Goal: Book appointment/travel/reservation

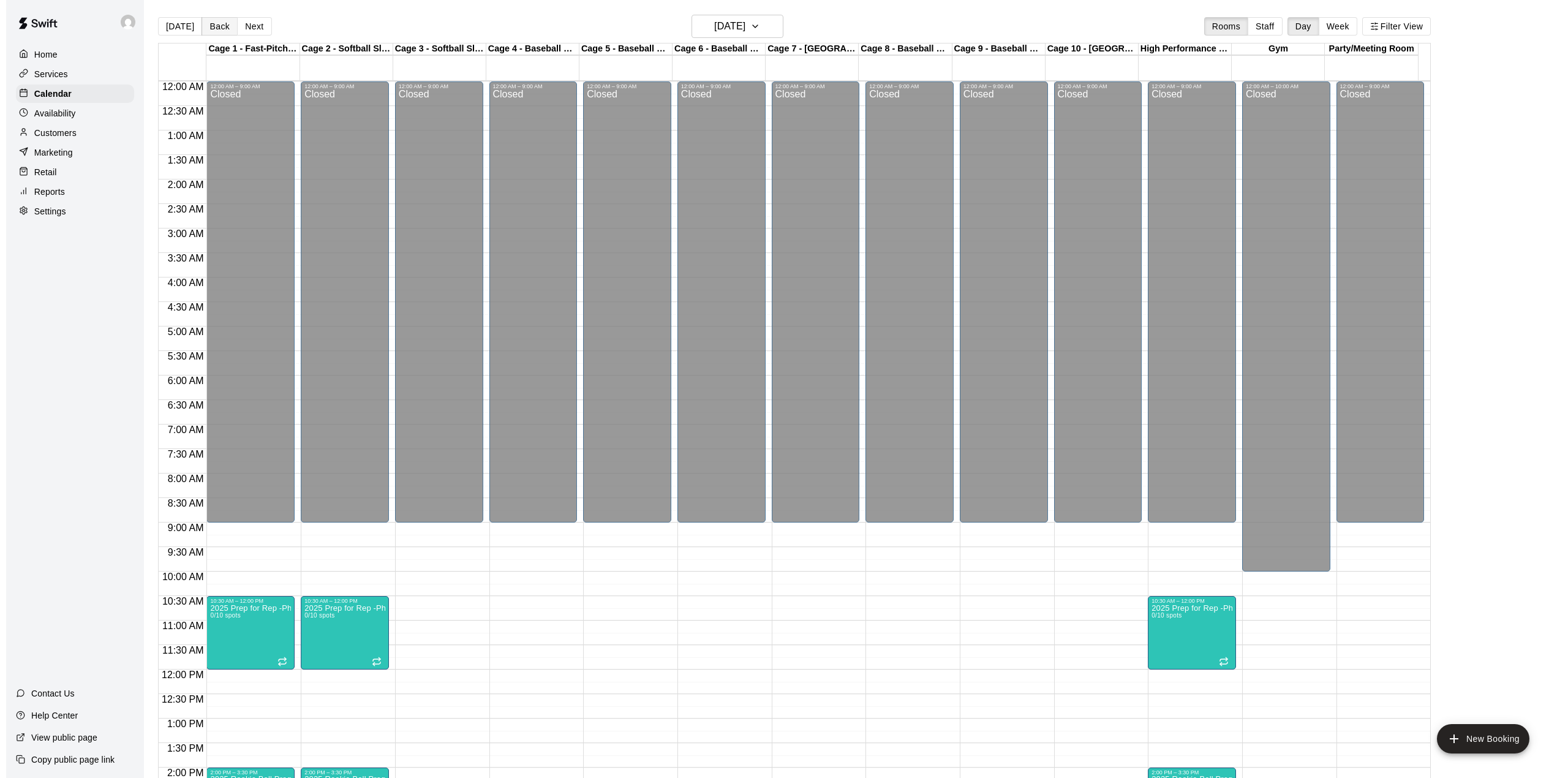
scroll to position [429, 0]
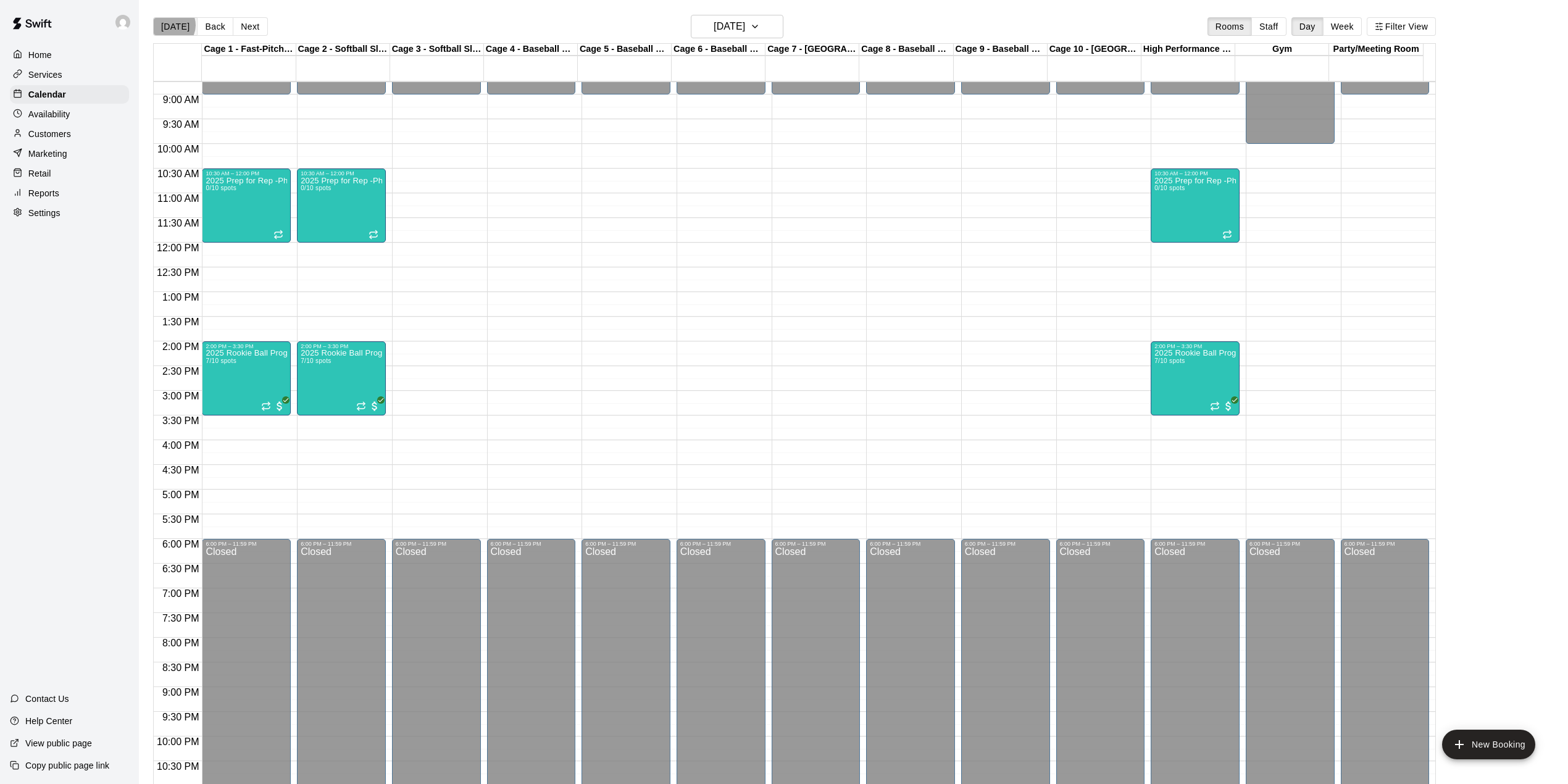
click at [170, 25] on button "[DATE]" at bounding box center [176, 26] width 45 height 18
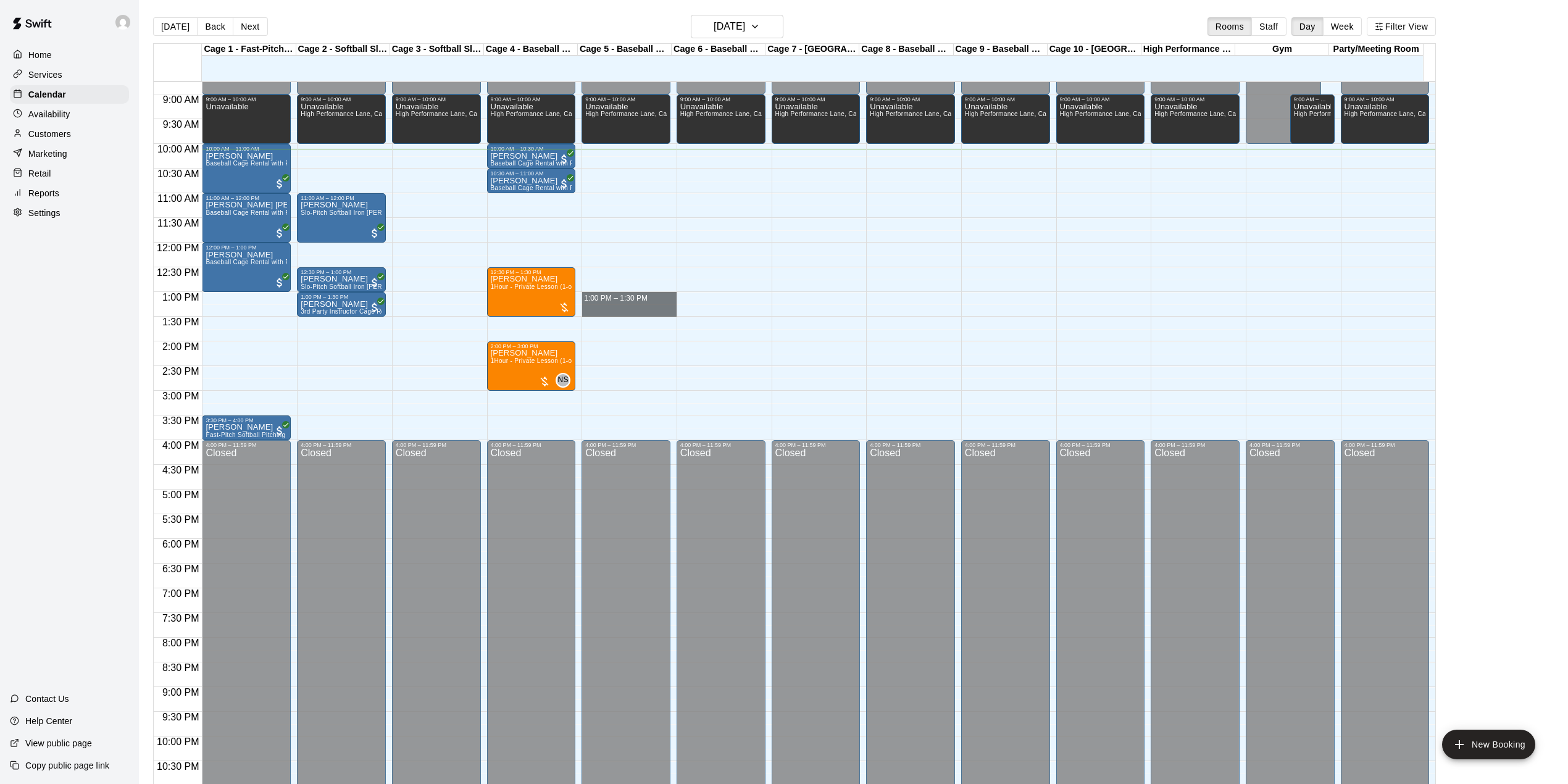
drag, startPoint x: 617, startPoint y: 295, endPoint x: 624, endPoint y: 310, distance: 16.6
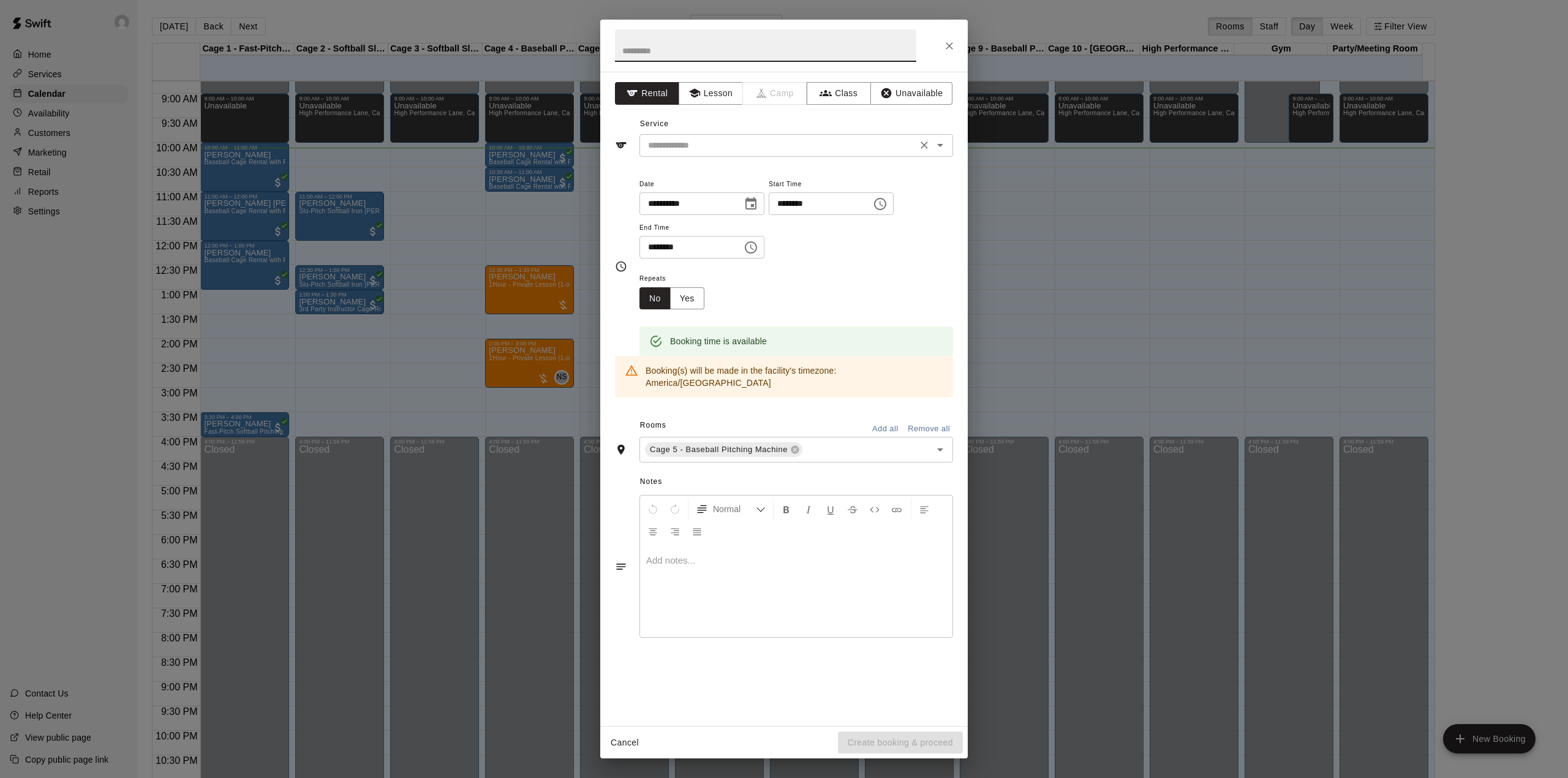
click at [736, 146] on input "text" at bounding box center [778, 146] width 270 height 15
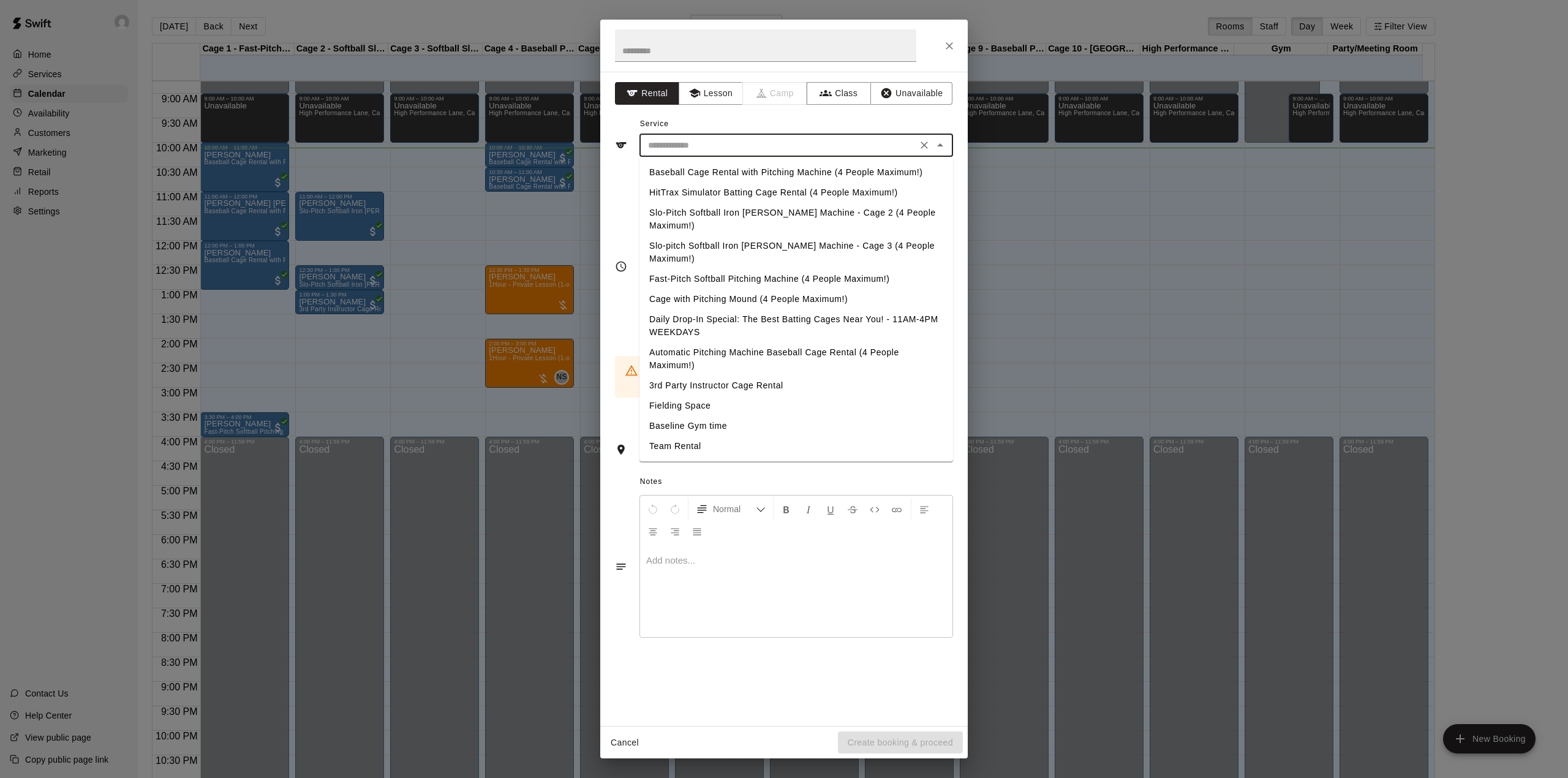
click at [792, 174] on li "Baseball Cage Rental with Pitching Machine (4 People Maximum!)" at bounding box center [797, 172] width 314 height 20
type input "**********"
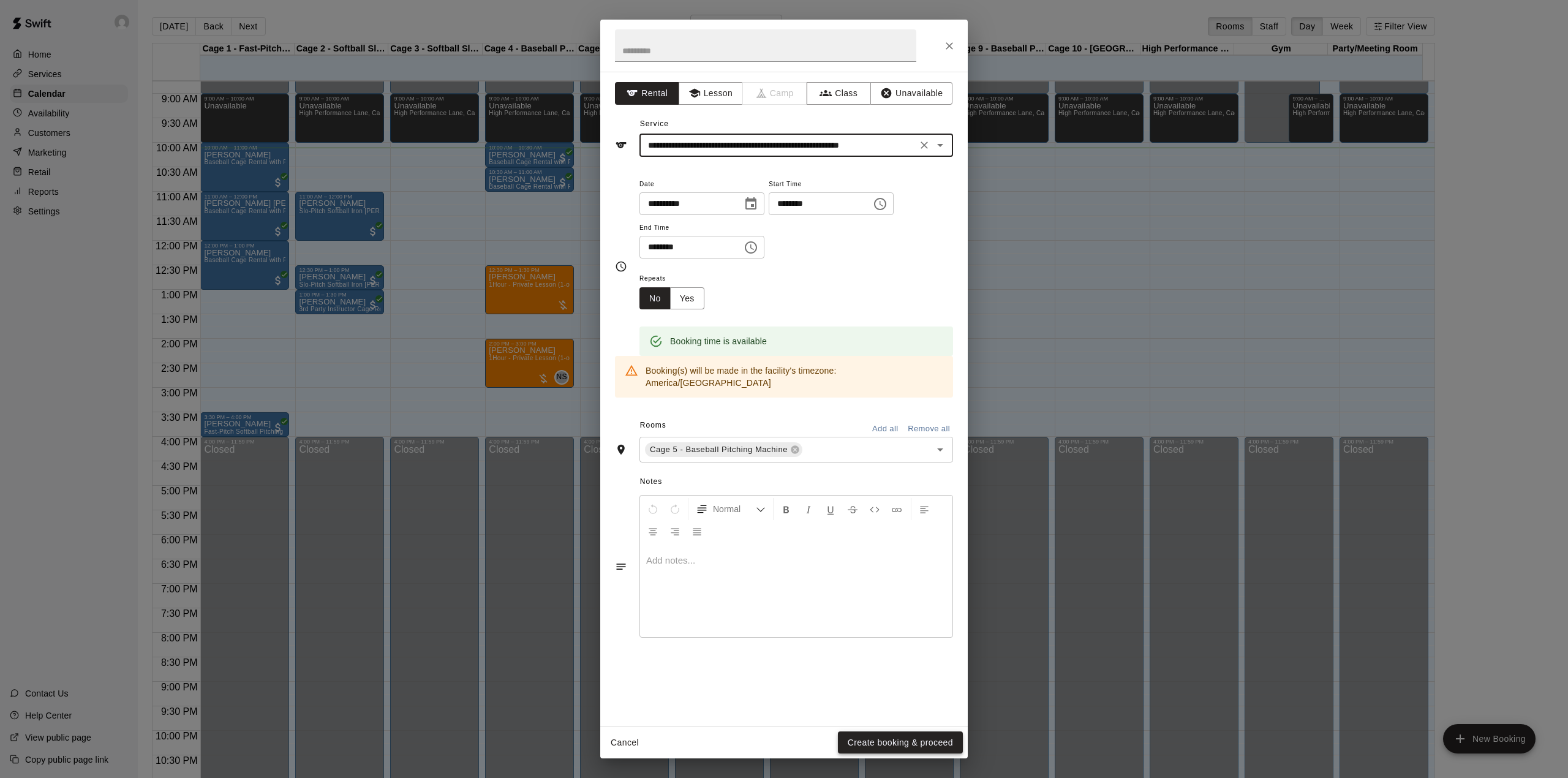
click at [892, 738] on button "Create booking & proceed" at bounding box center [900, 743] width 125 height 23
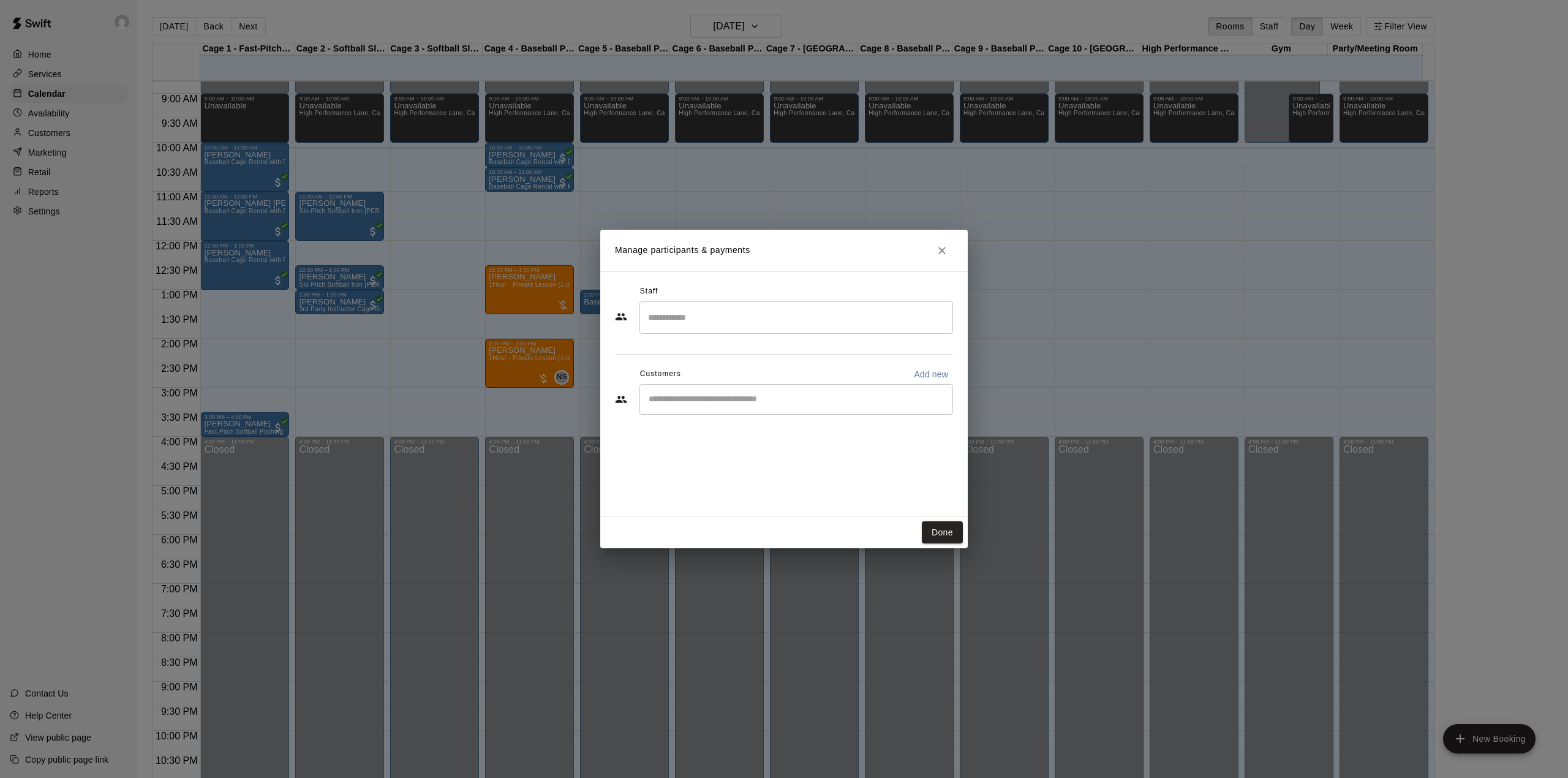
click at [714, 400] on input "Start typing to search customers..." at bounding box center [796, 399] width 302 height 12
click at [932, 376] on p "Add new" at bounding box center [931, 374] width 34 height 12
select select "**"
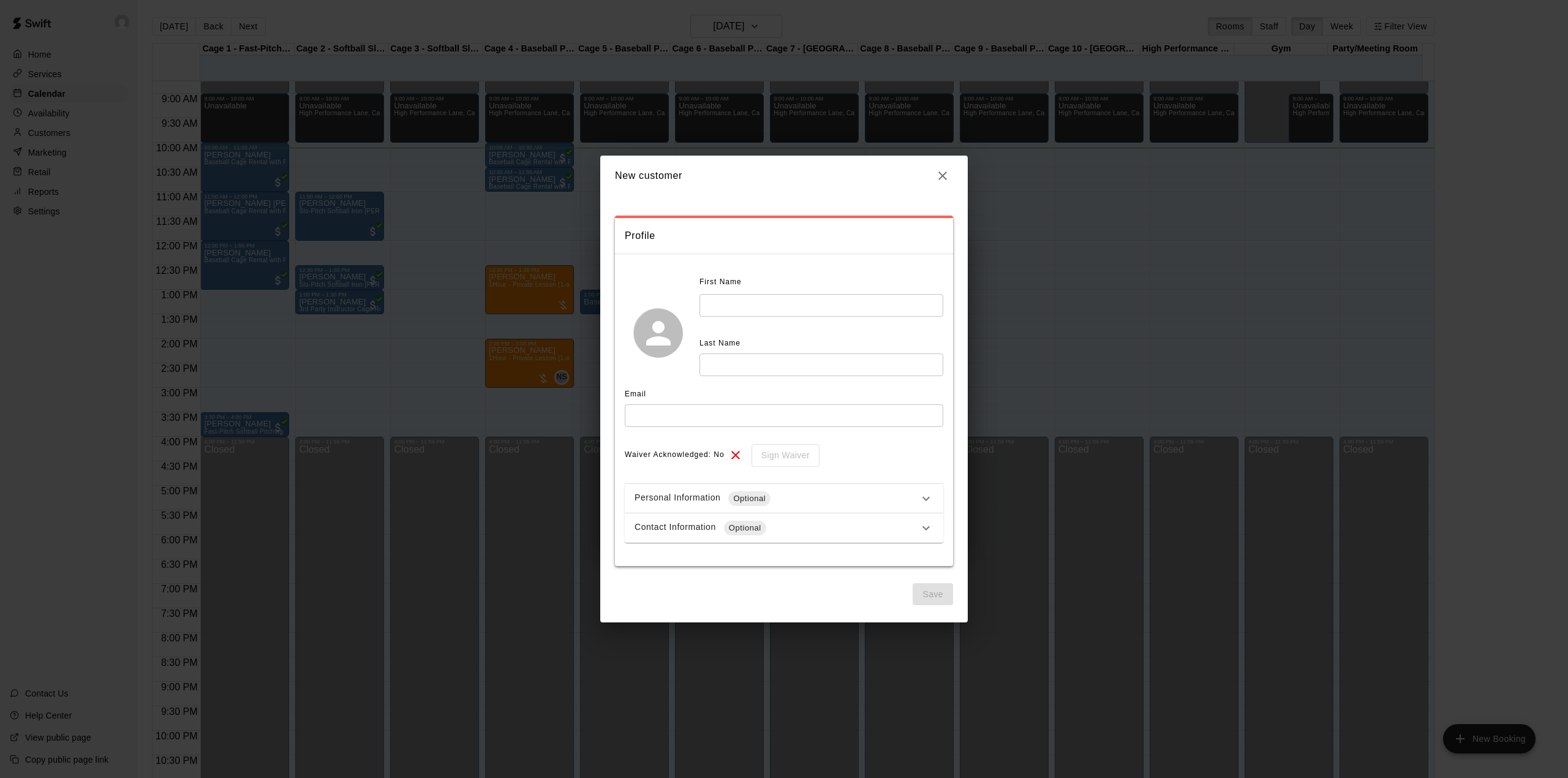
click at [747, 300] on input "text" at bounding box center [822, 305] width 244 height 23
type input "********"
type input "***"
type input "**********"
click at [922, 594] on button "Save" at bounding box center [933, 595] width 40 height 23
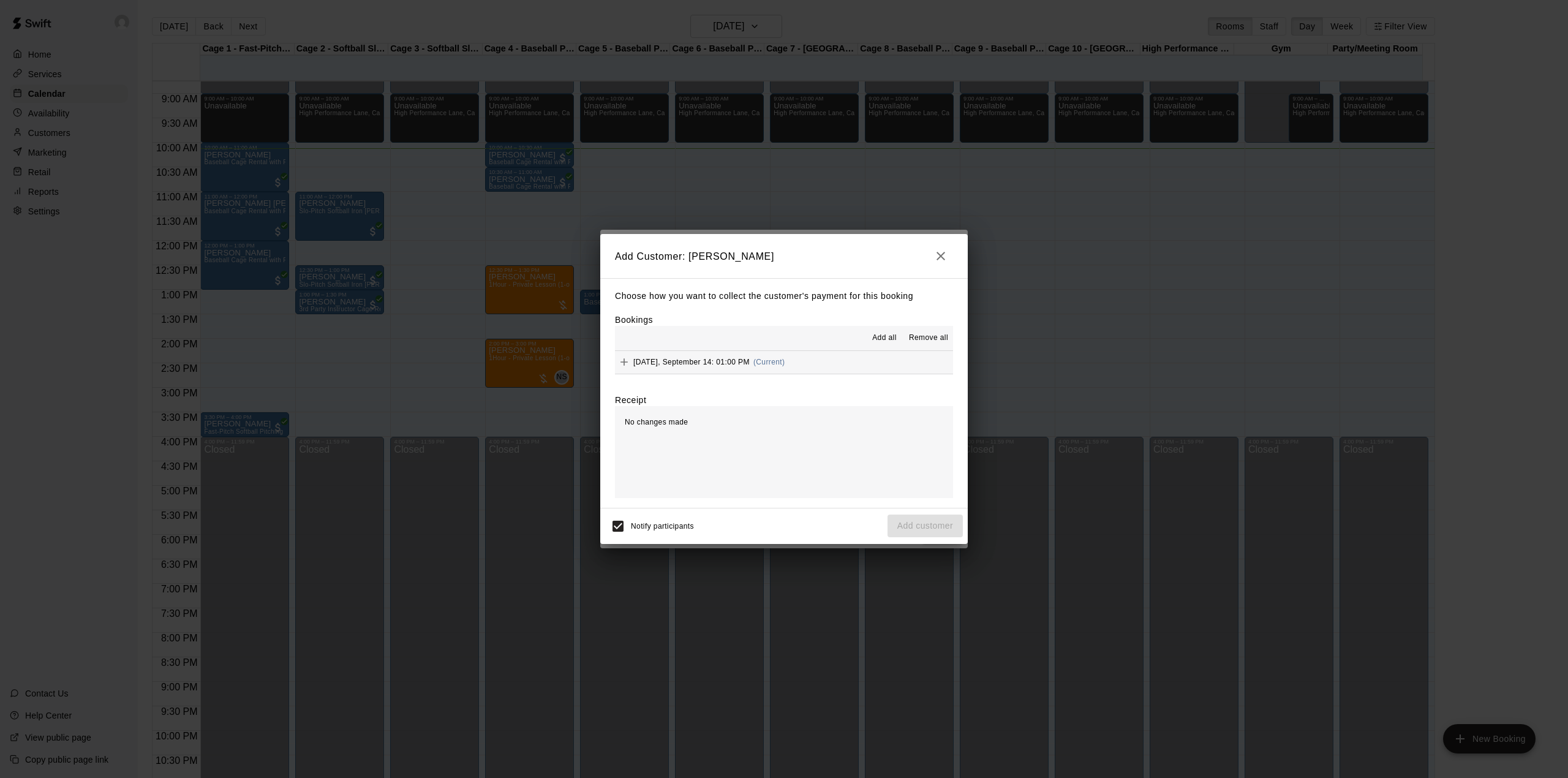
click at [738, 355] on div "[DATE], September 14: 01:00 PM (Current)" at bounding box center [699, 362] width 170 height 18
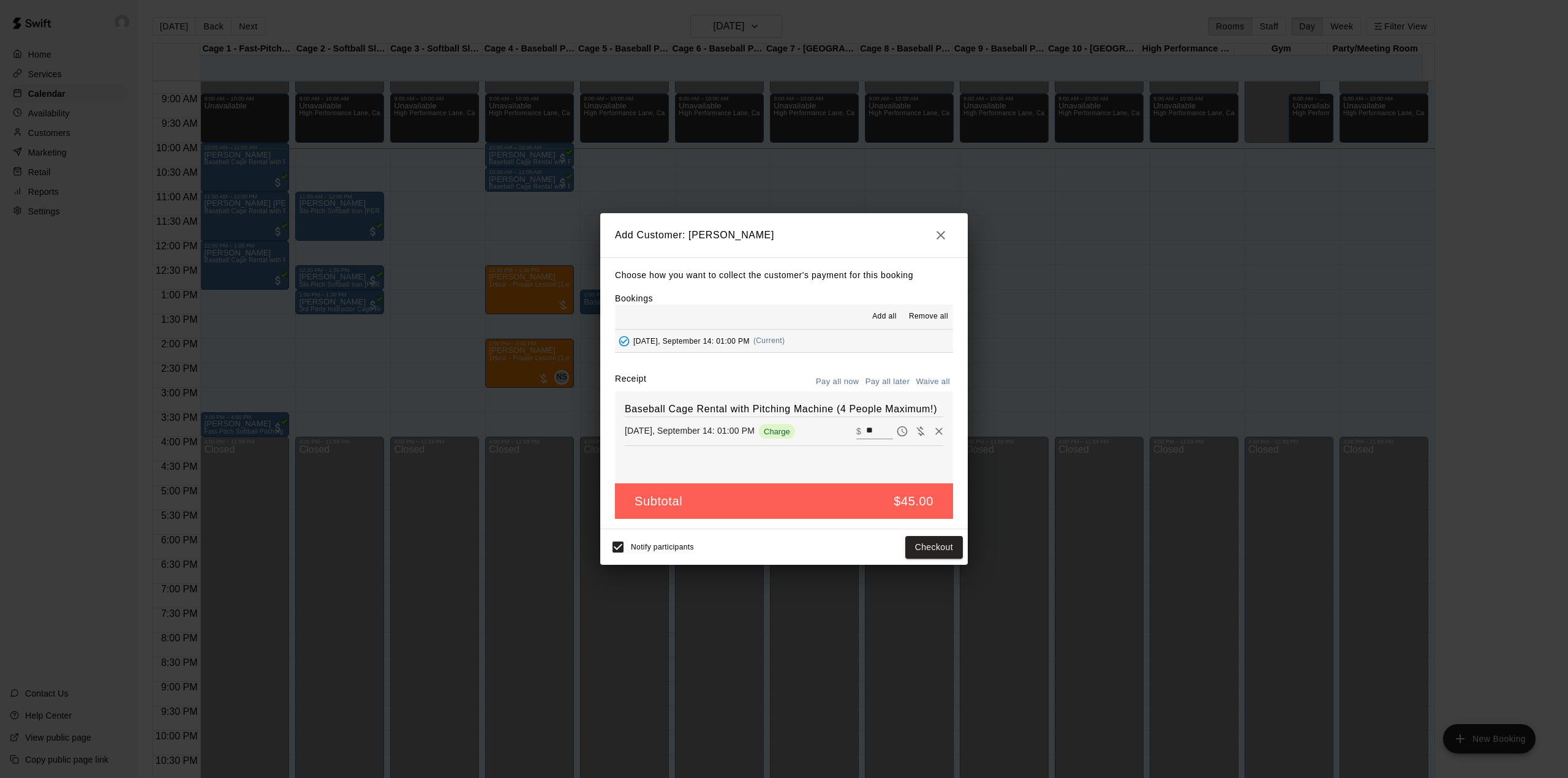
click at [900, 378] on button "Pay all later" at bounding box center [888, 382] width 51 height 19
click at [944, 549] on button "Add customer" at bounding box center [925, 547] width 75 height 23
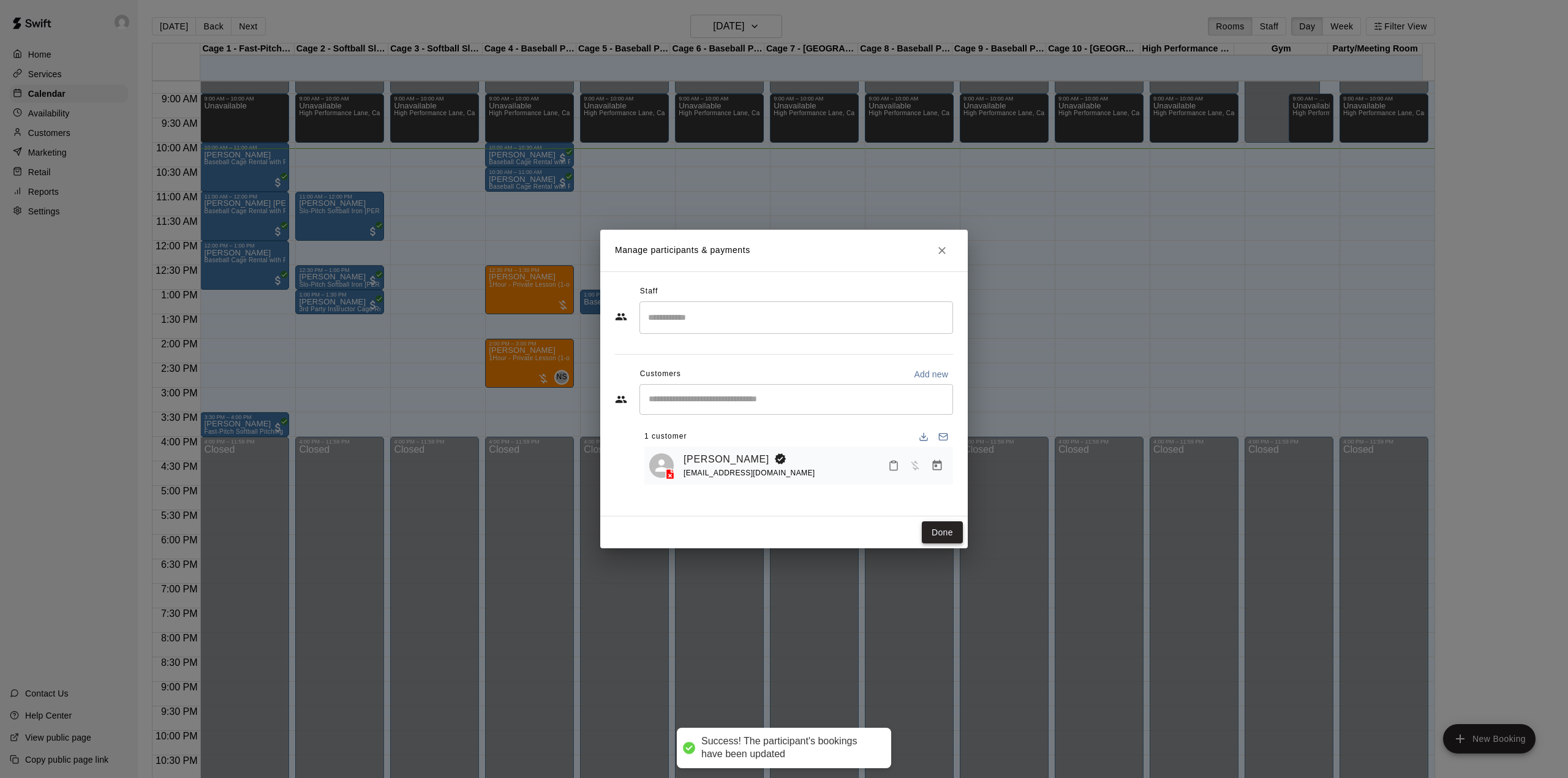
click at [946, 533] on button "Done" at bounding box center [942, 533] width 41 height 23
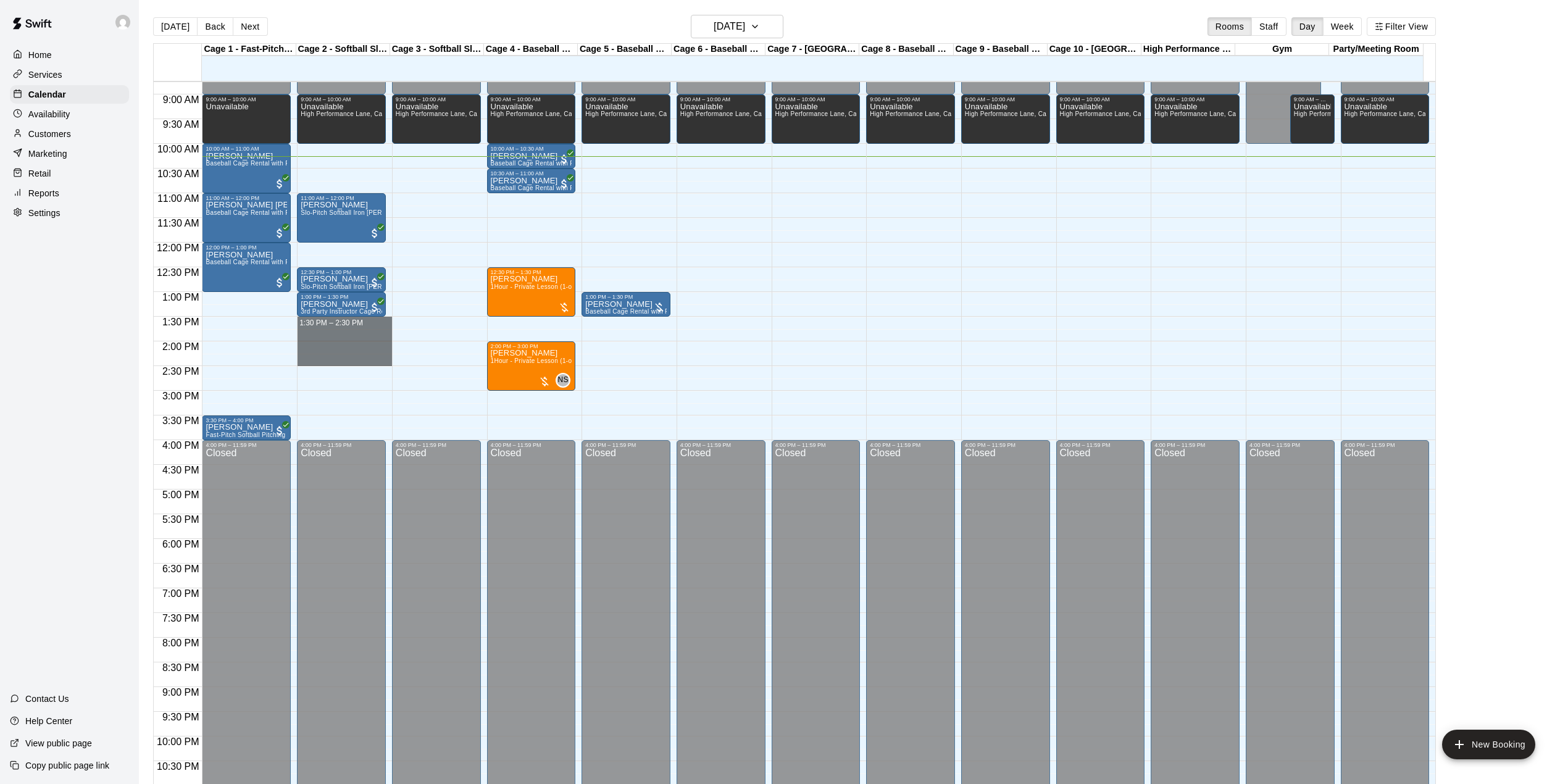
drag, startPoint x: 297, startPoint y: 328, endPoint x: 310, endPoint y: 361, distance: 35.5
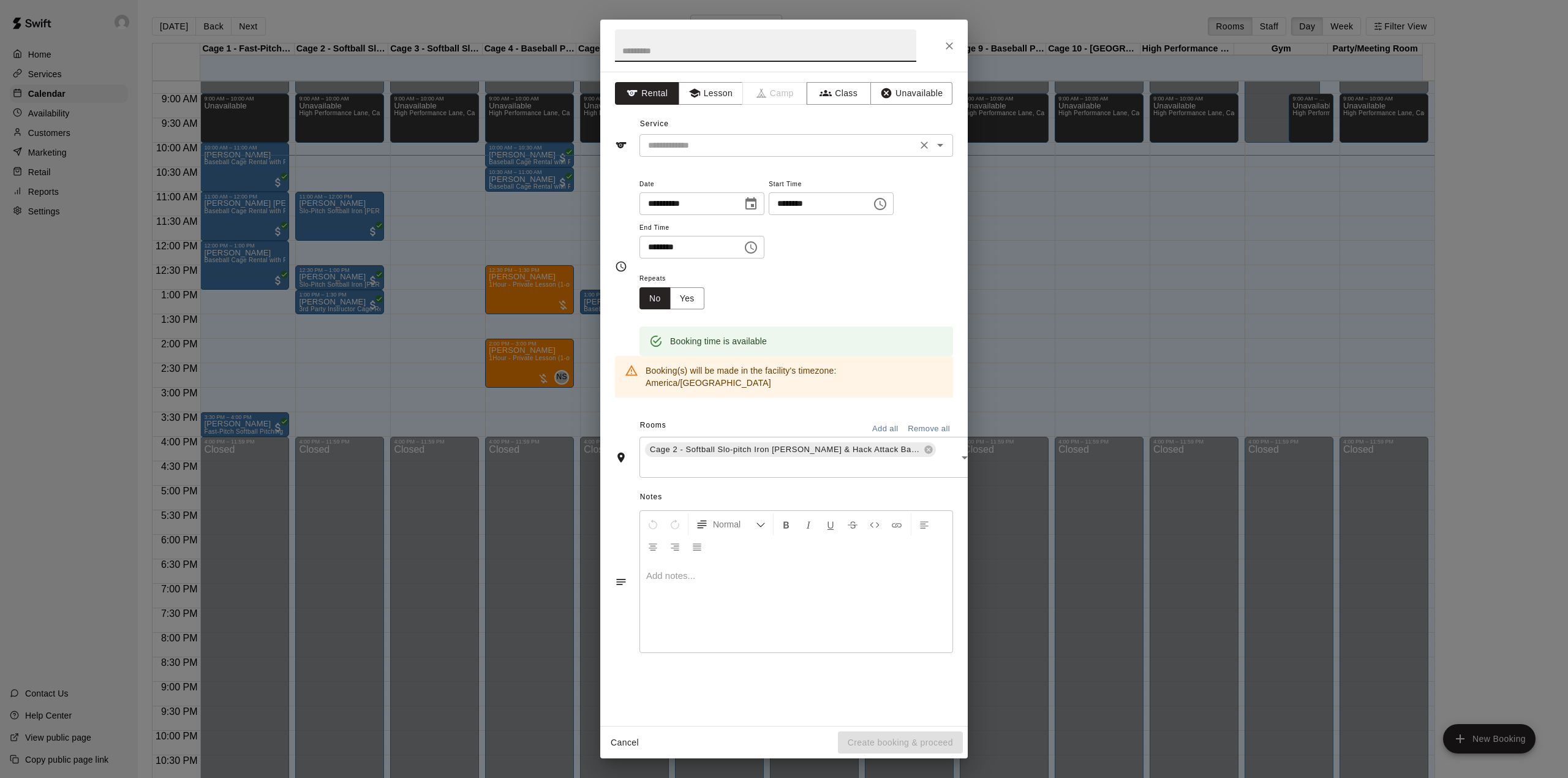
click at [738, 142] on input "text" at bounding box center [778, 146] width 270 height 15
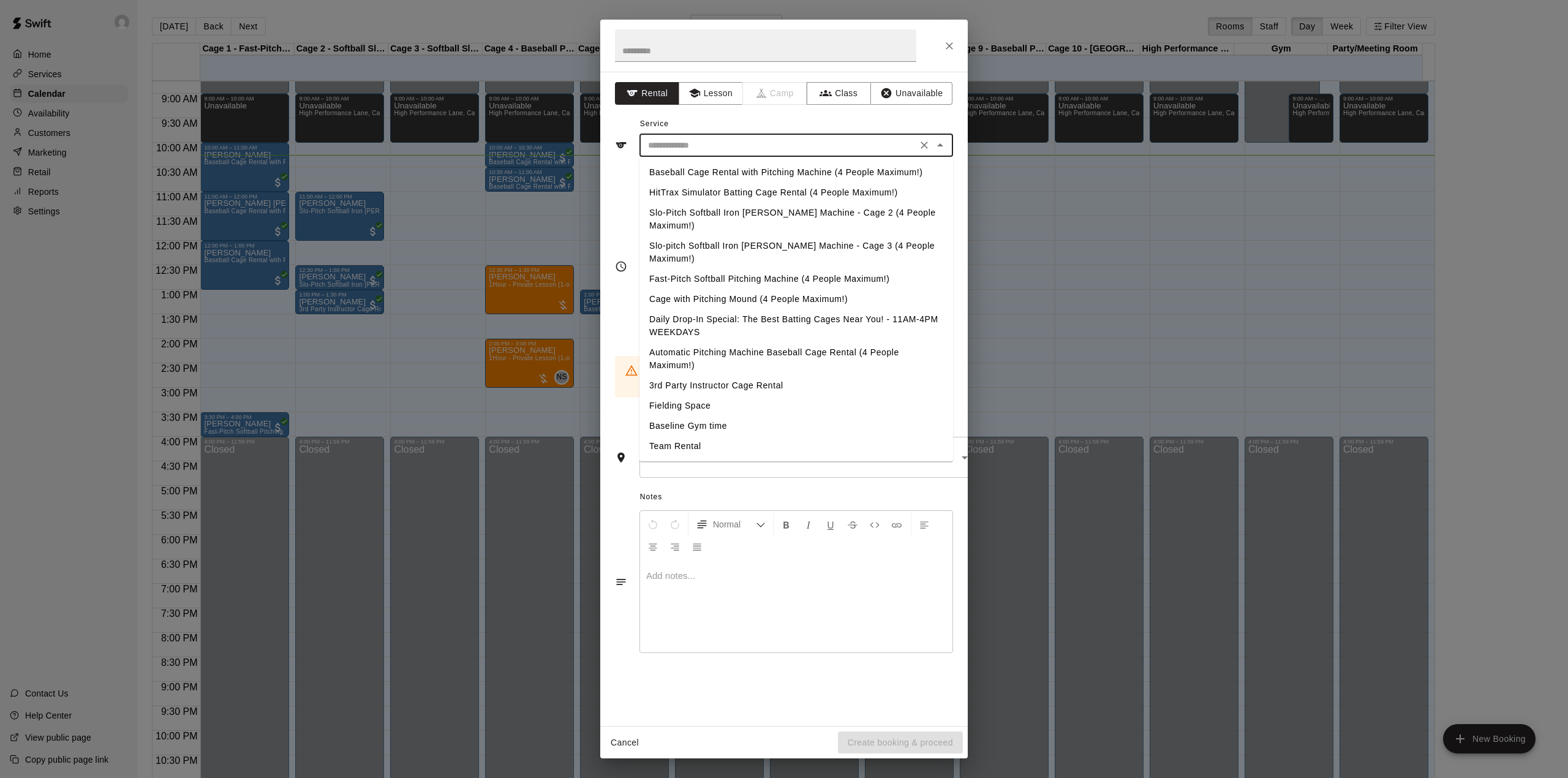
click at [675, 243] on li "Slo-pitch Softball Iron [PERSON_NAME] Machine - Cage 3 (4 People Maximum!)" at bounding box center [797, 252] width 314 height 33
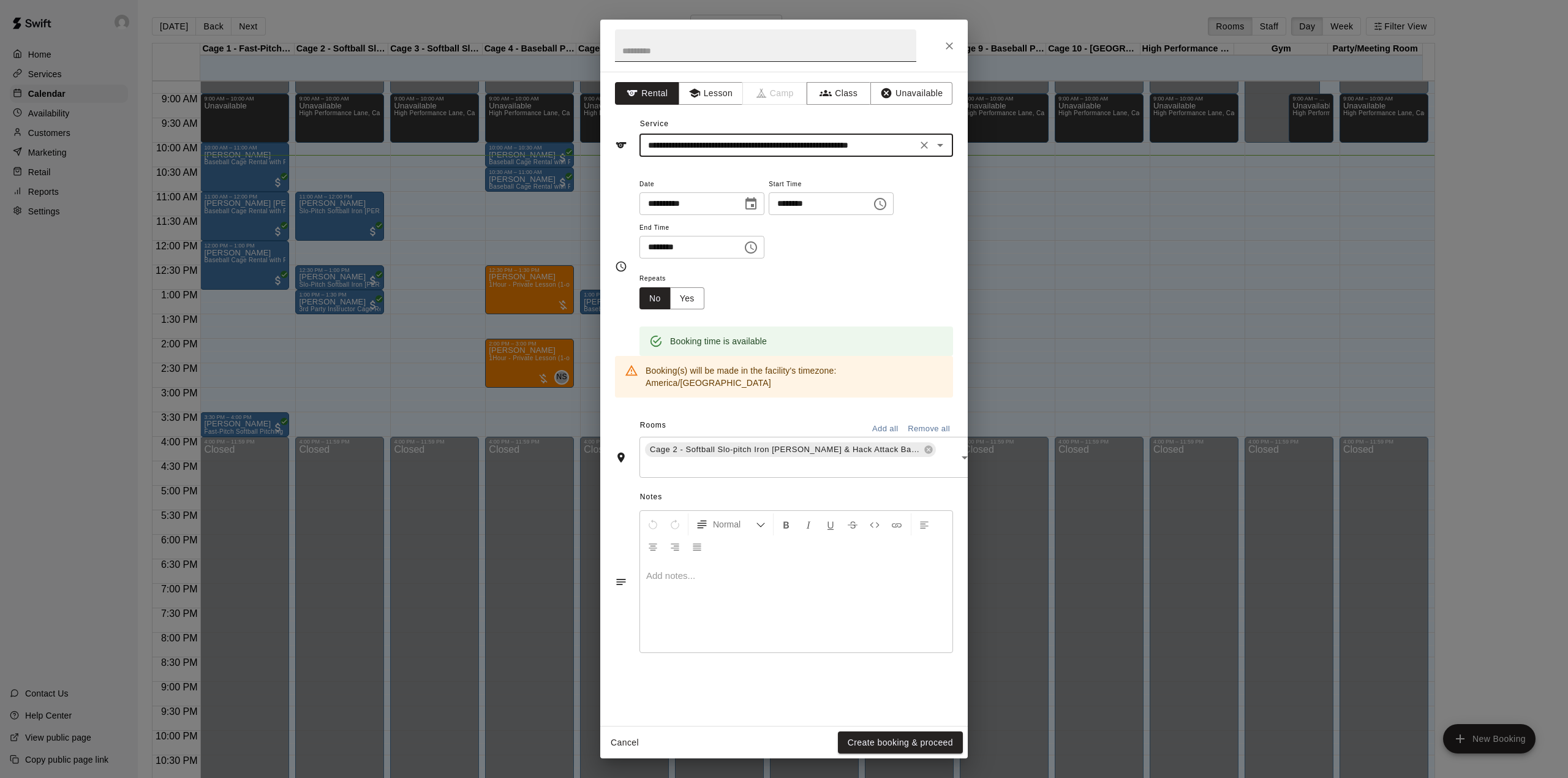
click at [657, 52] on input "text" at bounding box center [765, 46] width 301 height 32
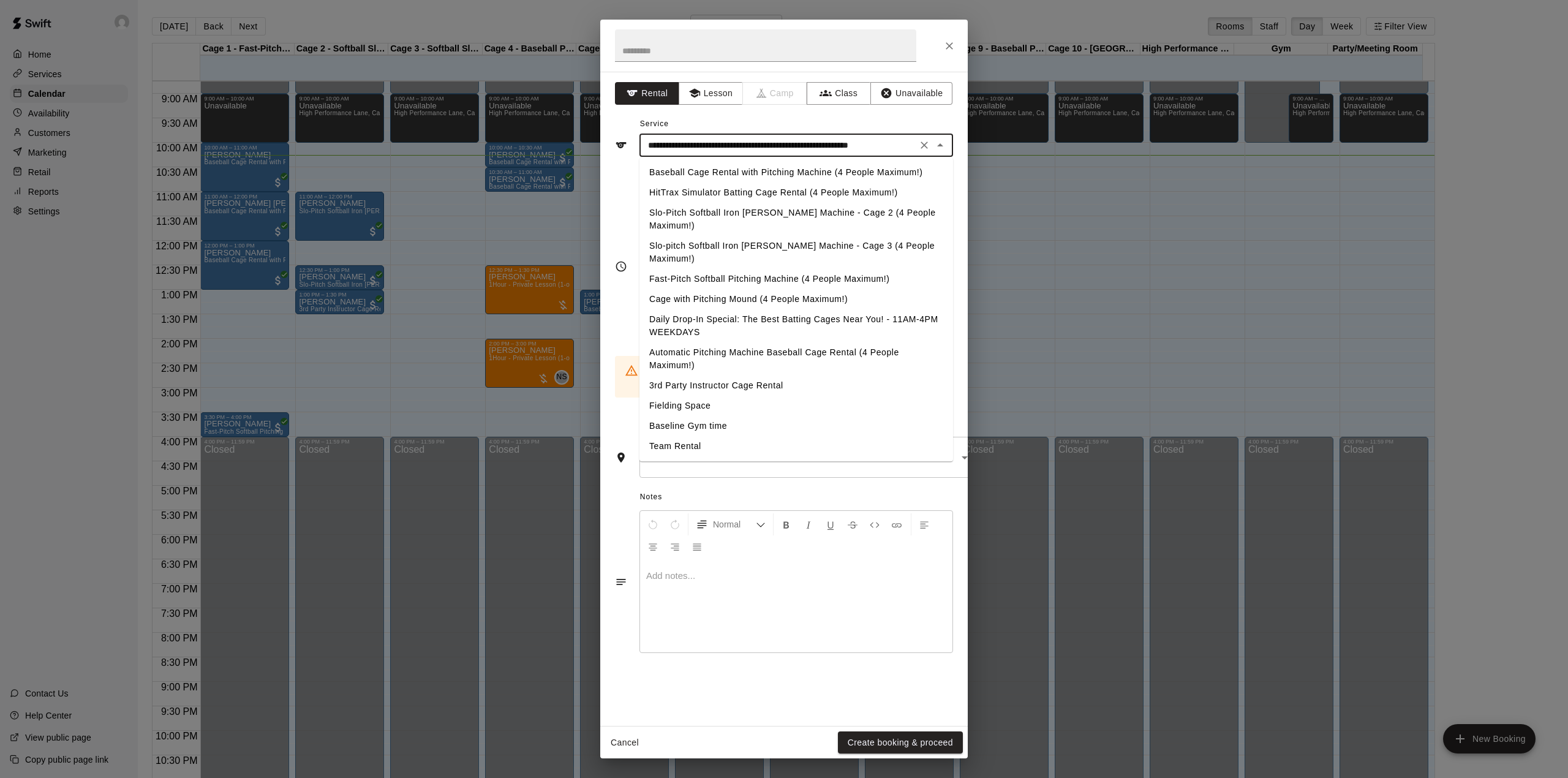
click at [726, 144] on input "**********" at bounding box center [778, 146] width 270 height 15
click at [661, 269] on li "Fast-Pitch Softball Pitching Machine (4 People Maximum!)" at bounding box center [797, 279] width 314 height 20
type input "**********"
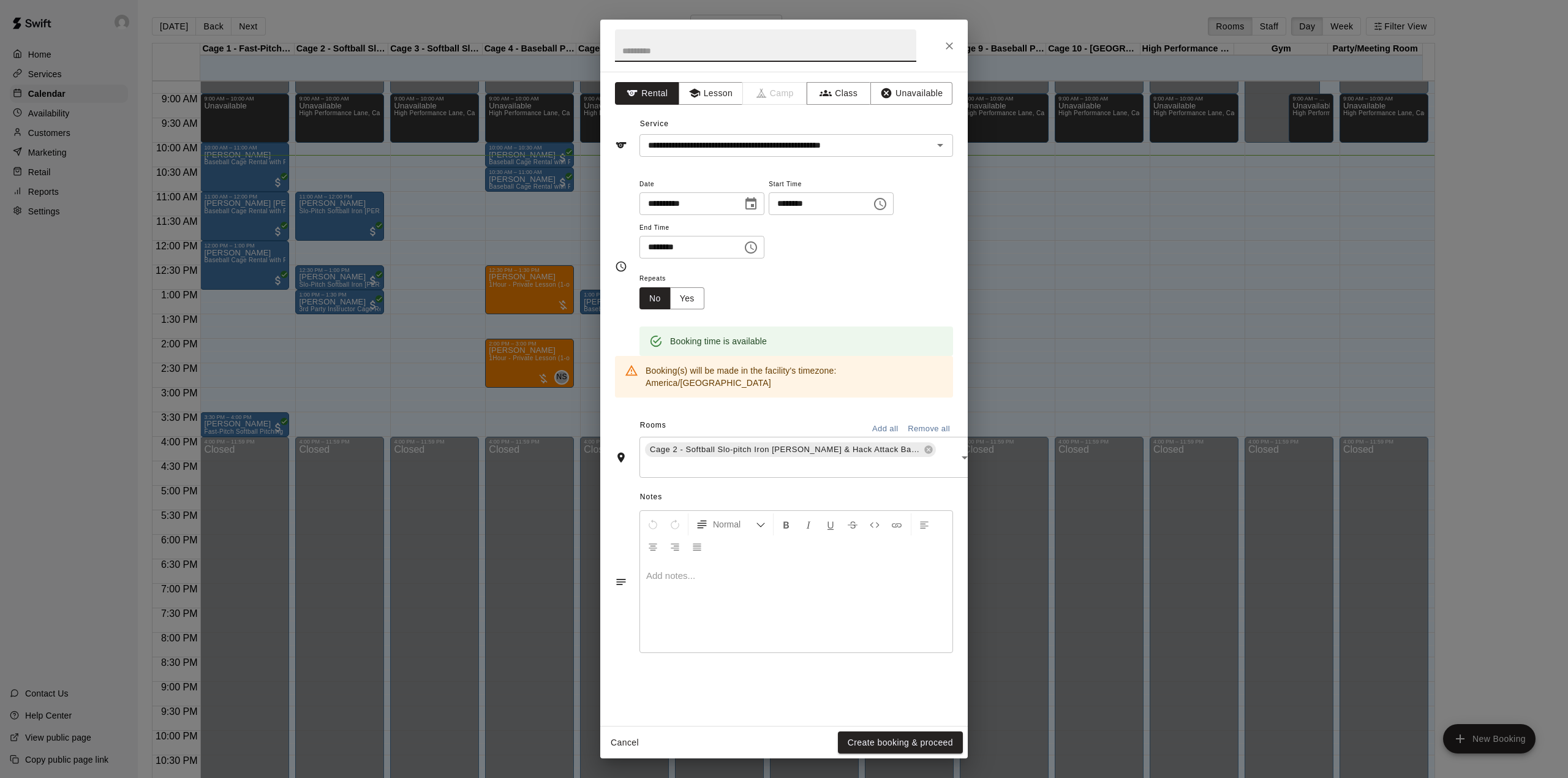
click at [677, 46] on input "text" at bounding box center [765, 46] width 301 height 32
type input "*****"
click at [924, 742] on button "Create booking & proceed" at bounding box center [900, 743] width 125 height 23
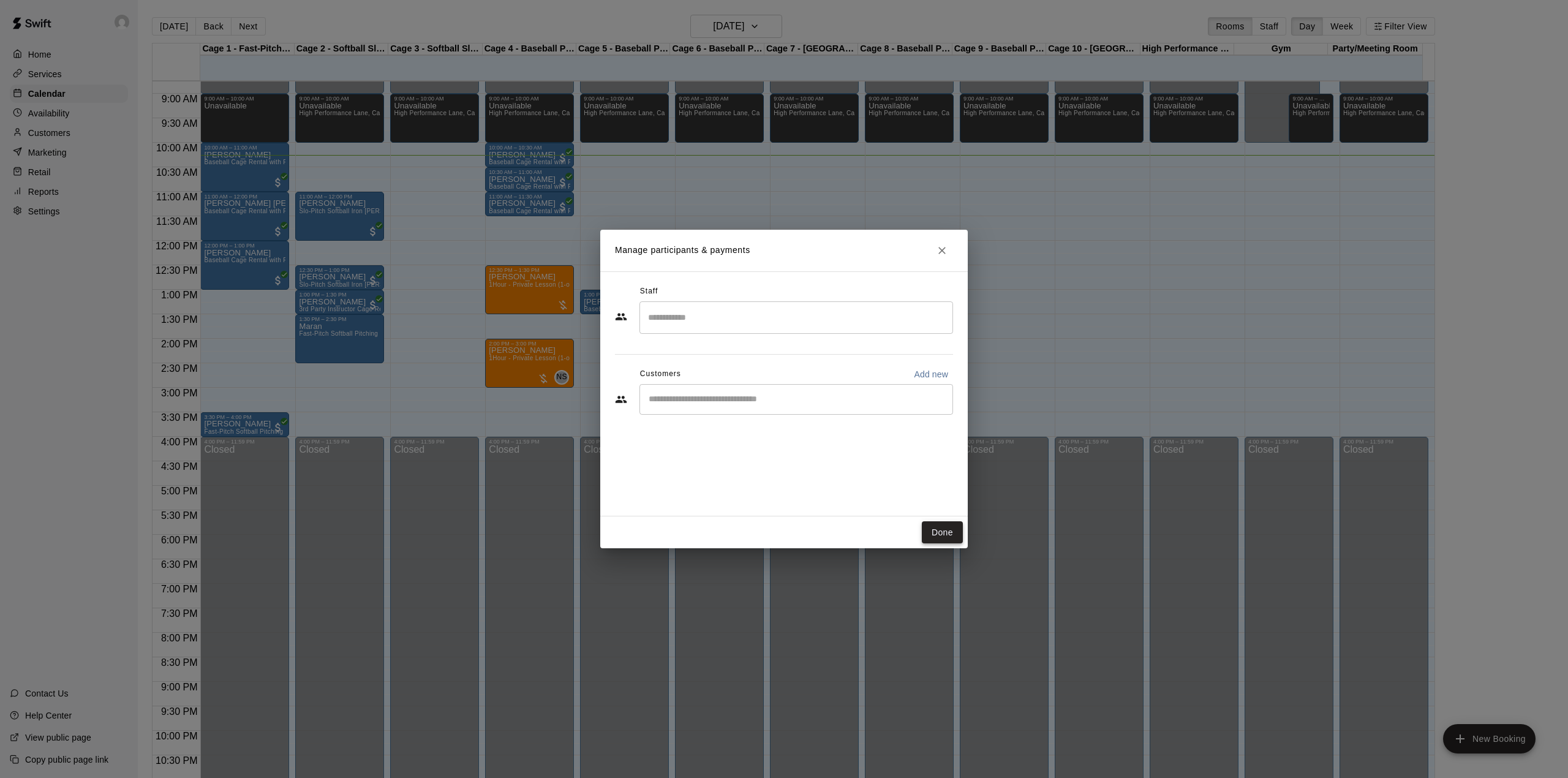
click at [940, 537] on button "Done" at bounding box center [942, 533] width 41 height 23
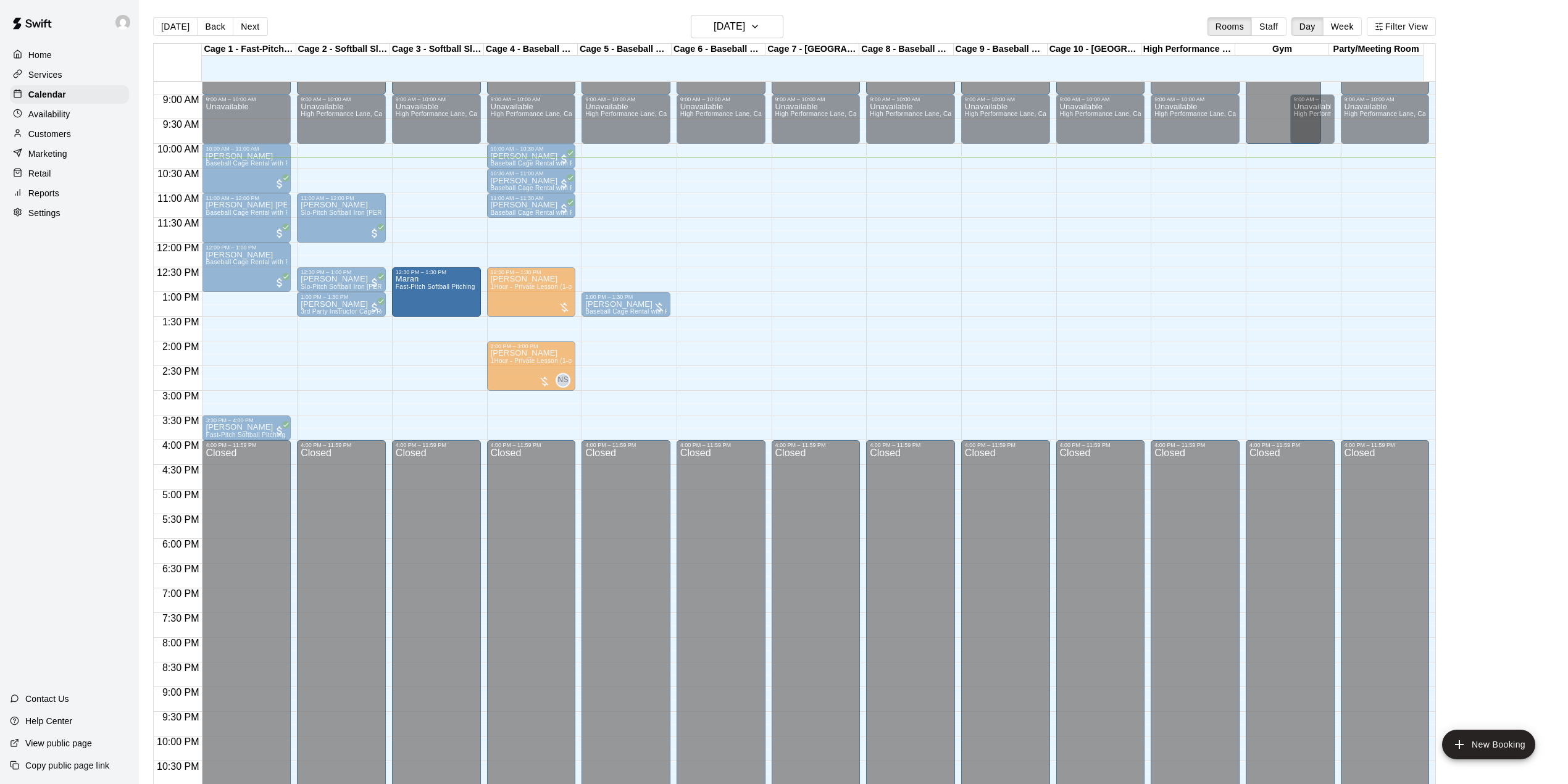
drag, startPoint x: 353, startPoint y: 347, endPoint x: 418, endPoint y: 306, distance: 76.9
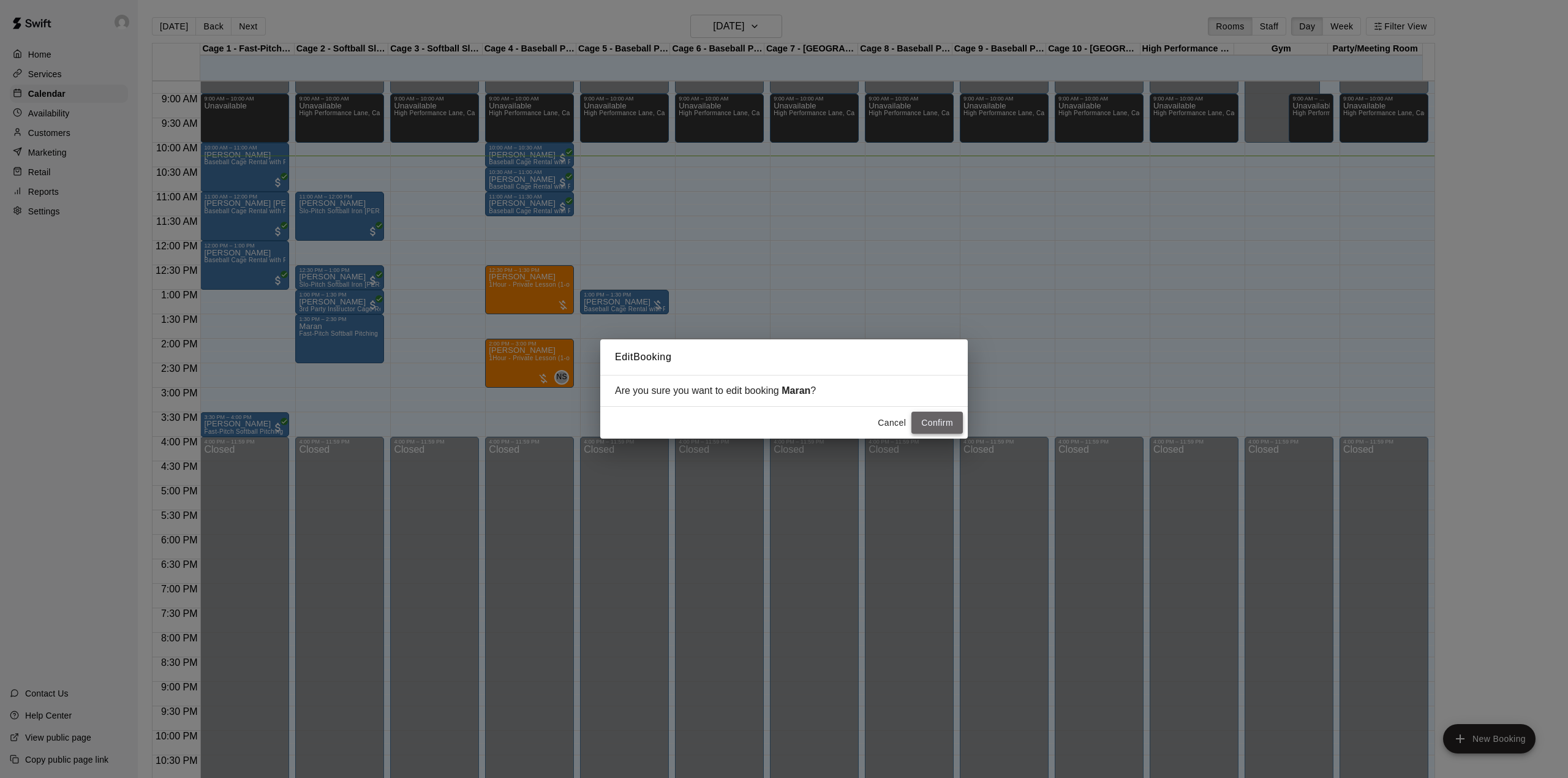
click at [937, 421] on button "Confirm" at bounding box center [937, 423] width 52 height 23
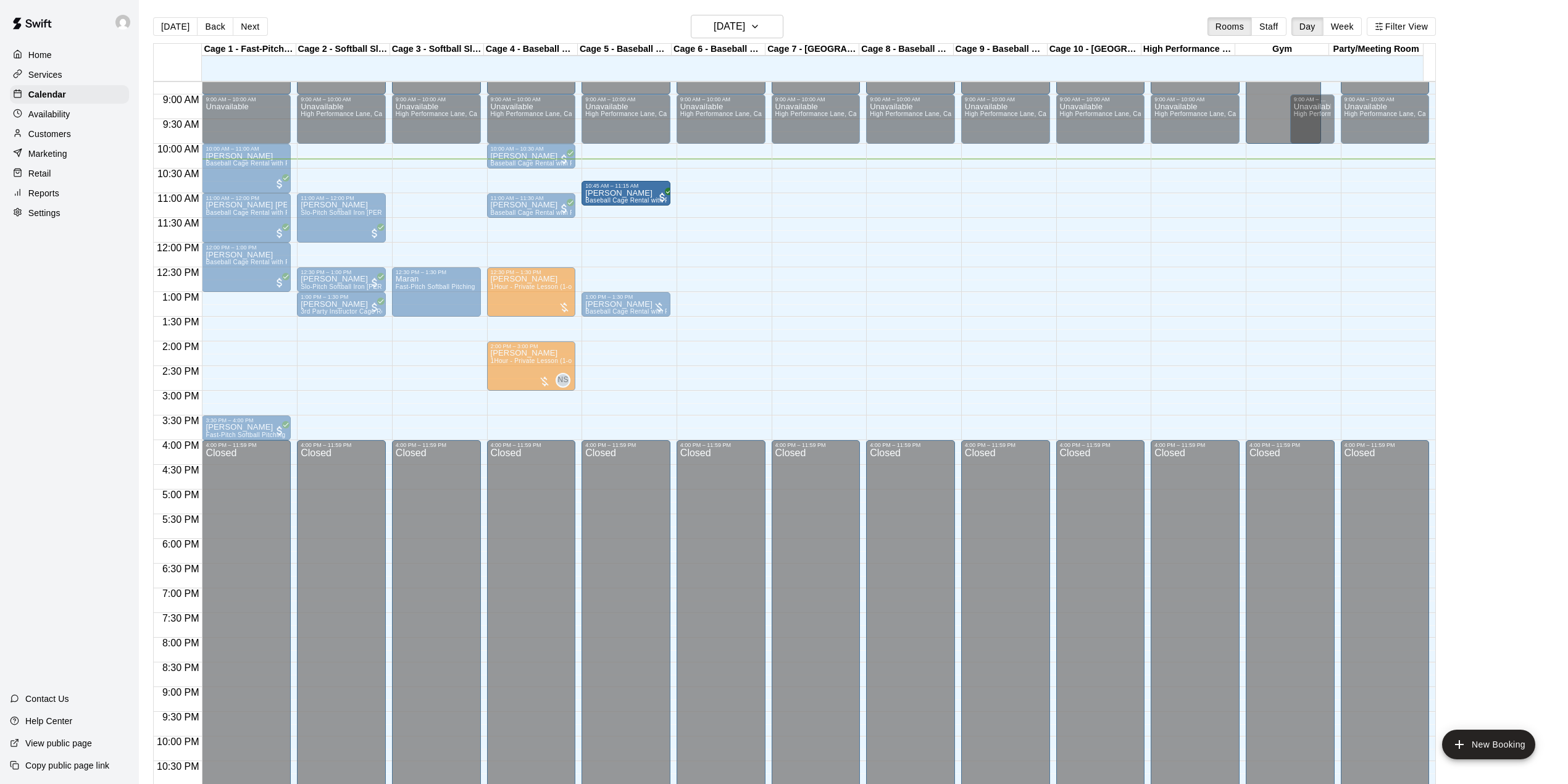
drag, startPoint x: 533, startPoint y: 176, endPoint x: 618, endPoint y: 191, distance: 86.3
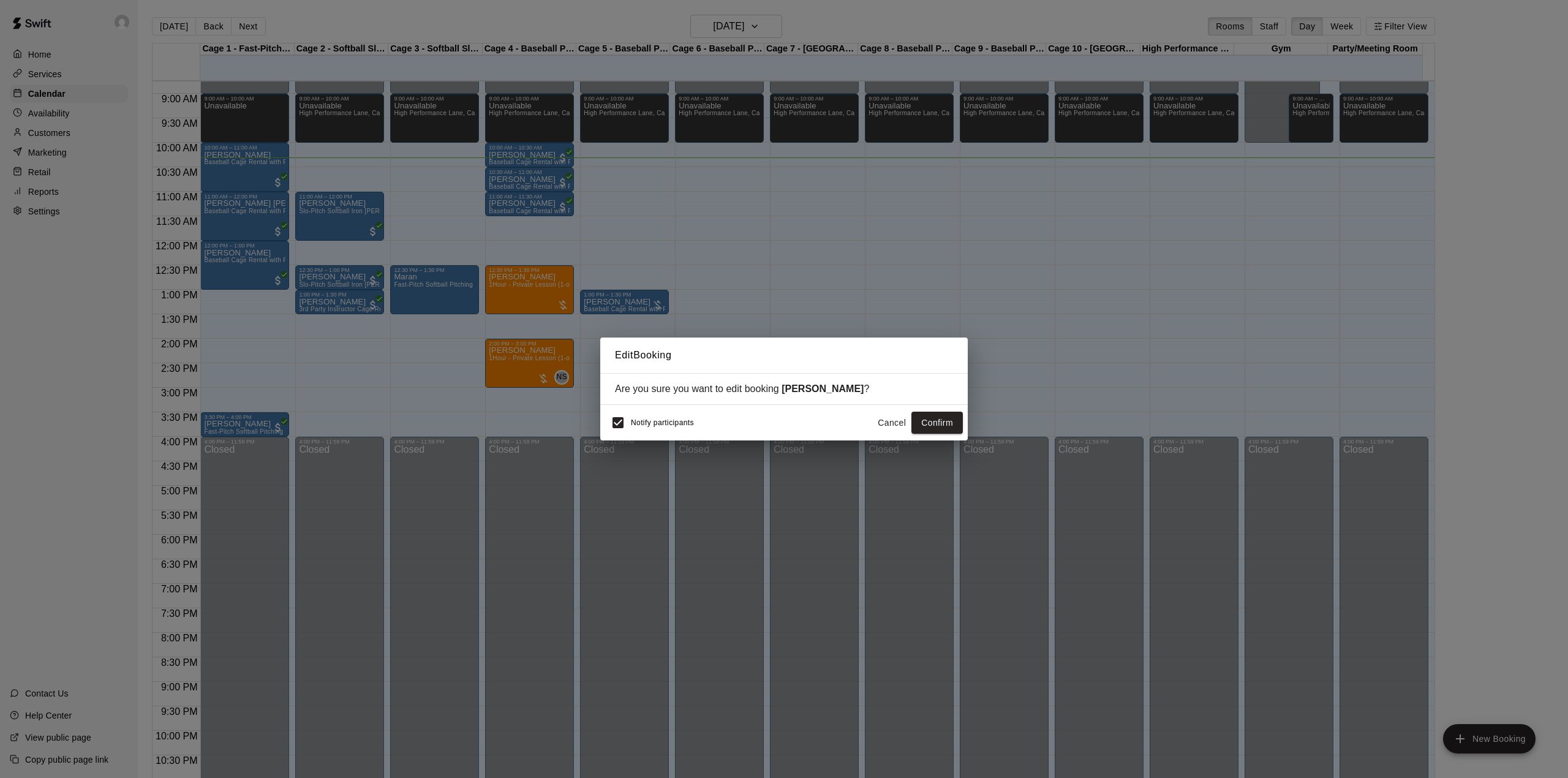
click at [922, 435] on div "Notify participants Cancel Confirm" at bounding box center [783, 423] width 357 height 25
click at [916, 427] on button "Confirm" at bounding box center [937, 423] width 52 height 23
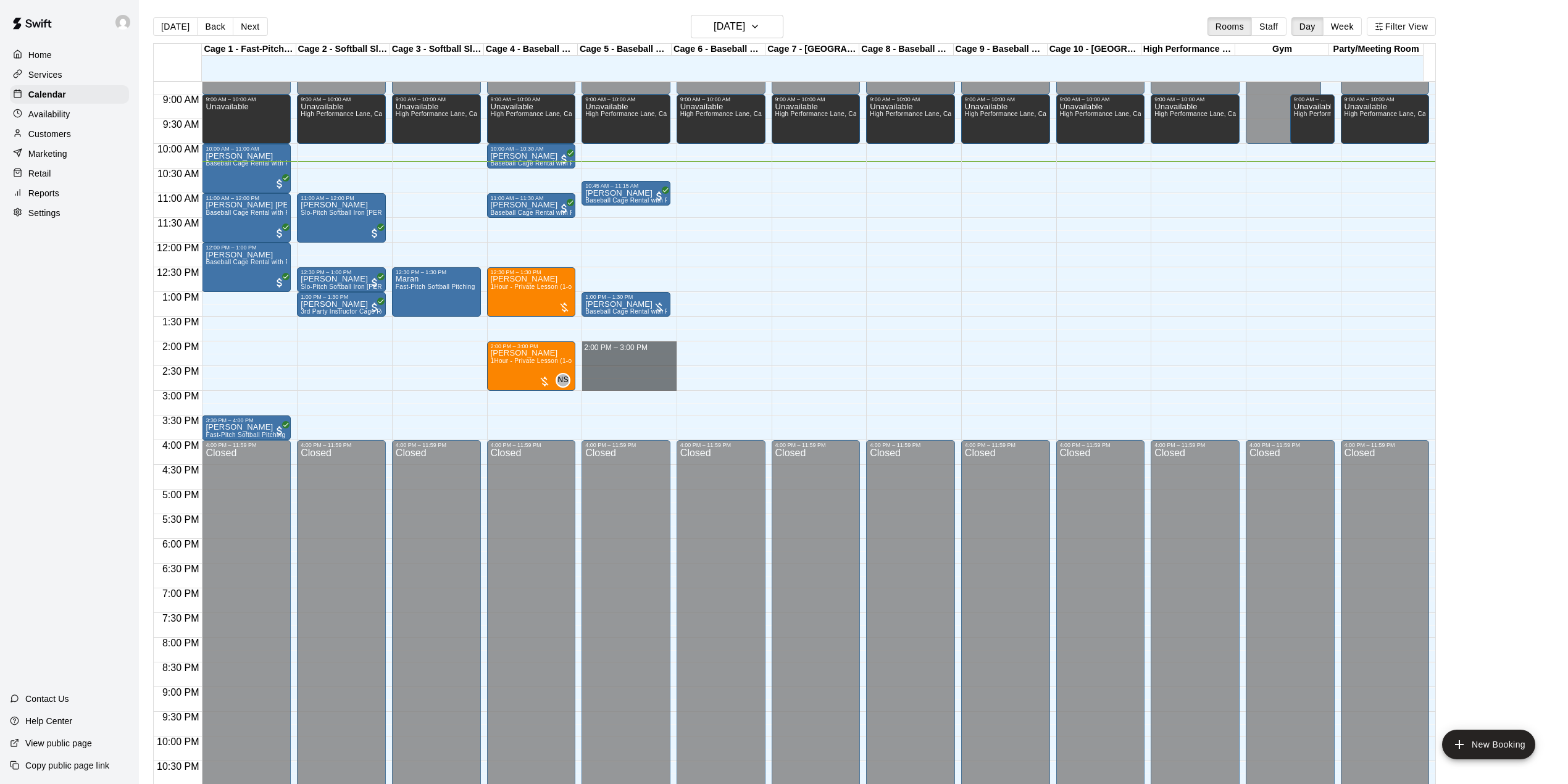
drag, startPoint x: 585, startPoint y: 348, endPoint x: 608, endPoint y: 381, distance: 40.2
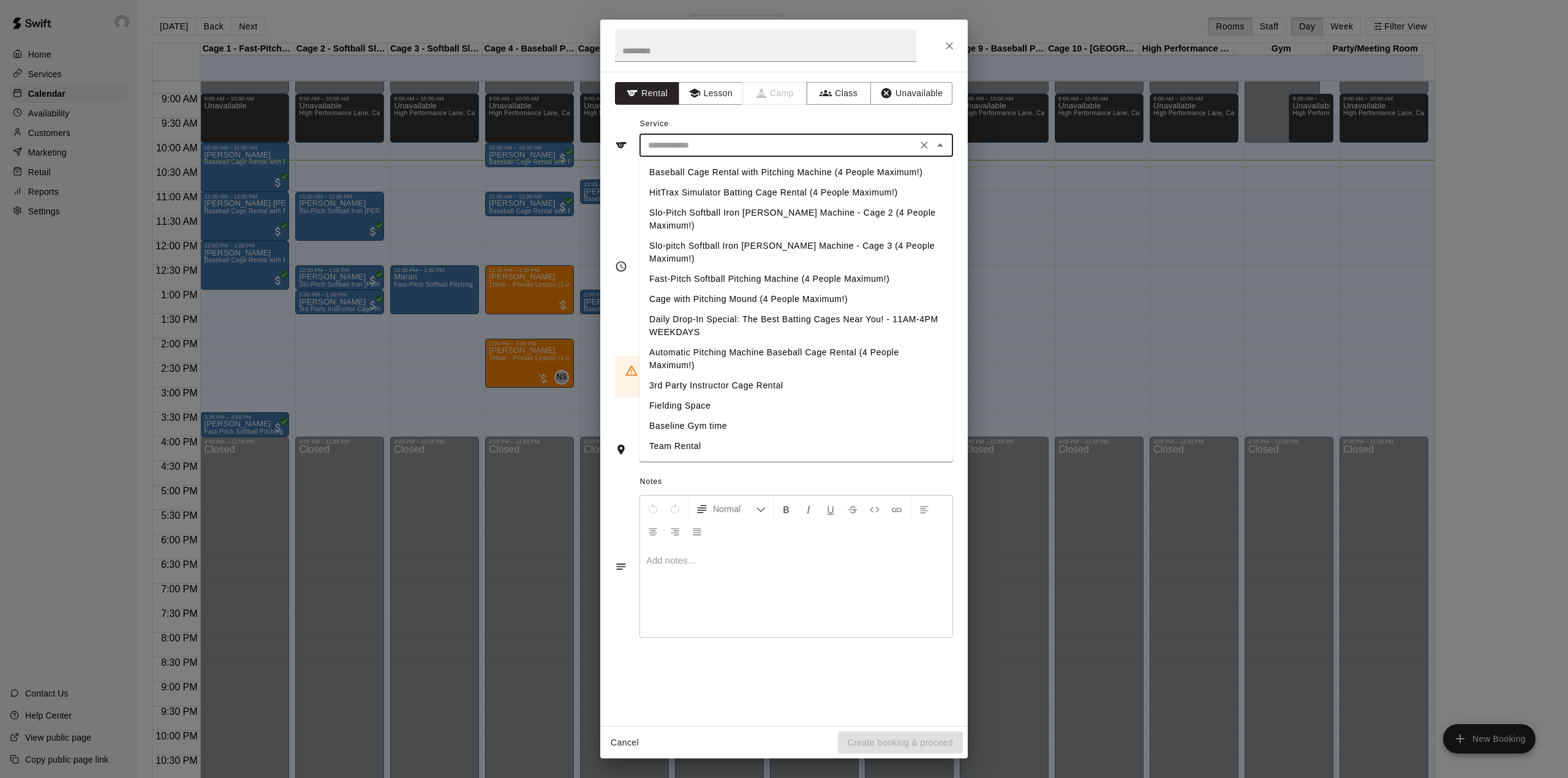
click at [745, 140] on input "text" at bounding box center [778, 146] width 270 height 15
click at [716, 167] on li "Baseball Cage Rental with Pitching Machine (4 People Maximum!)" at bounding box center [797, 172] width 314 height 20
type input "**********"
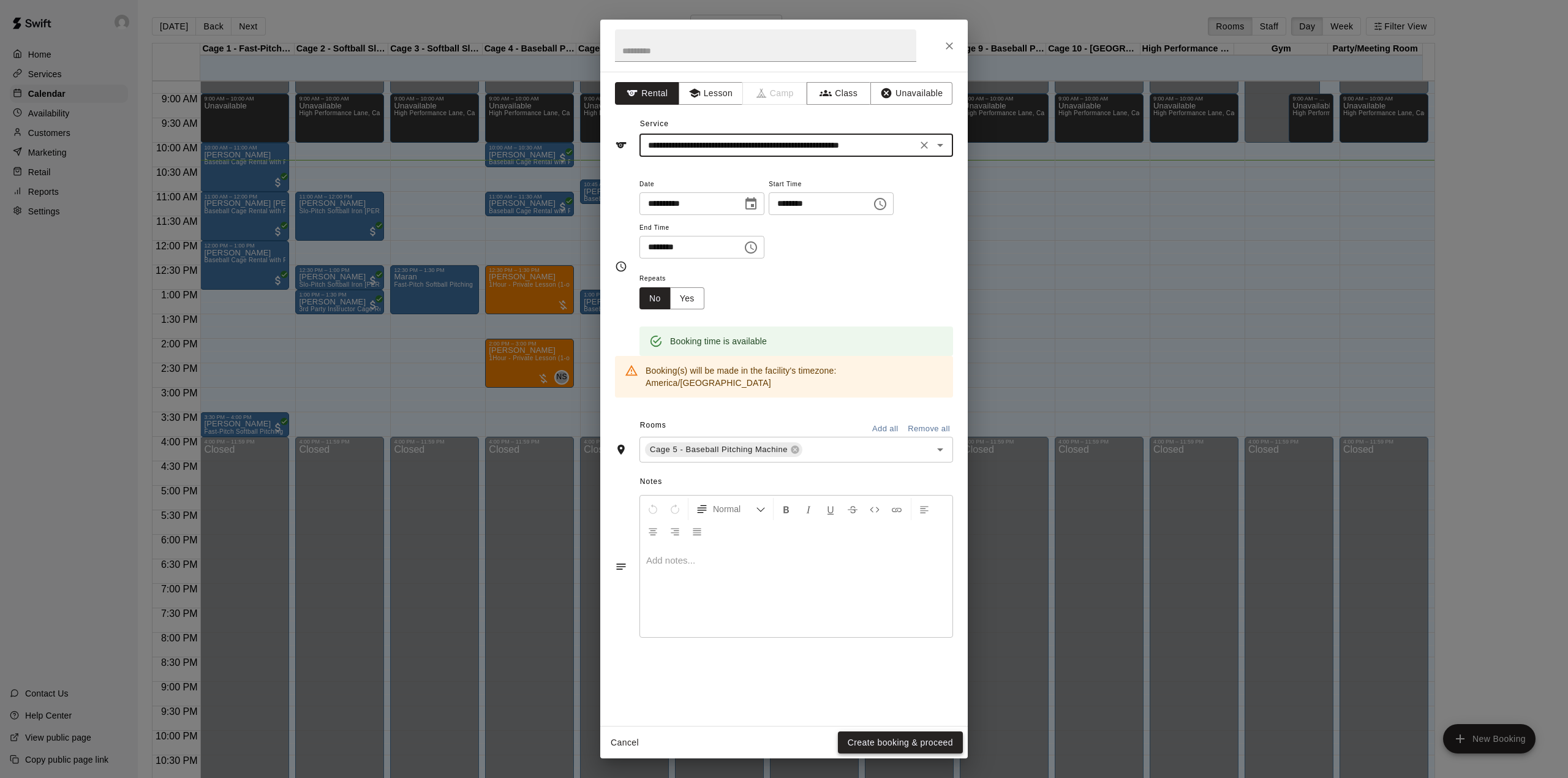
click at [883, 736] on button "Create booking & proceed" at bounding box center [900, 743] width 125 height 23
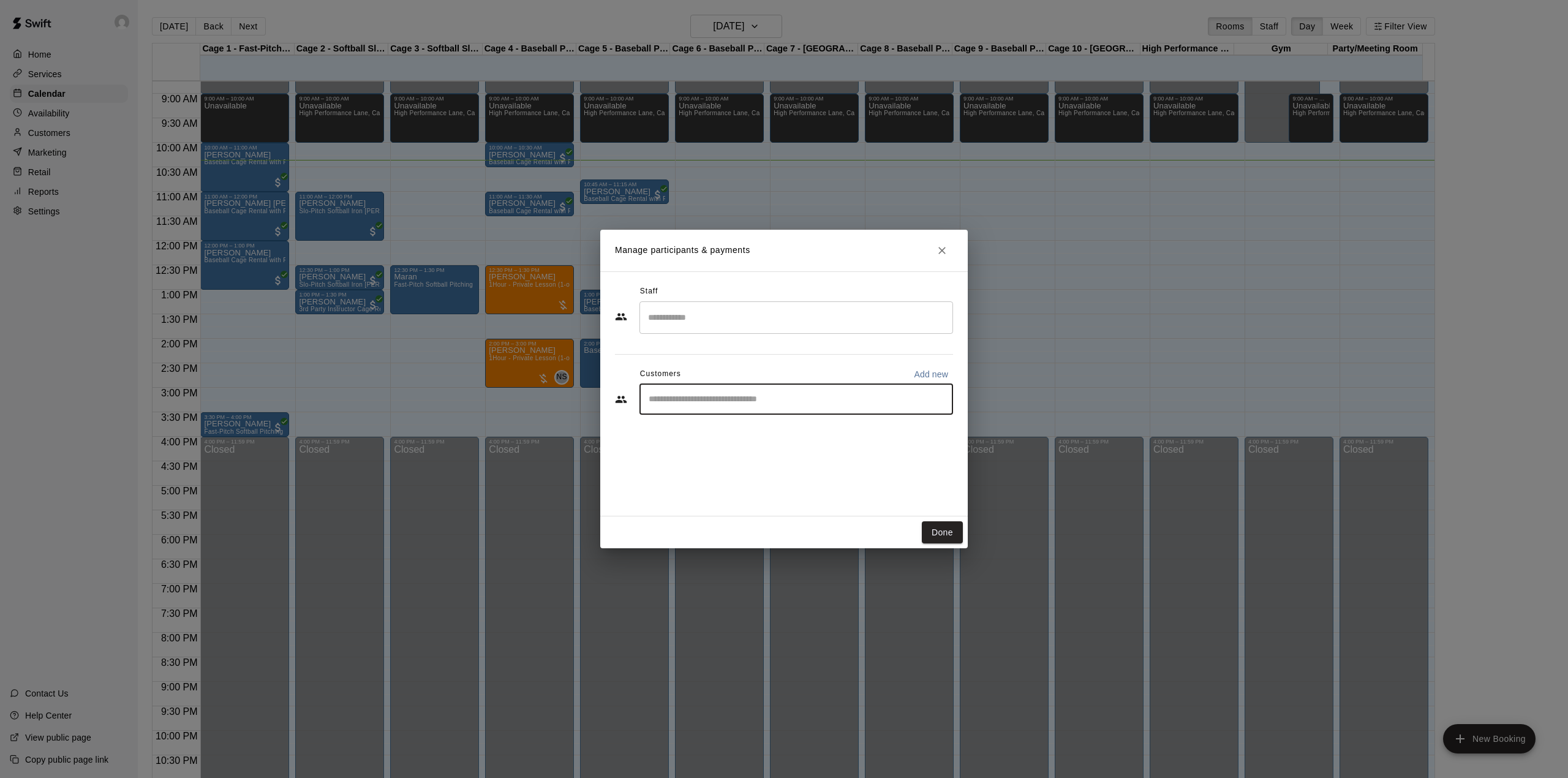
click at [716, 400] on input "Start typing to search customers..." at bounding box center [796, 399] width 302 height 12
type input "*"
click at [920, 371] on p "Add new" at bounding box center [931, 374] width 34 height 12
select select "**"
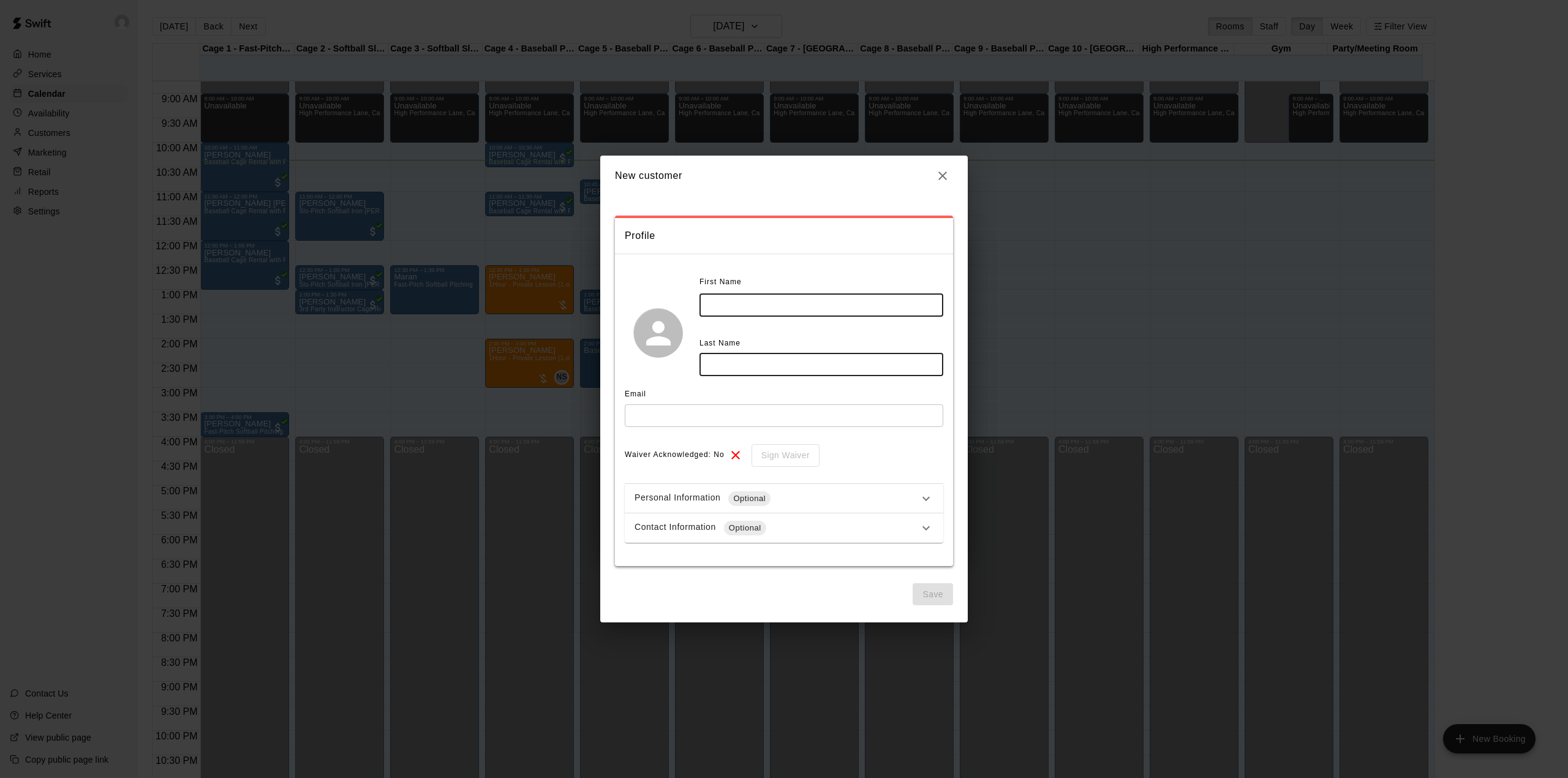
click at [784, 315] on input "text" at bounding box center [822, 305] width 244 height 23
type input "***"
click at [724, 361] on input "text" at bounding box center [822, 365] width 244 height 23
type input "*******"
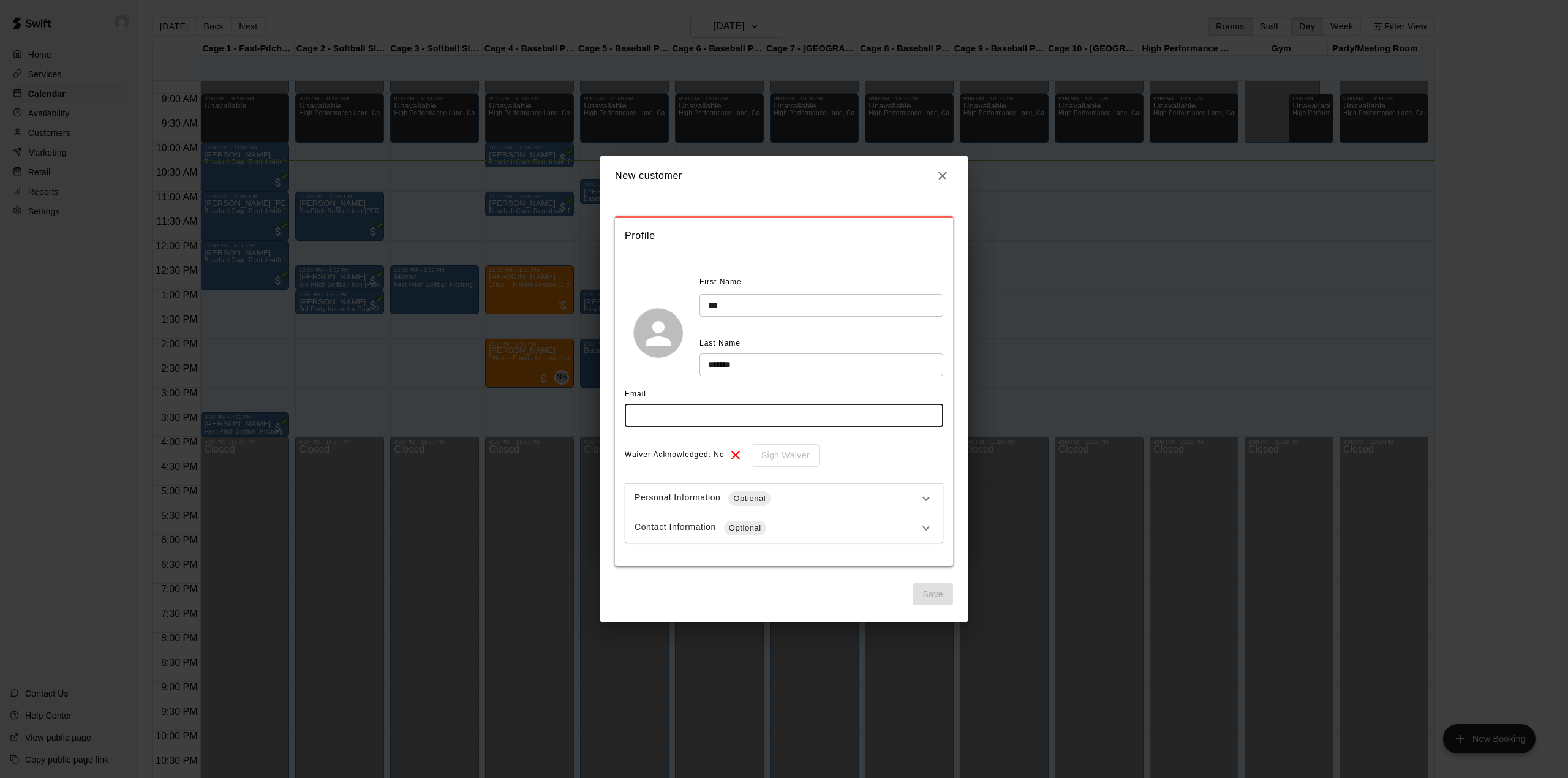
click at [741, 408] on input "text" at bounding box center [784, 416] width 319 height 23
type input "**********"
click at [773, 529] on div "Contact Information Optional" at bounding box center [777, 528] width 284 height 15
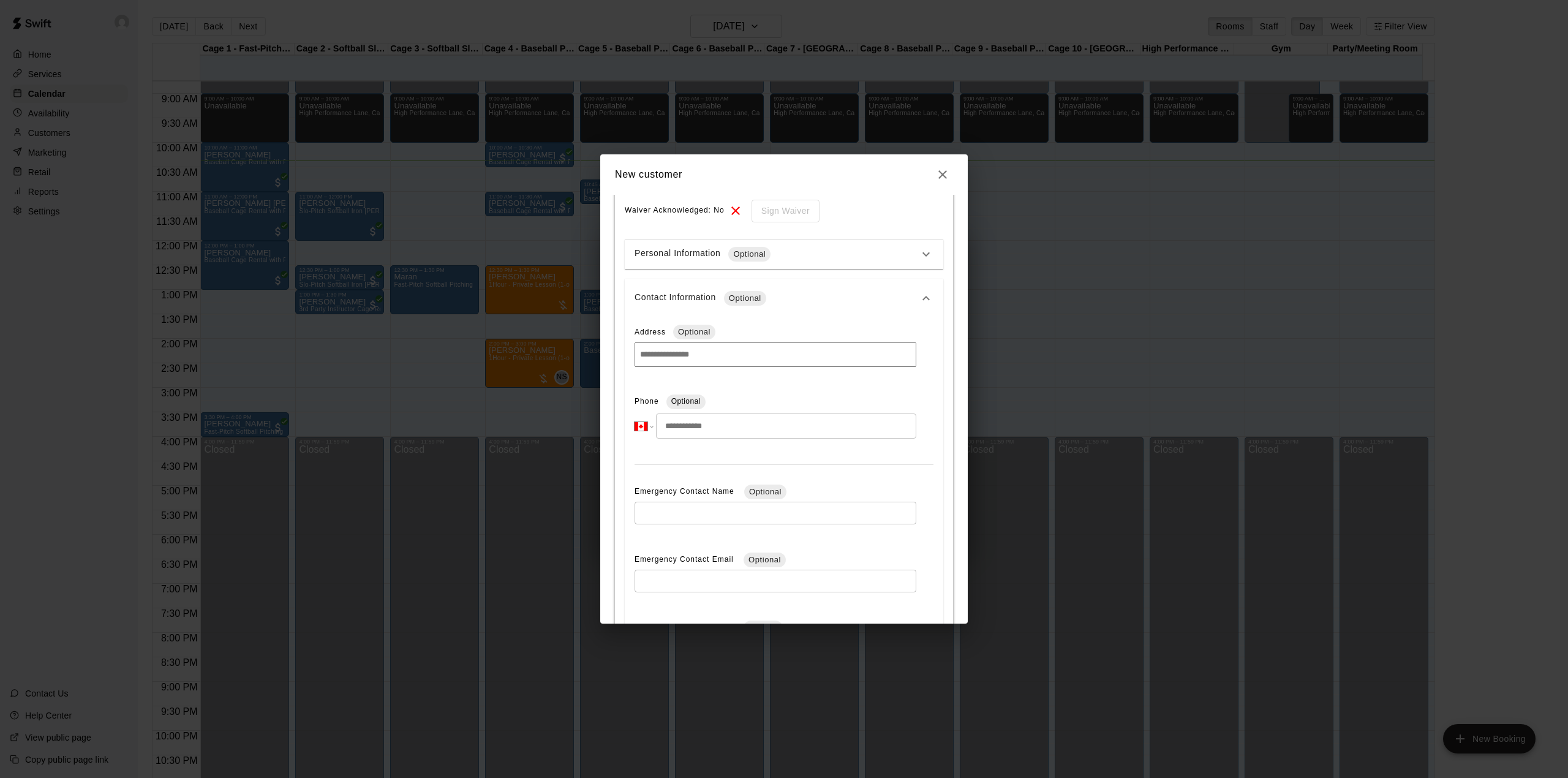
scroll to position [245, 0]
click at [706, 432] on input "tel" at bounding box center [786, 424] width 260 height 25
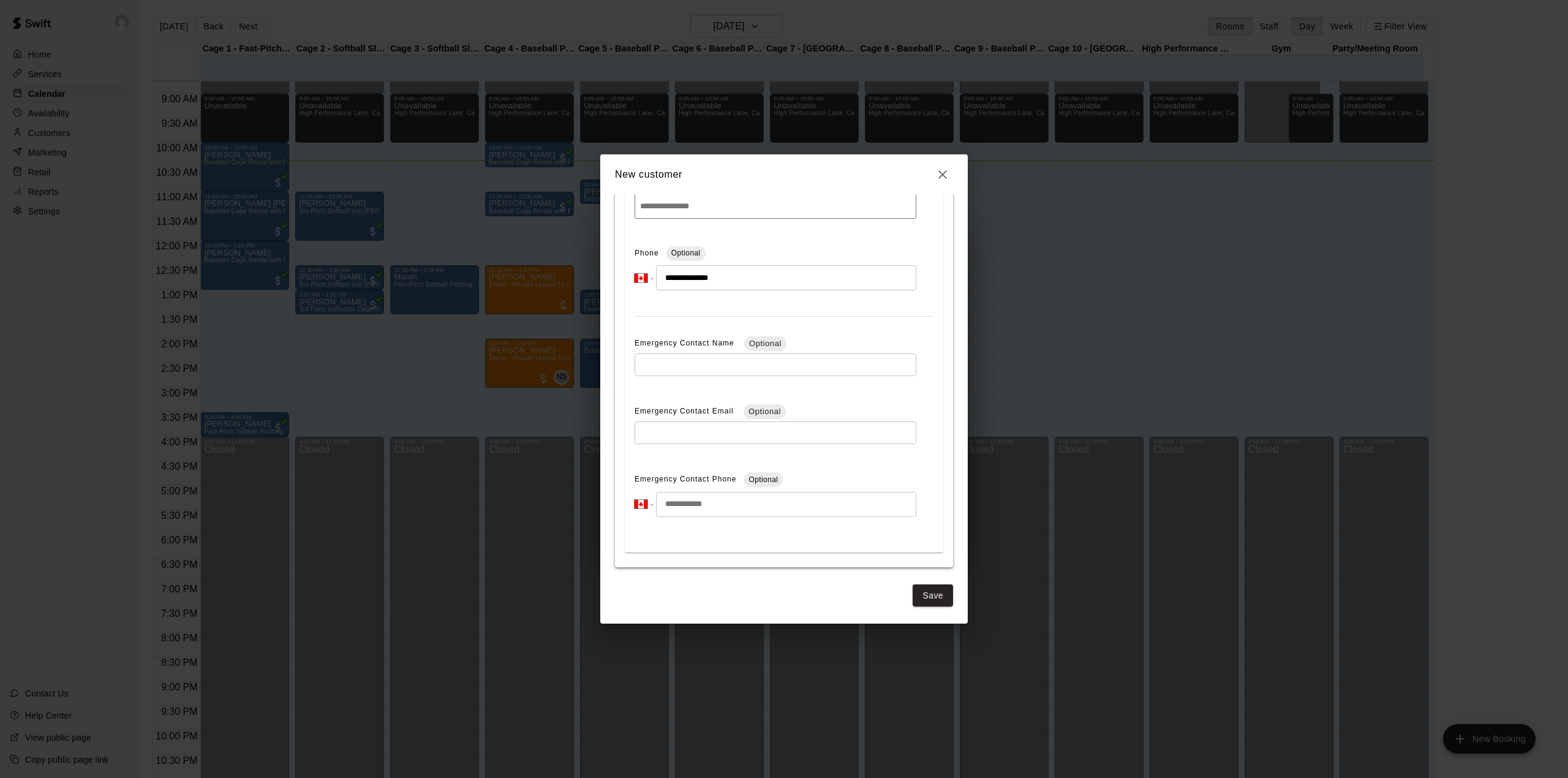
scroll to position [0, 0]
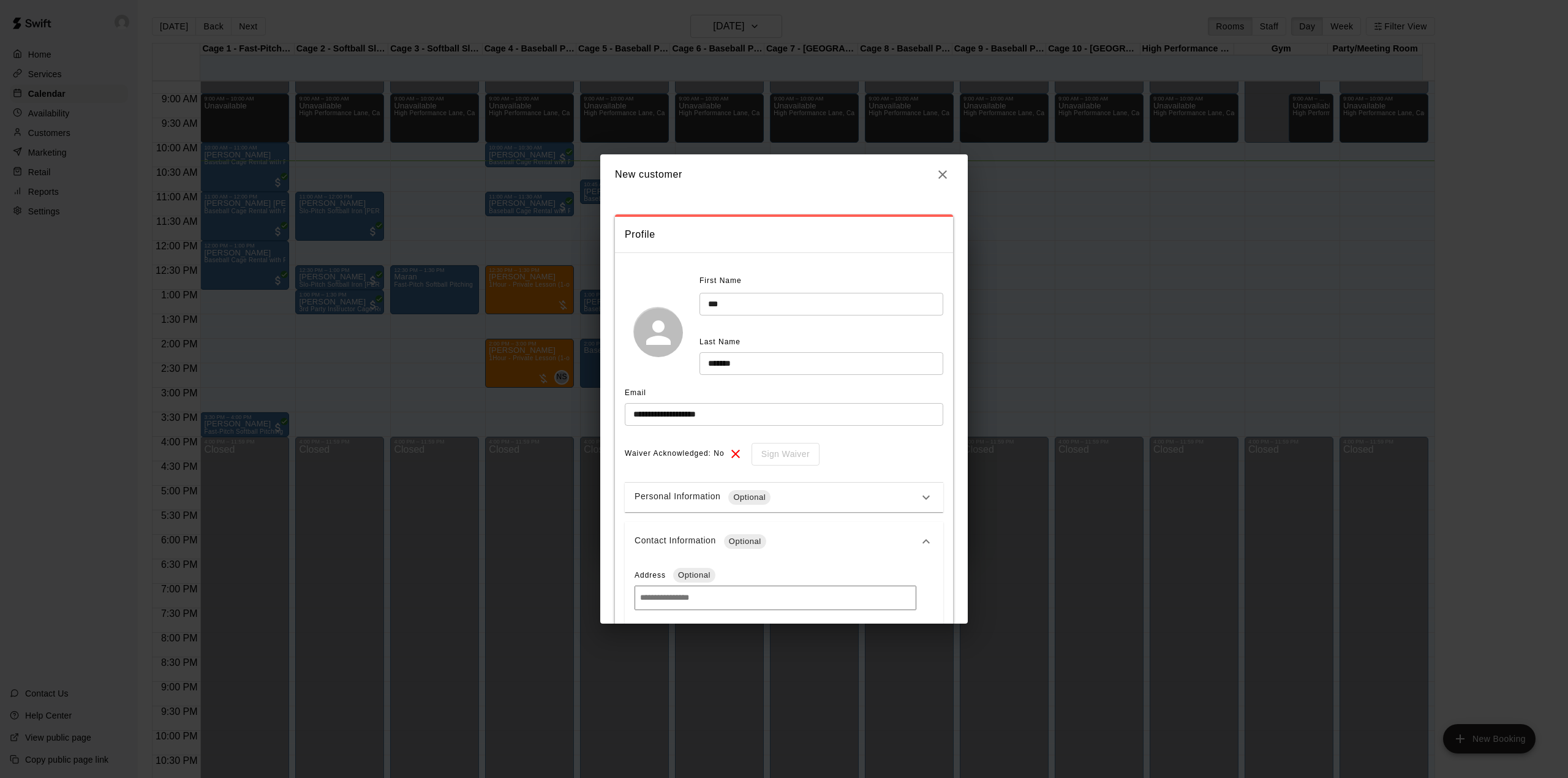
type input "**********"
click at [726, 363] on input "*******" at bounding box center [822, 364] width 244 height 23
type input "*******"
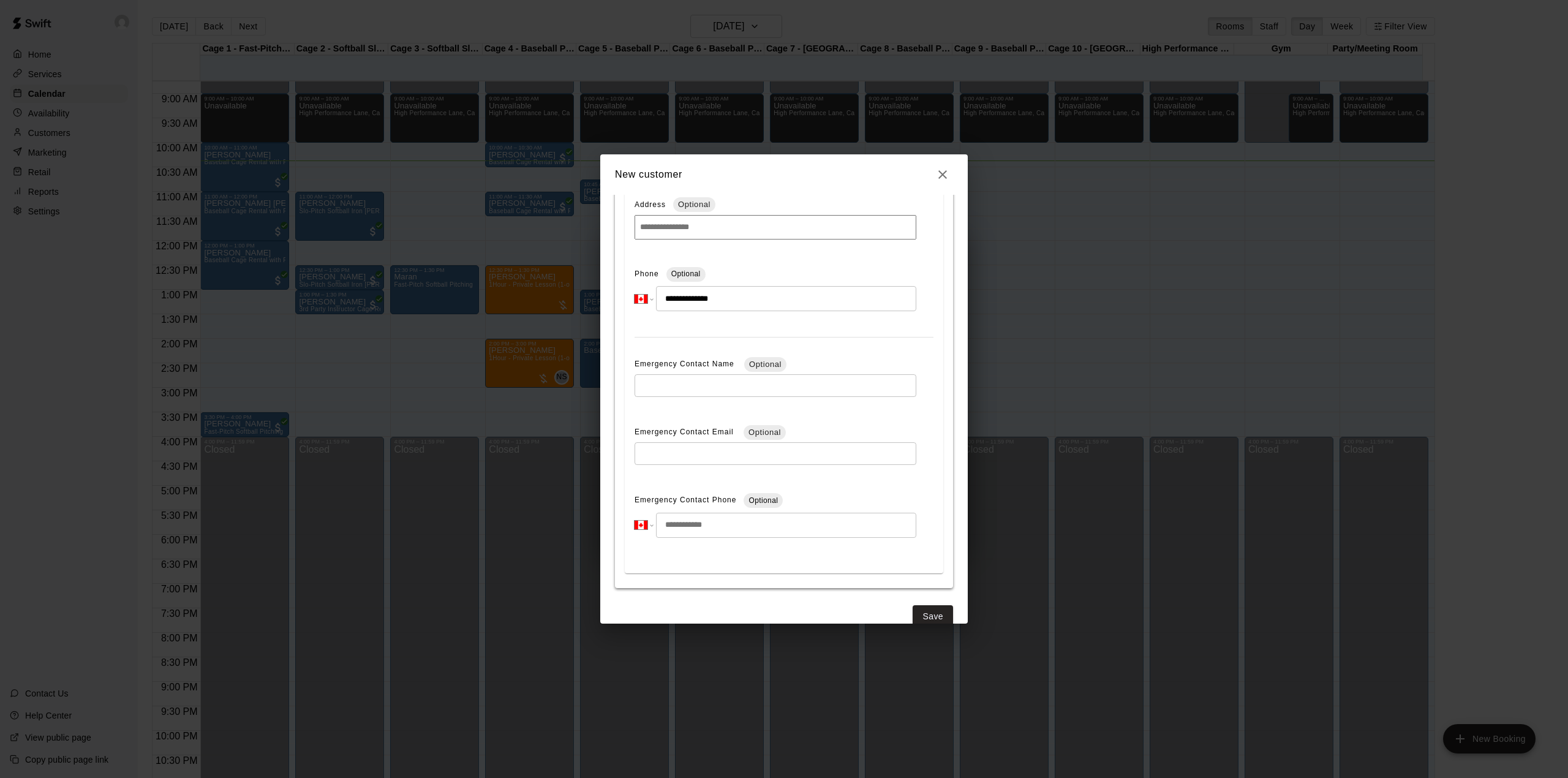
scroll to position [393, 0]
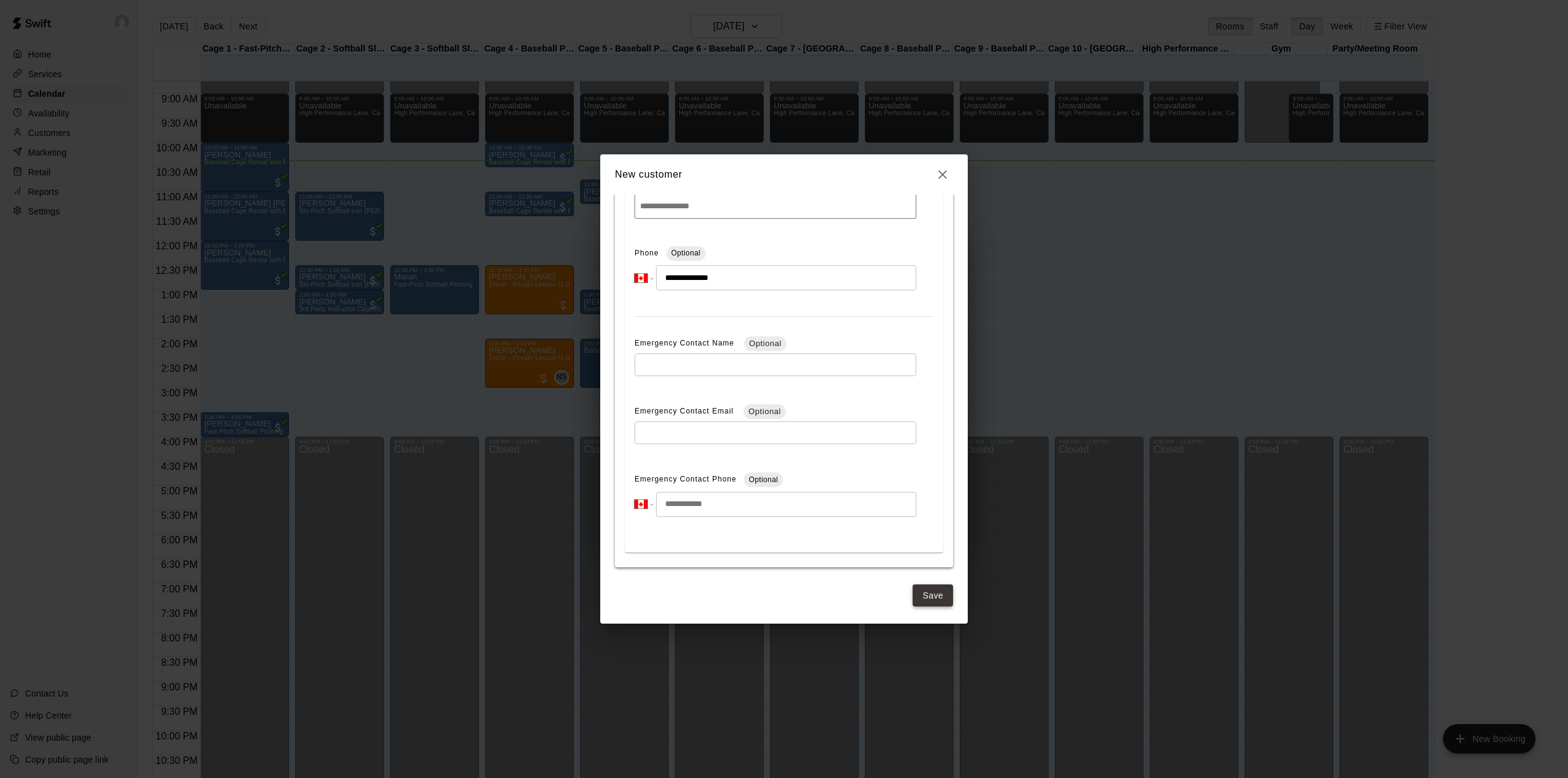
click at [921, 596] on button "Save" at bounding box center [933, 596] width 40 height 23
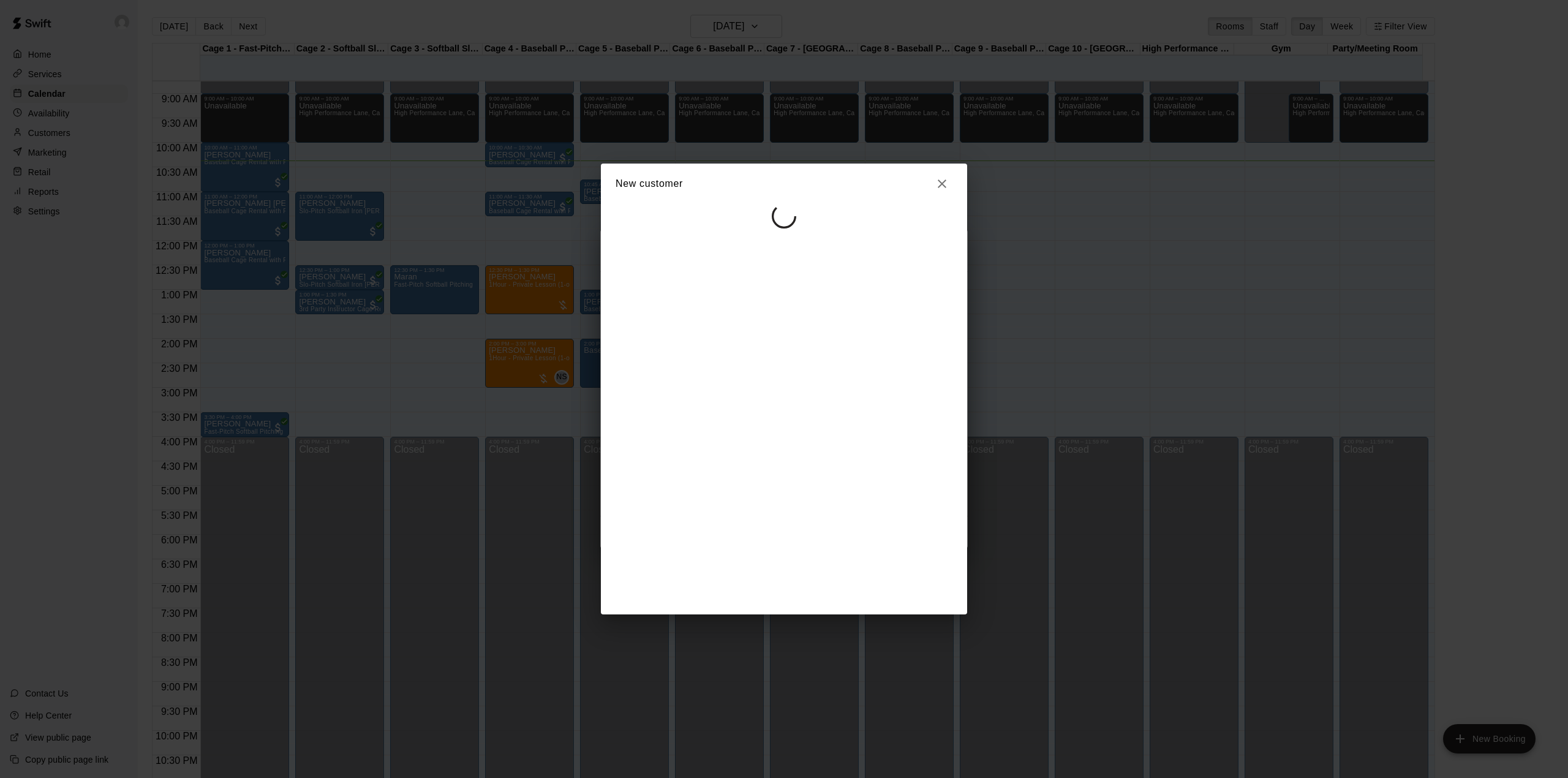
select select "**"
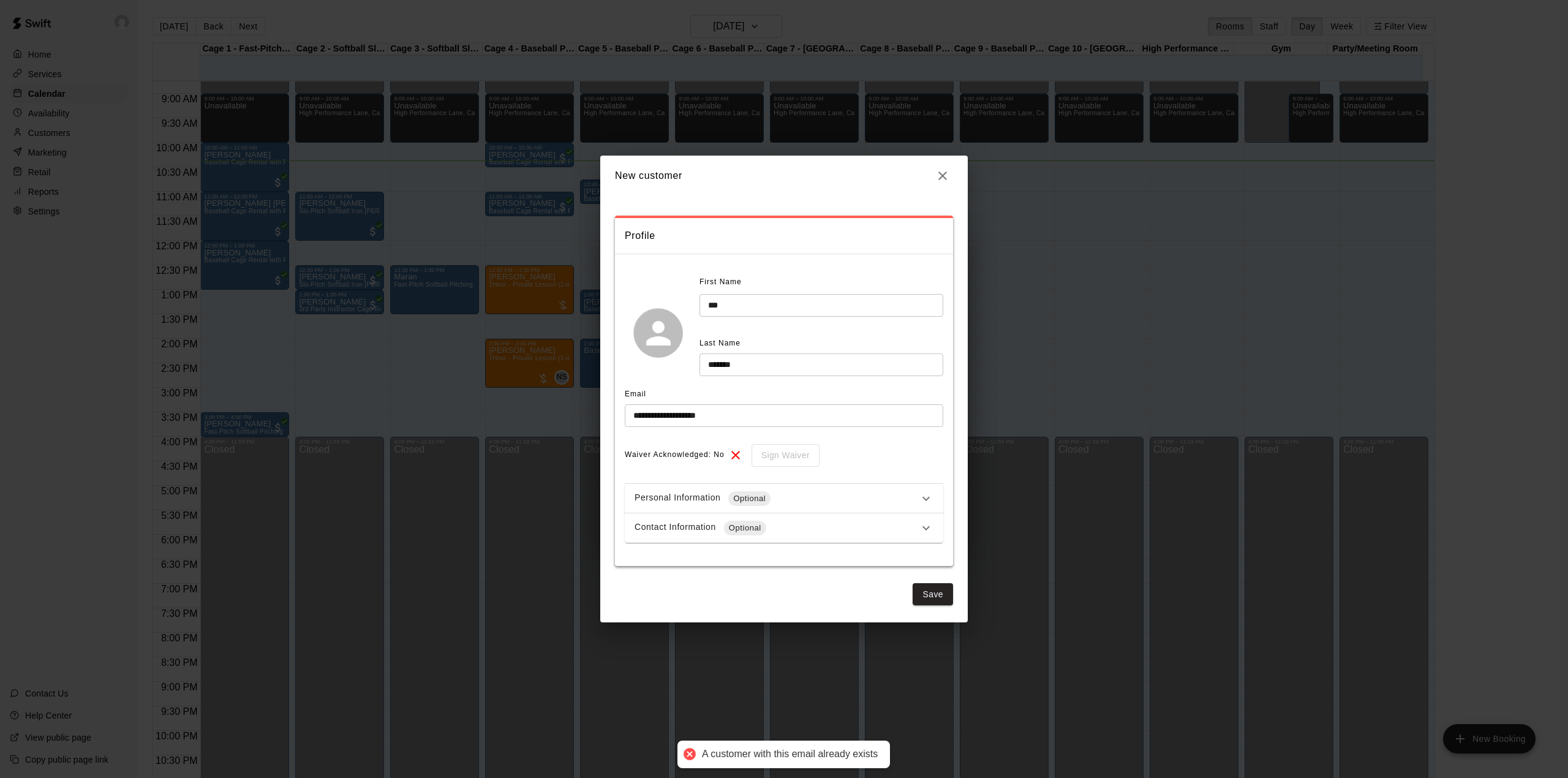
scroll to position [0, 0]
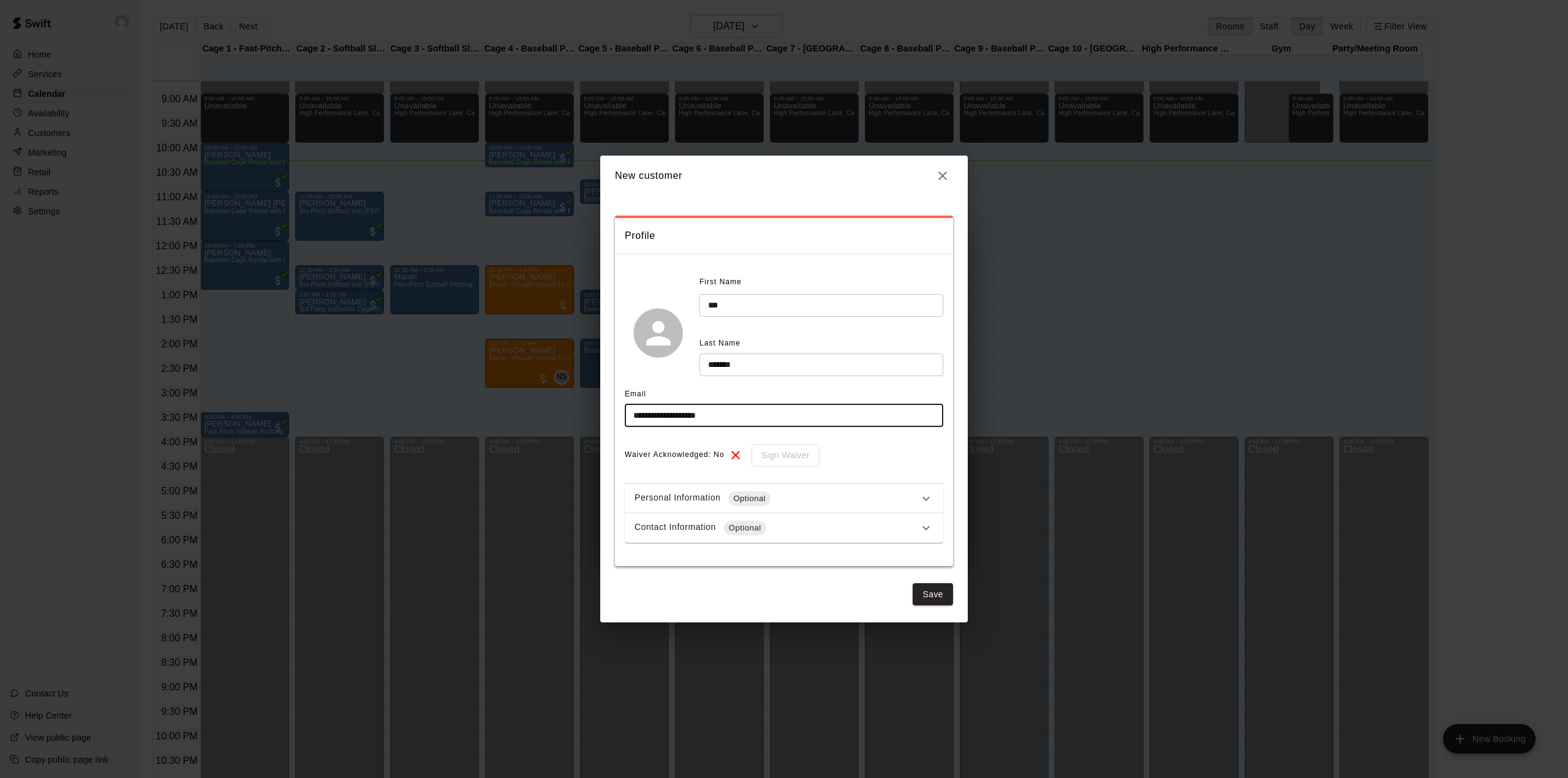
drag, startPoint x: 763, startPoint y: 421, endPoint x: 620, endPoint y: 421, distance: 143.0
click at [620, 421] on div "**********" at bounding box center [784, 414] width 338 height 303
click at [949, 174] on icon "button" at bounding box center [943, 176] width 15 height 15
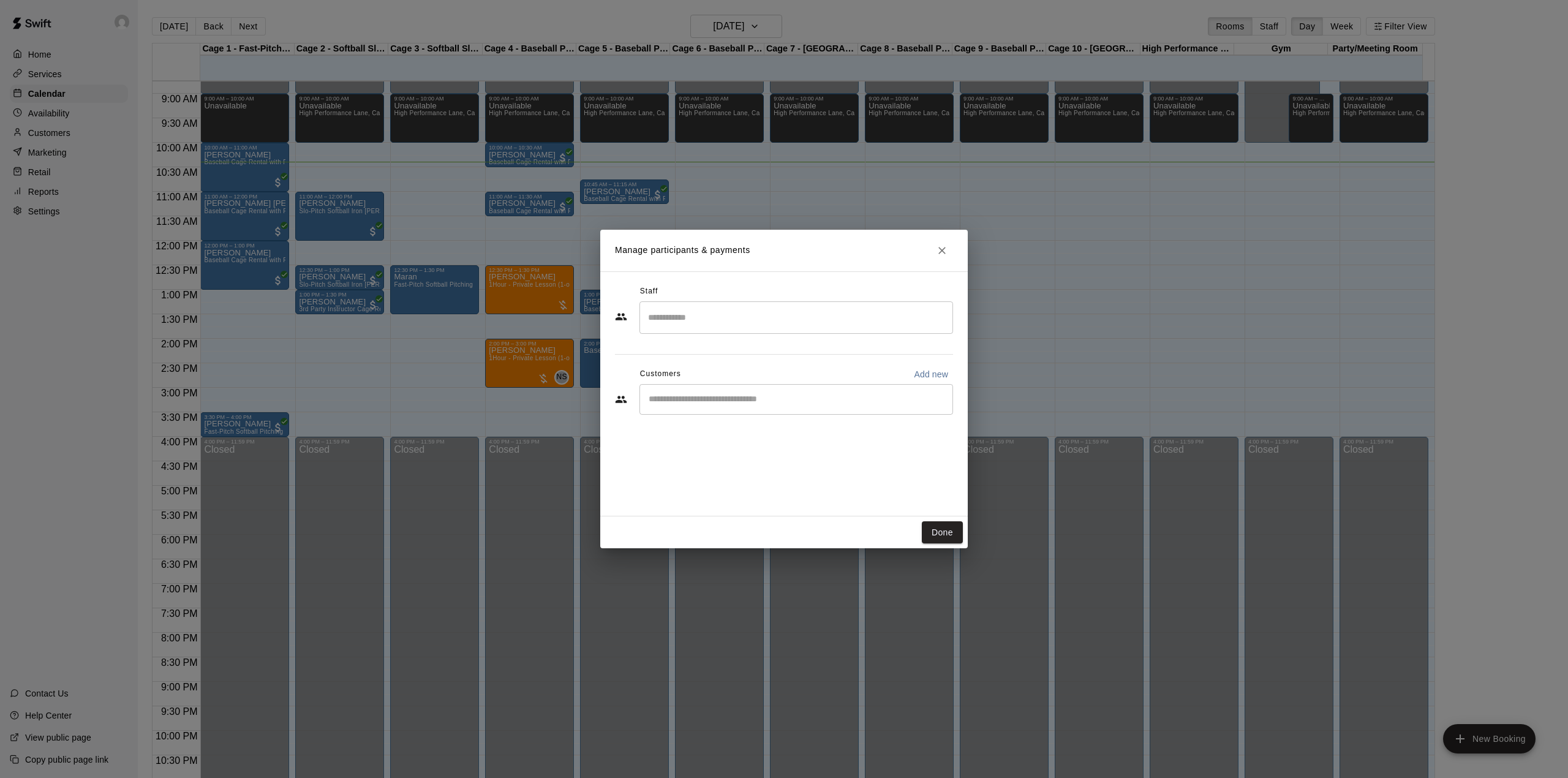
click at [880, 390] on div "​" at bounding box center [797, 400] width 314 height 31
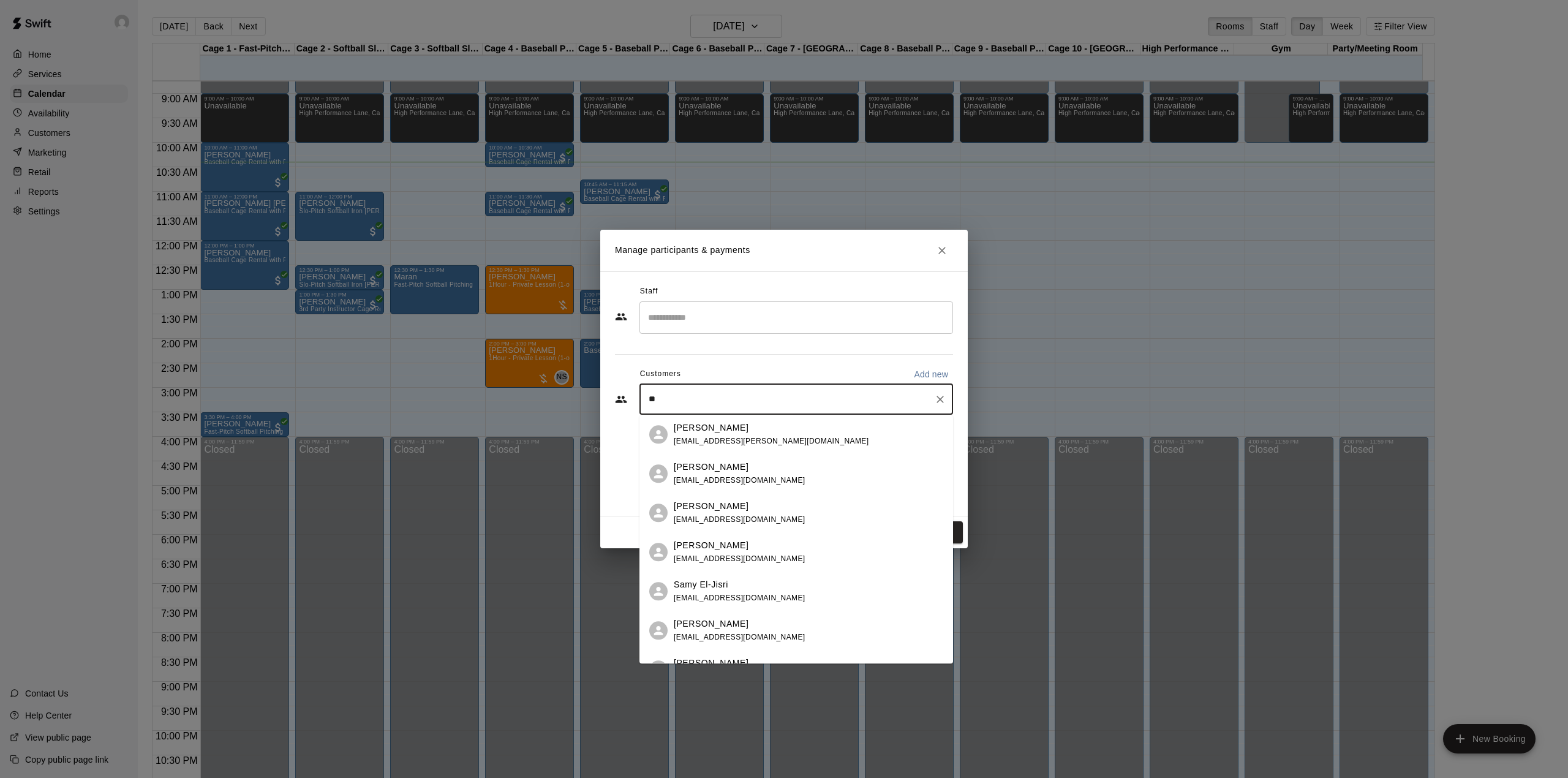
type input "*"
type input "*****"
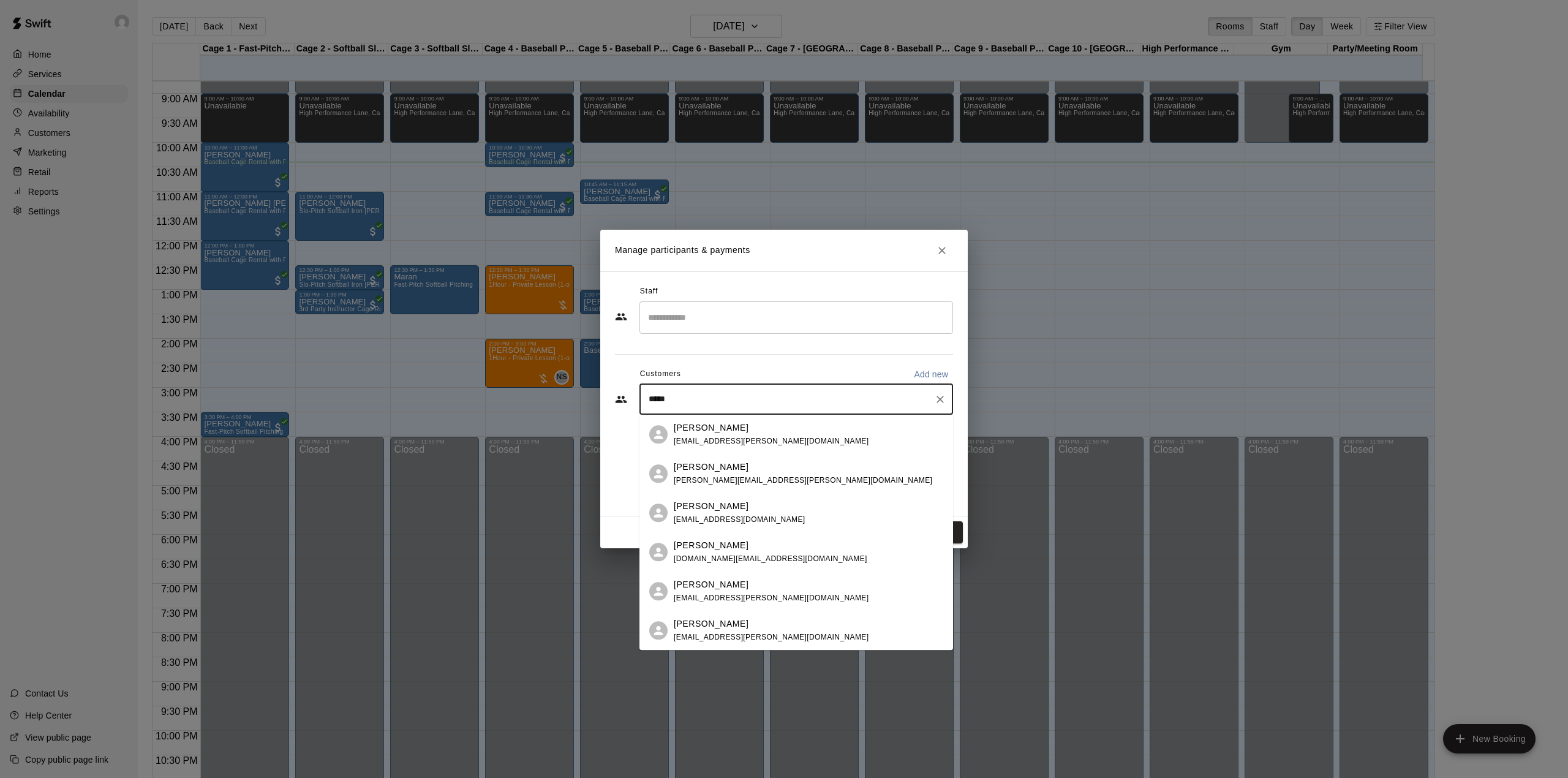
click at [691, 430] on p "[PERSON_NAME]" at bounding box center [711, 427] width 74 height 13
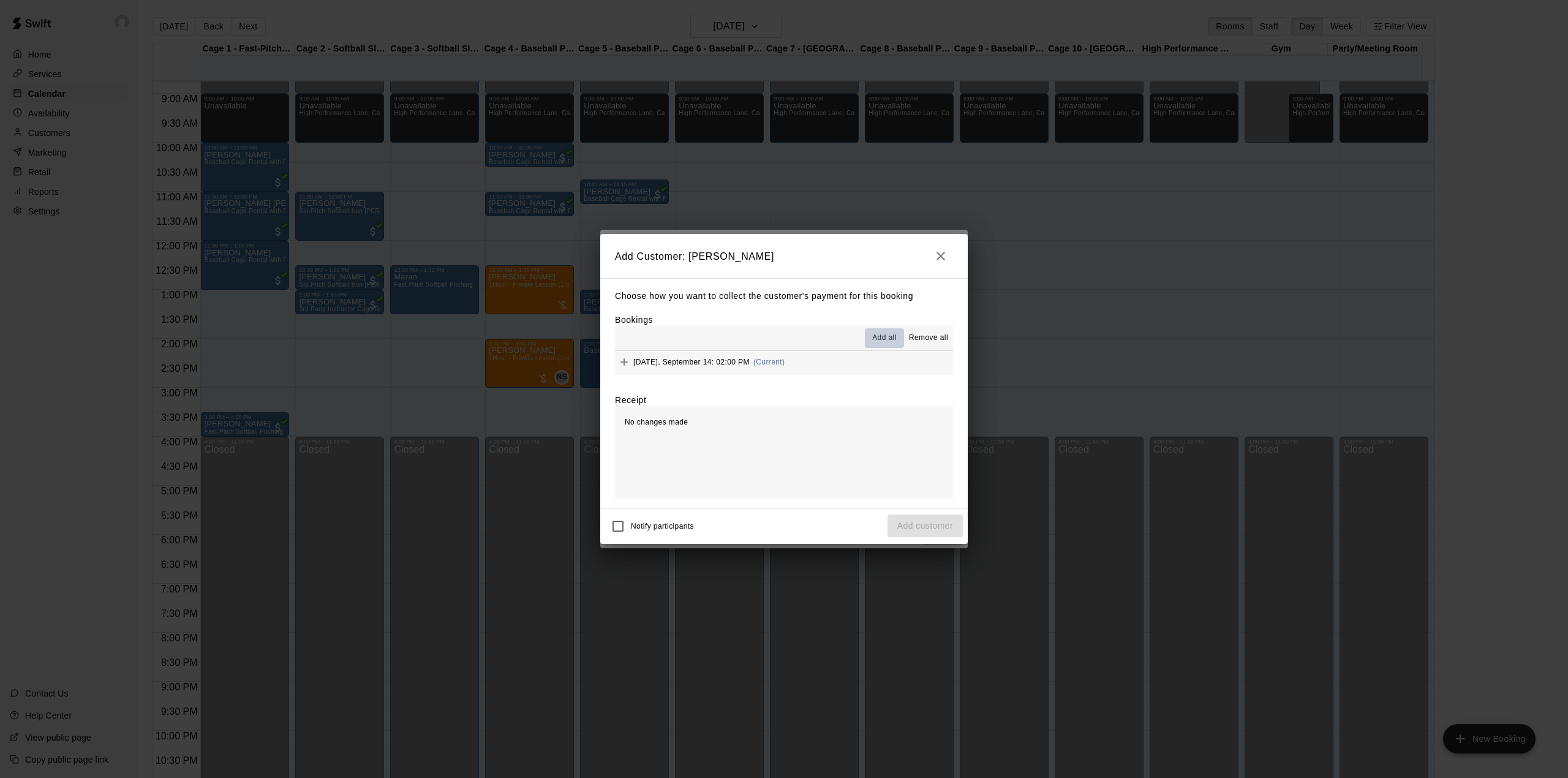
click at [882, 329] on button "Add all" at bounding box center [885, 338] width 39 height 19
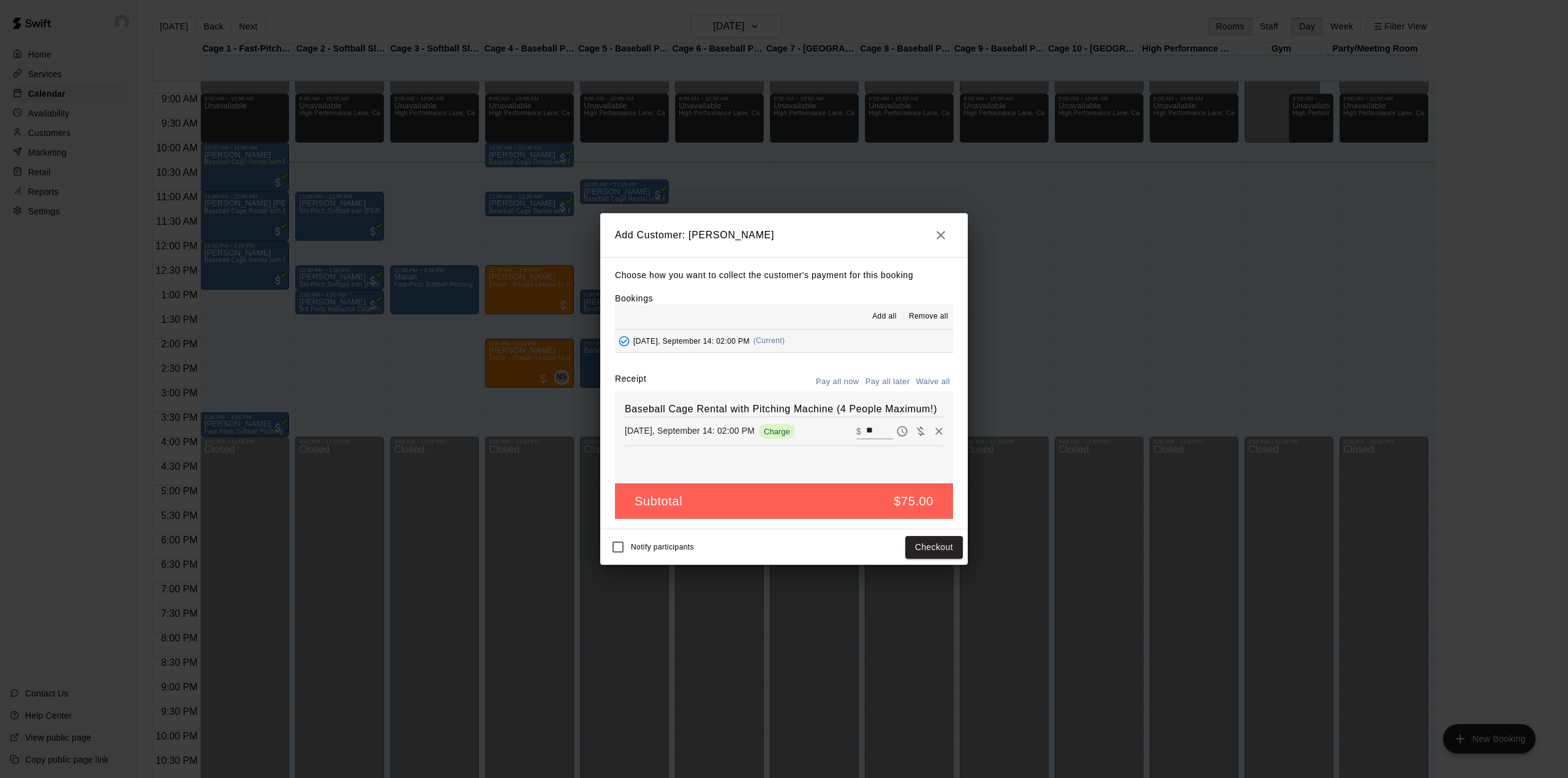
click at [881, 376] on button "Pay all later" at bounding box center [888, 382] width 51 height 19
click at [915, 547] on button "Add customer" at bounding box center [925, 547] width 75 height 23
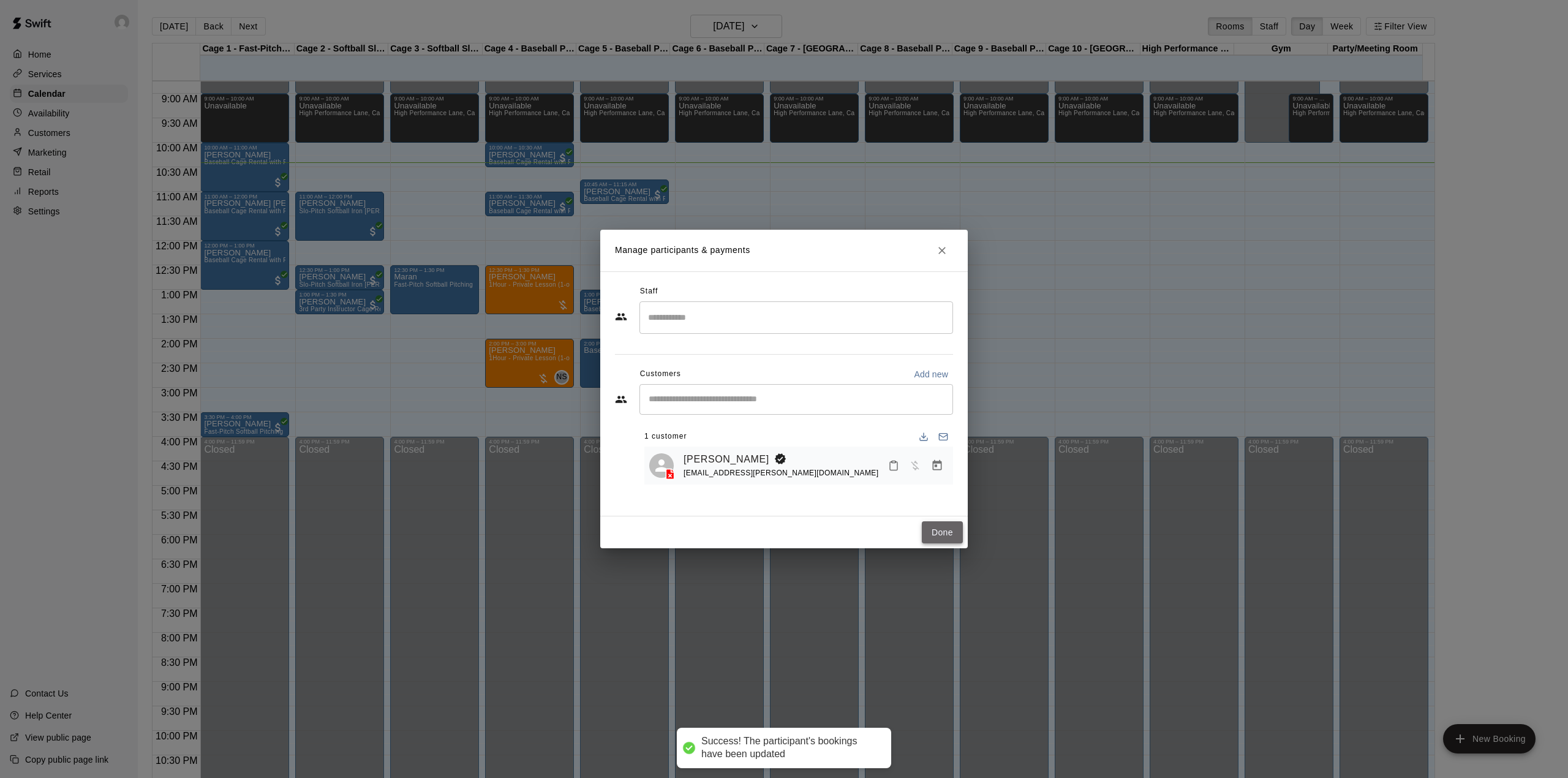
click at [951, 524] on button "Done" at bounding box center [942, 533] width 41 height 23
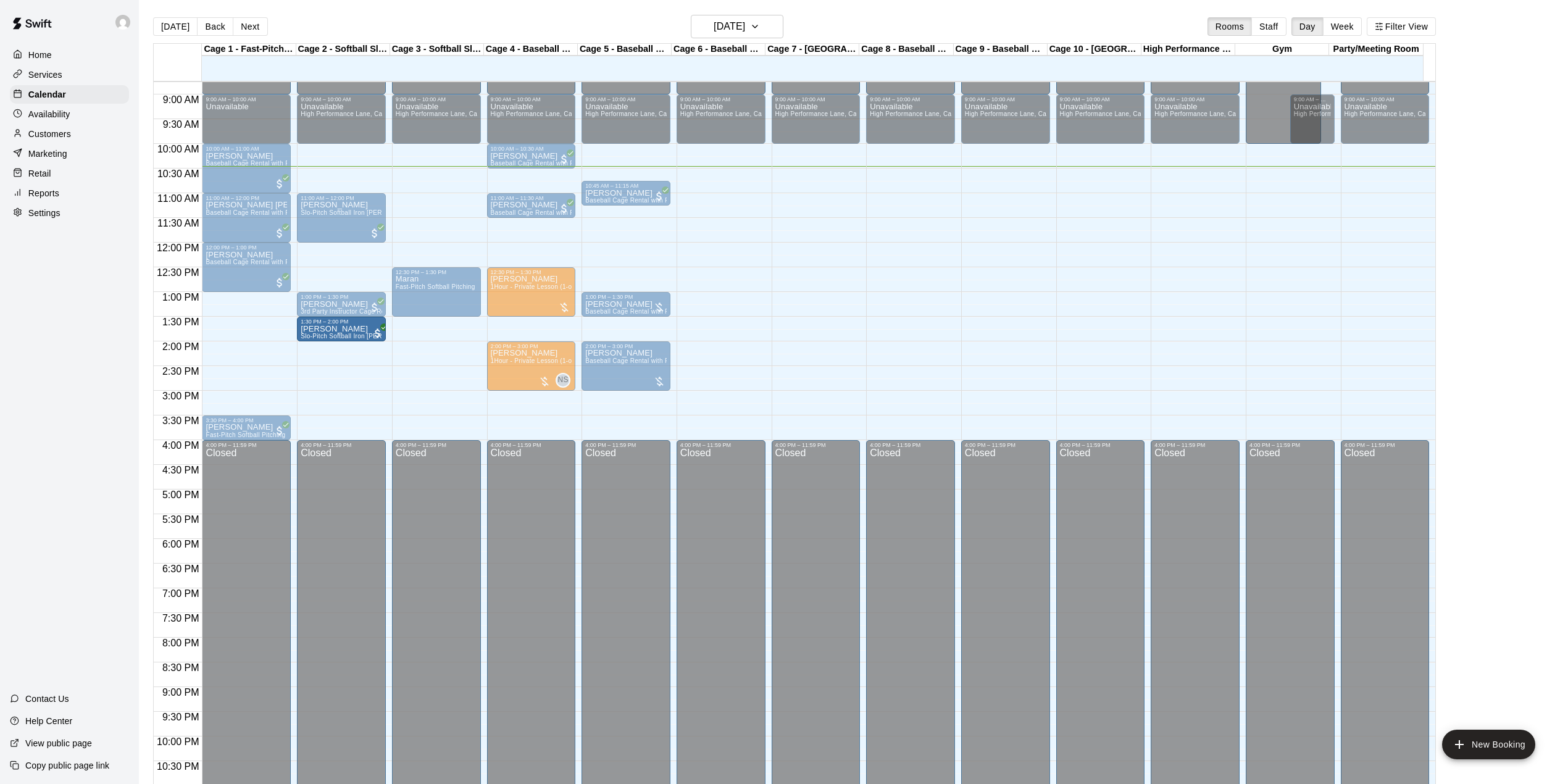
drag, startPoint x: 314, startPoint y: 274, endPoint x: 320, endPoint y: 331, distance: 57.3
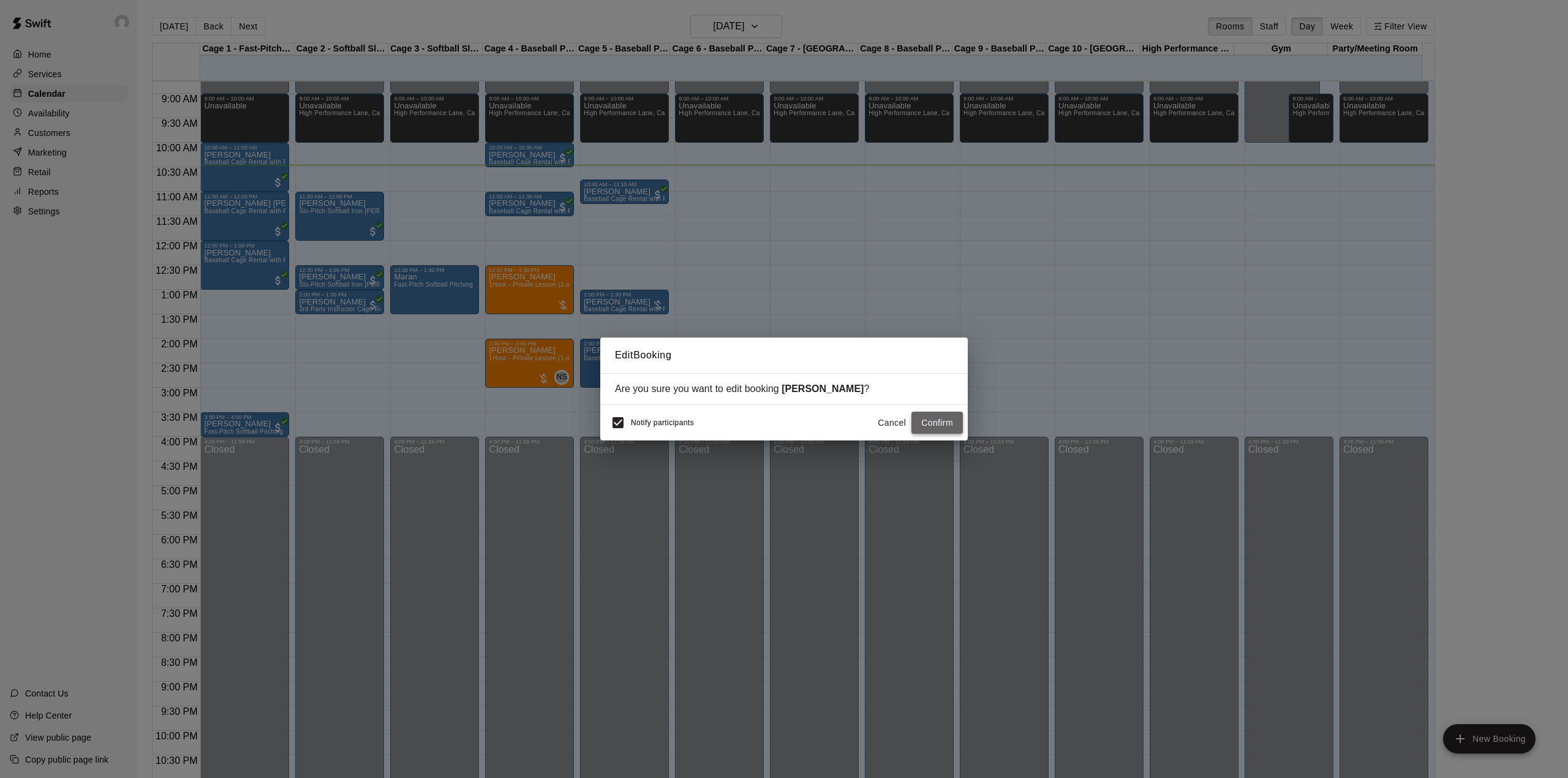
click at [926, 414] on button "Confirm" at bounding box center [937, 423] width 52 height 23
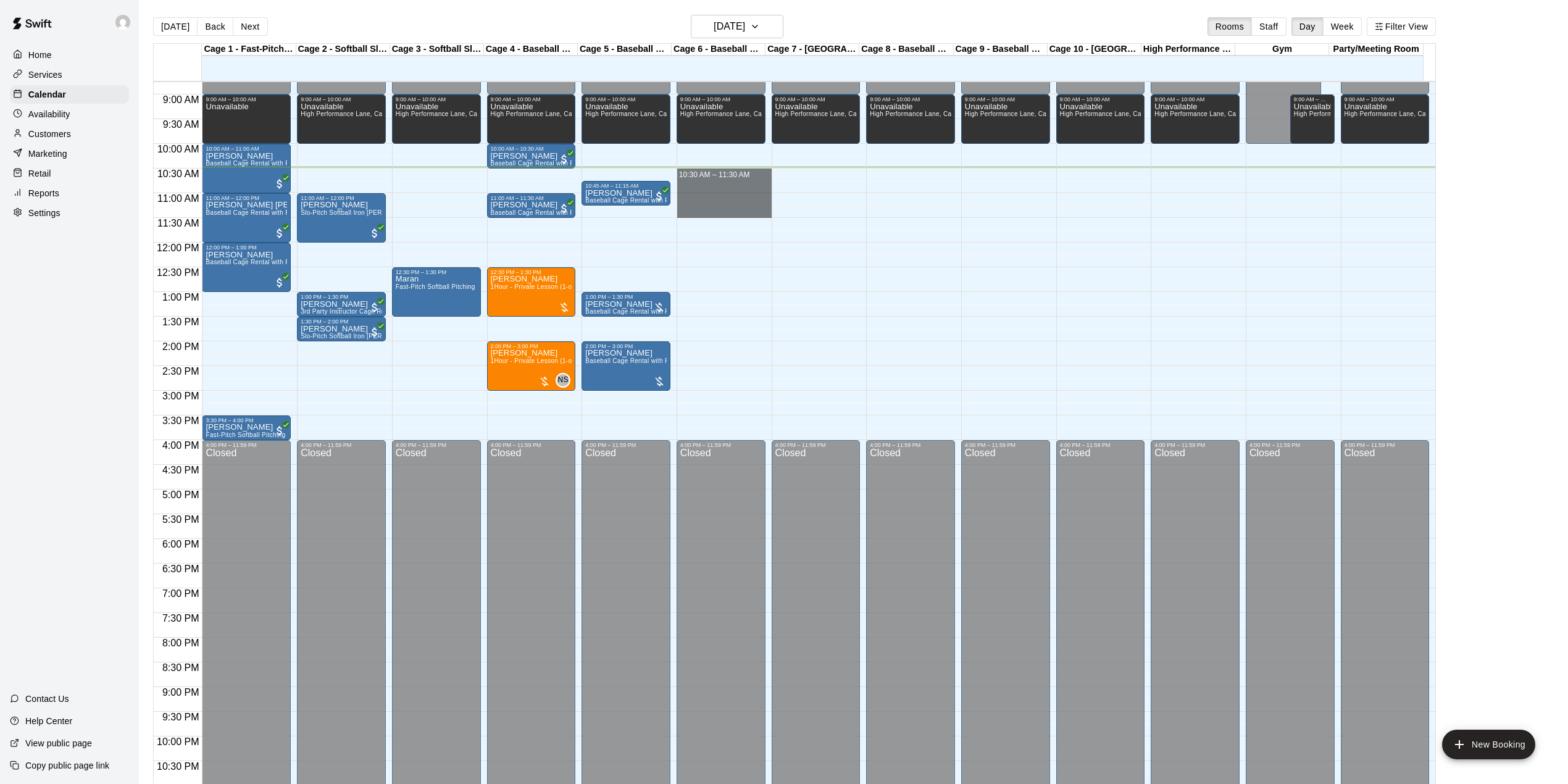
drag, startPoint x: 687, startPoint y: 176, endPoint x: 697, endPoint y: 212, distance: 37.4
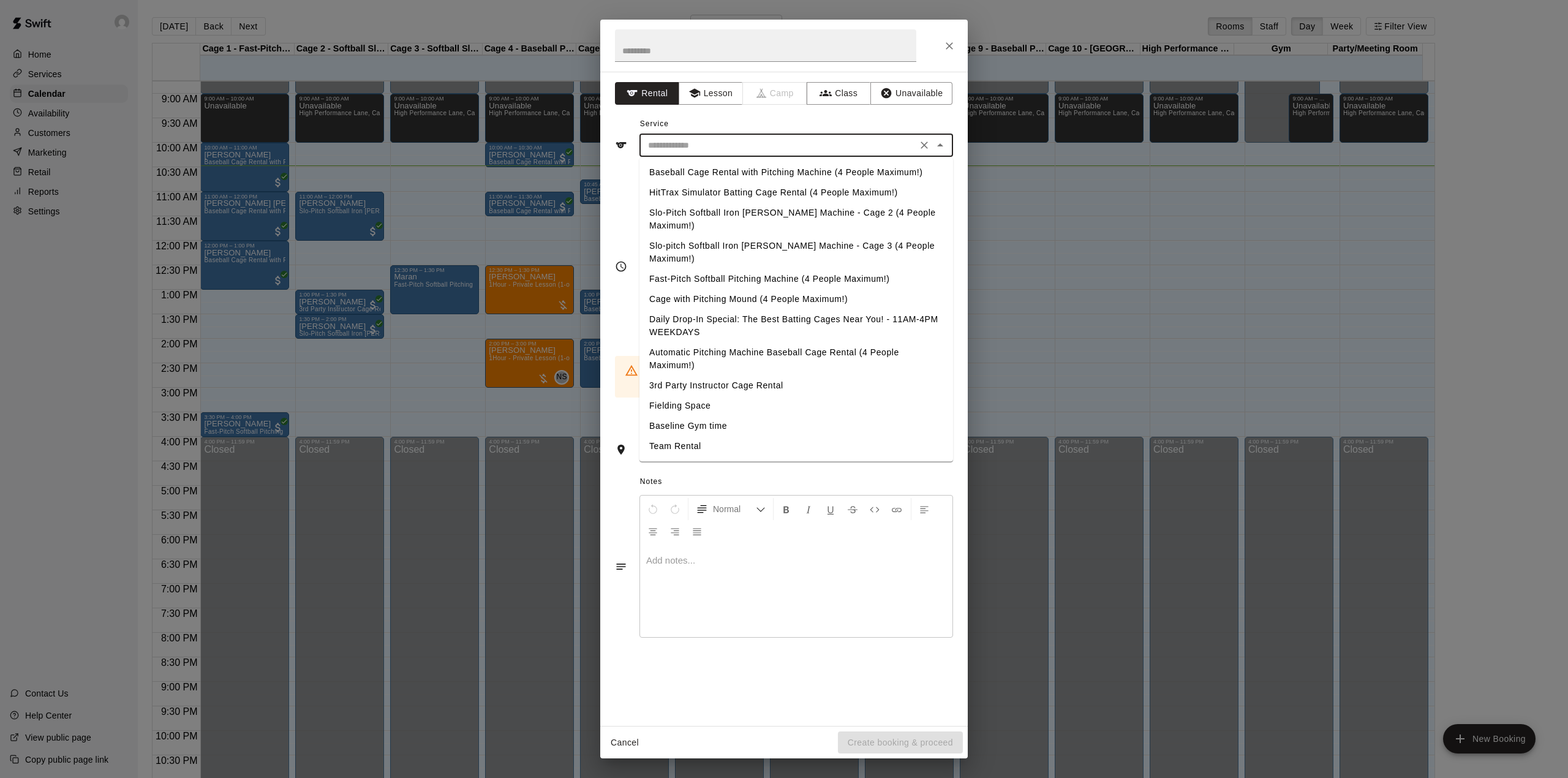
click at [702, 141] on input "text" at bounding box center [778, 146] width 270 height 15
click at [717, 162] on li "Baseball Cage Rental with Pitching Machine (4 People Maximum!)" at bounding box center [797, 172] width 314 height 20
type input "**********"
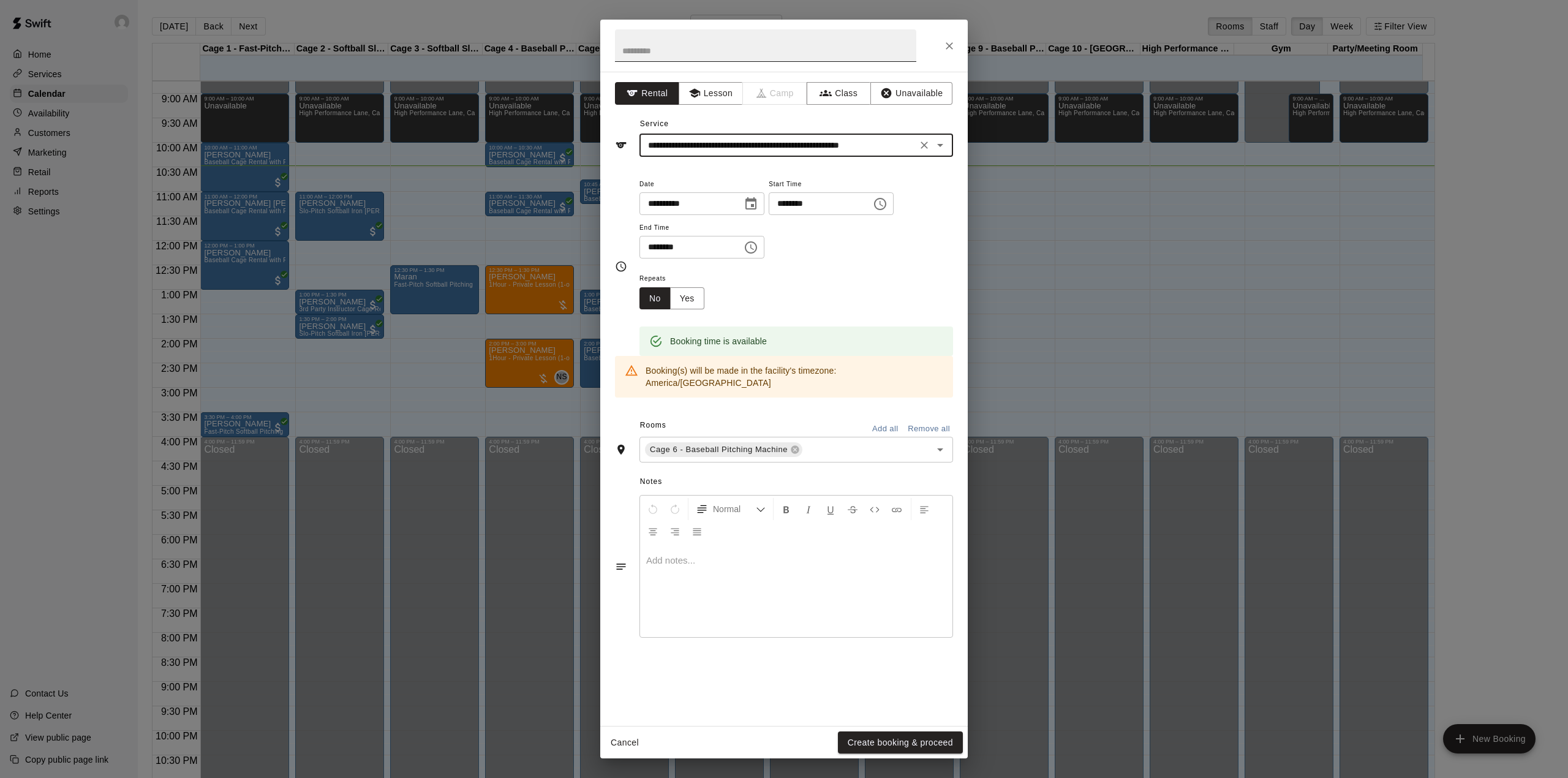
click at [668, 57] on input "text" at bounding box center [765, 46] width 301 height 32
type input "*******"
click at [871, 733] on button "Create booking & proceed" at bounding box center [900, 743] width 125 height 23
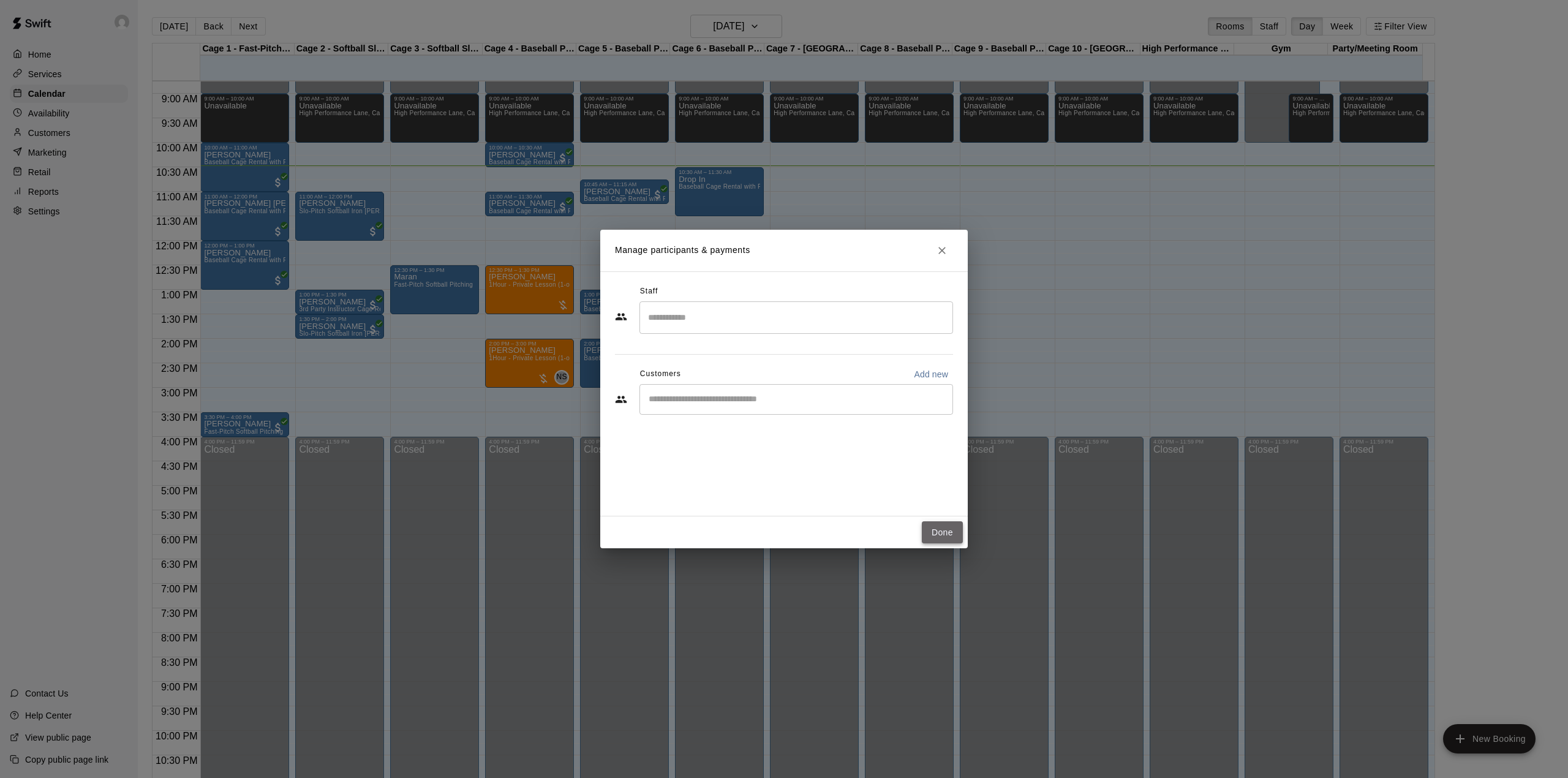
click at [937, 530] on button "Done" at bounding box center [942, 533] width 41 height 23
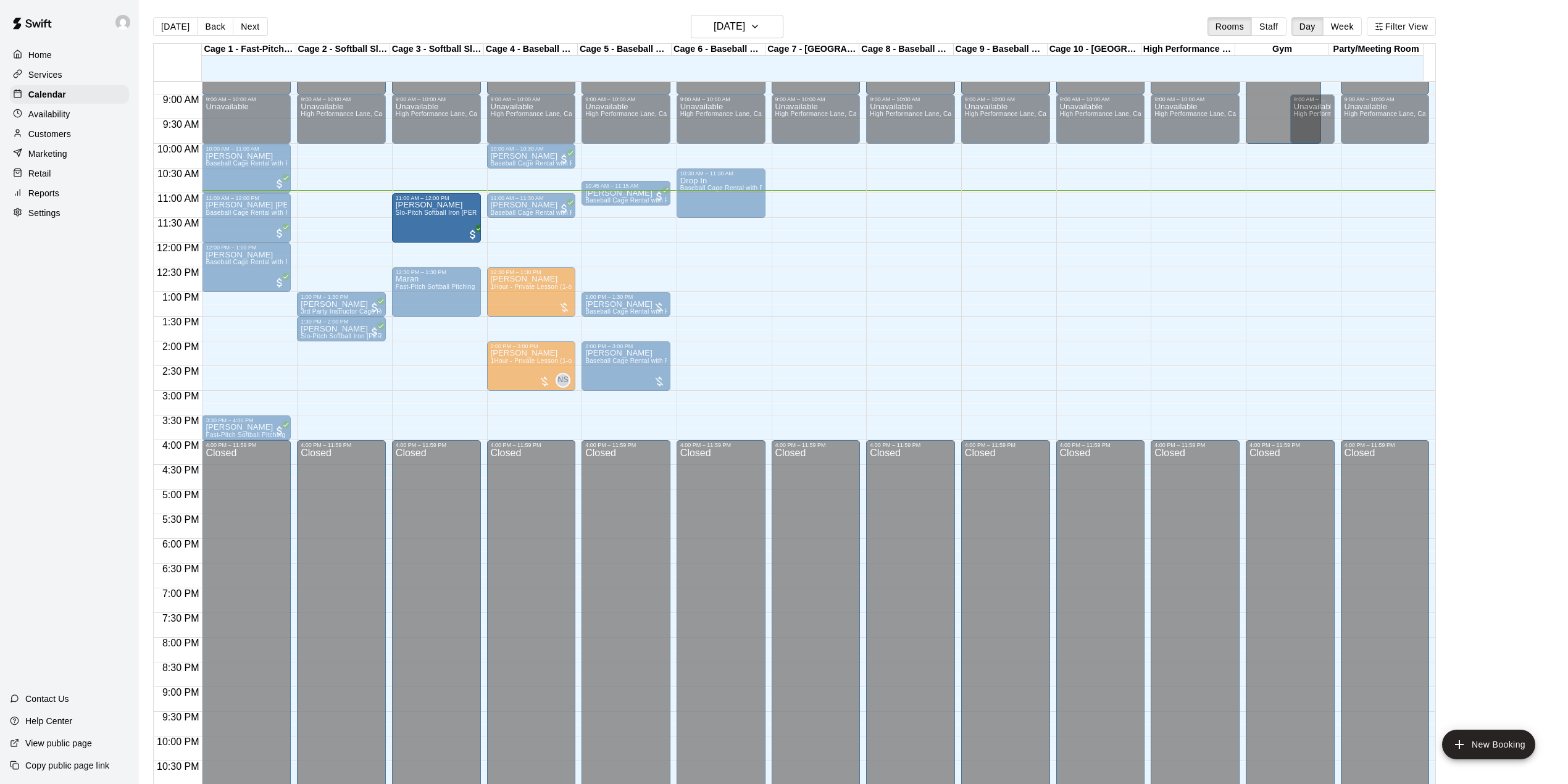
drag, startPoint x: 356, startPoint y: 227, endPoint x: 454, endPoint y: 228, distance: 98.0
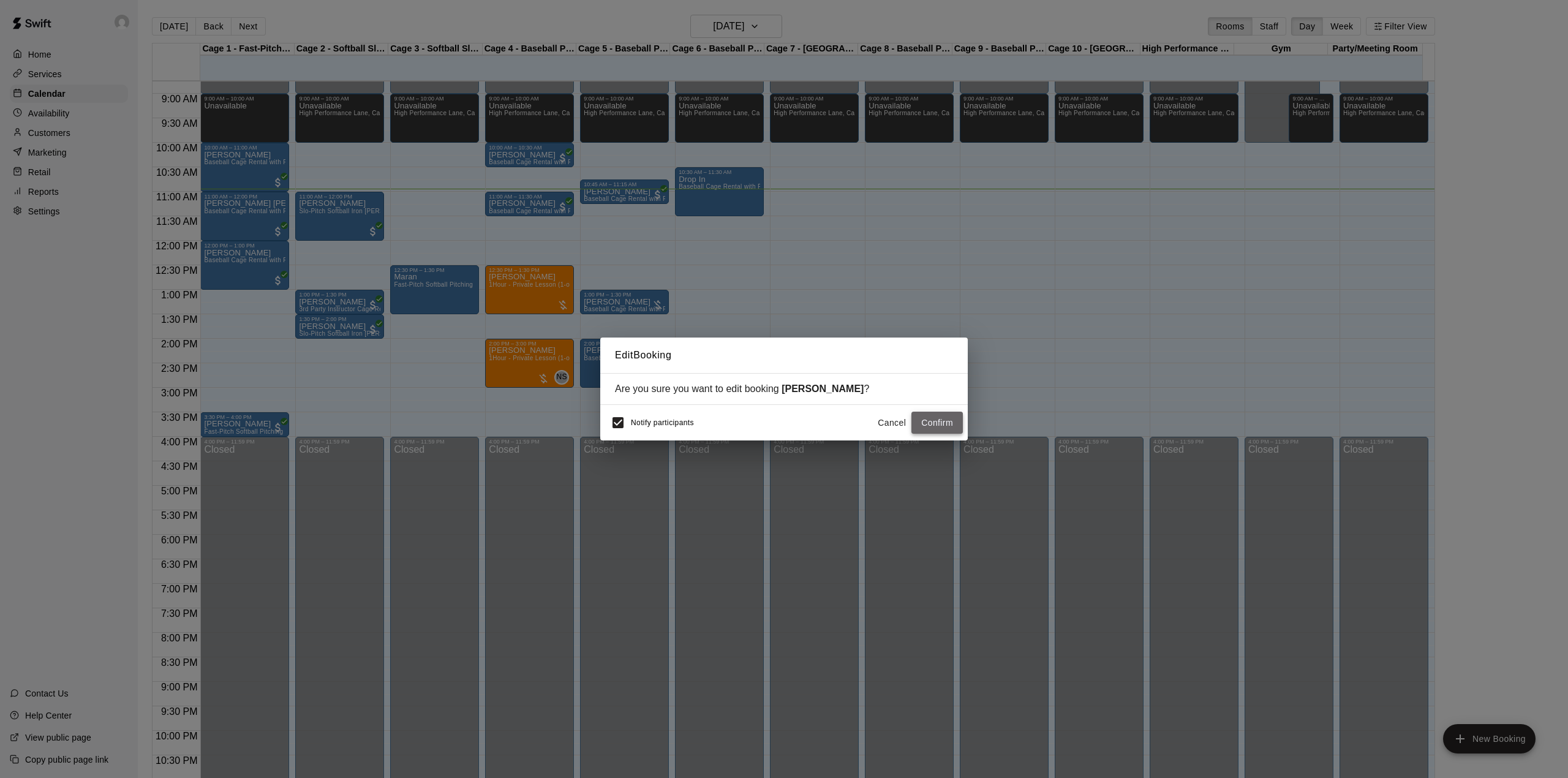
click at [927, 425] on button "Confirm" at bounding box center [937, 423] width 52 height 23
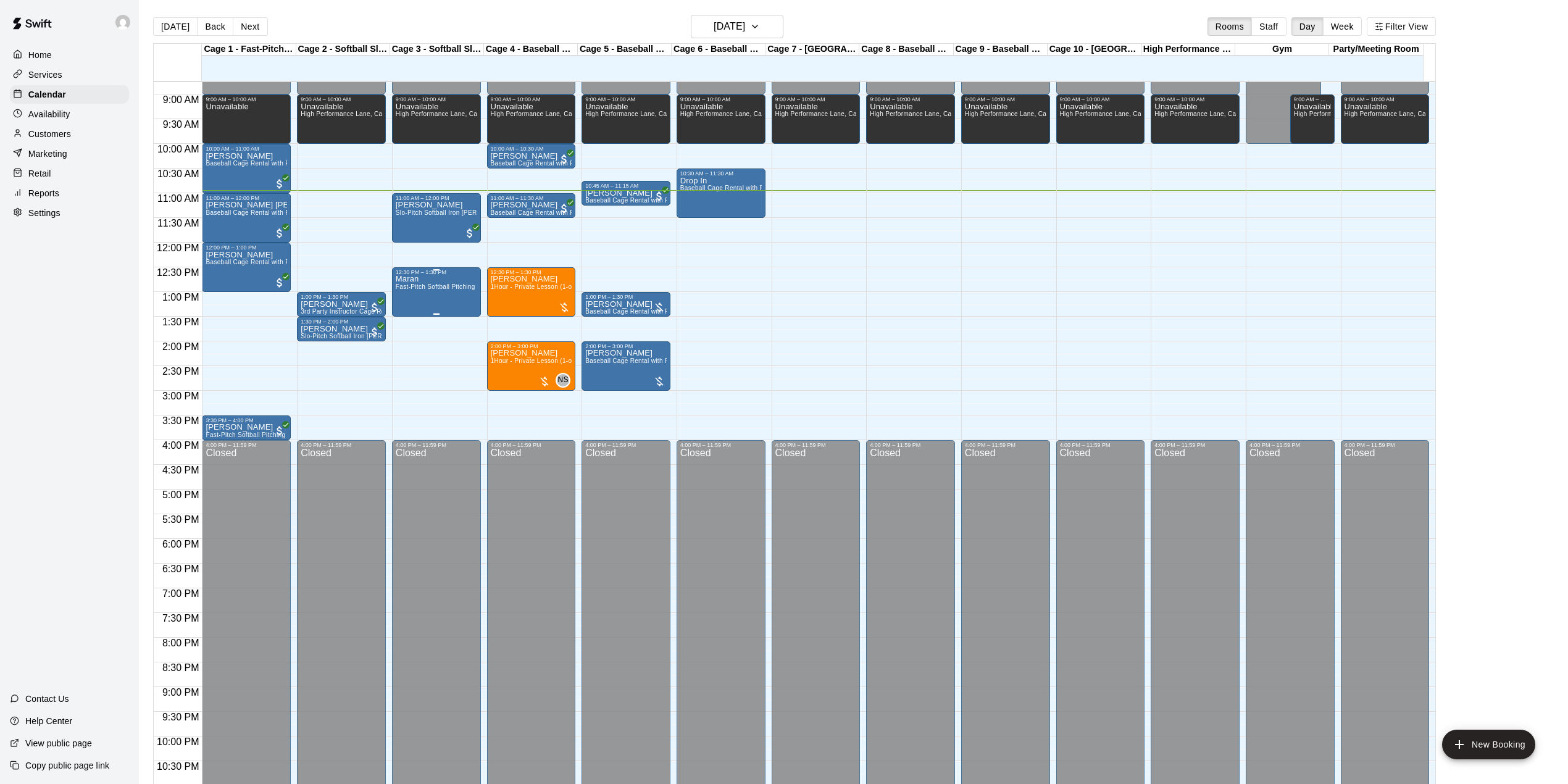
click at [478, 295] on div "12:30 PM – 1:30 PM Maran Fast-Pitch Softball Pitching Machine (4 People Maximum…" at bounding box center [437, 291] width 89 height 49
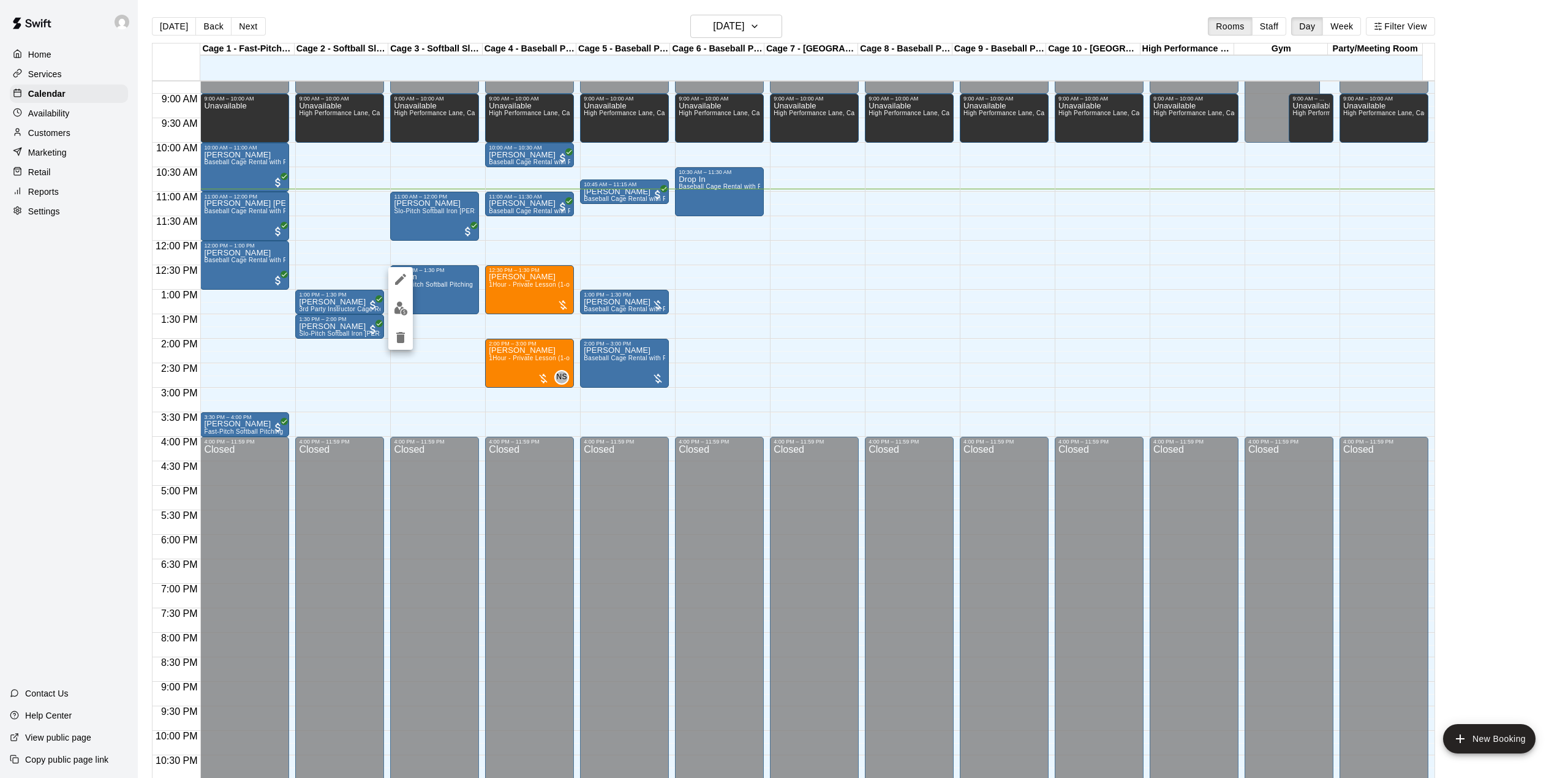
click at [434, 357] on div at bounding box center [784, 389] width 1568 height 778
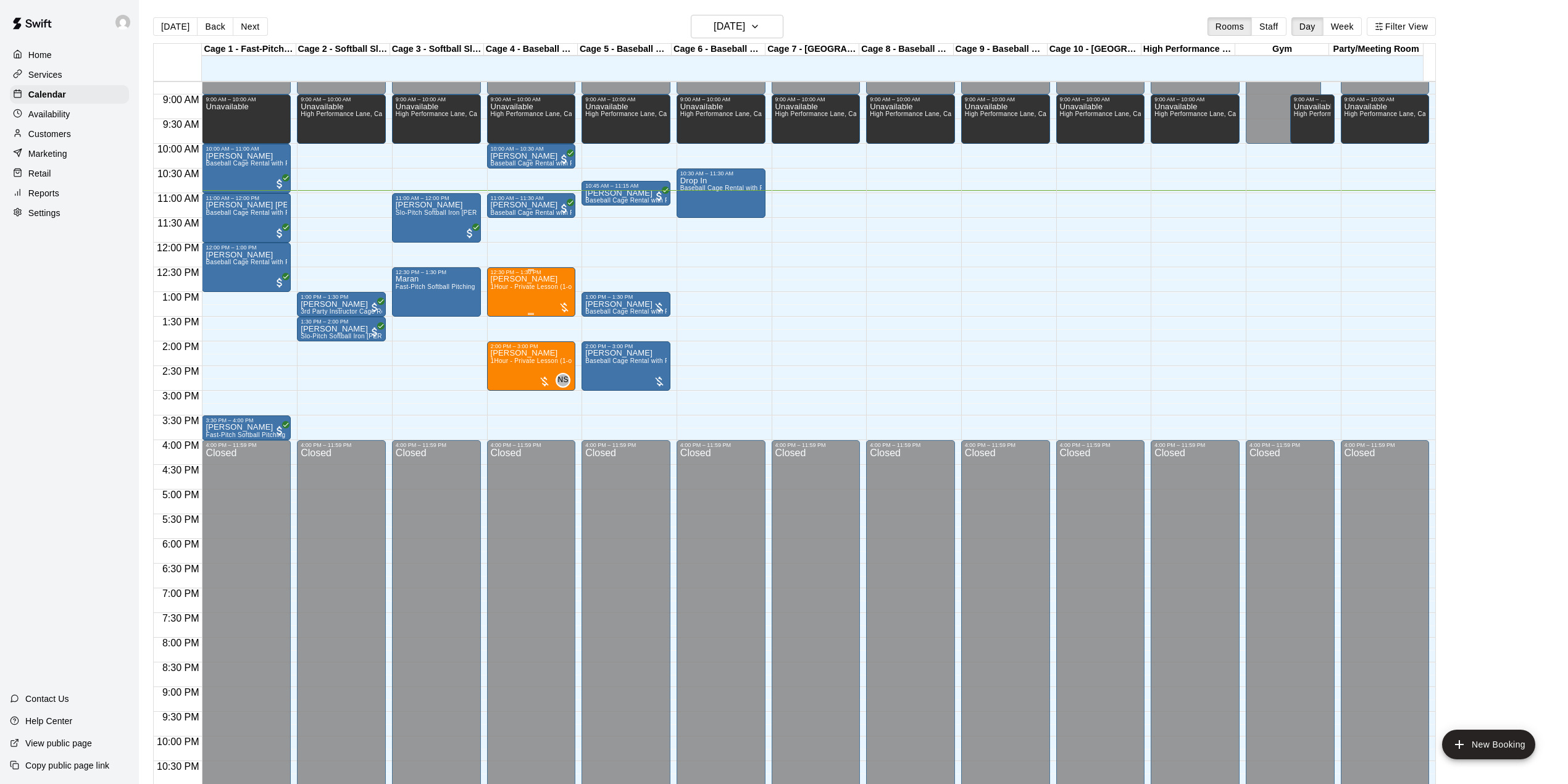
click at [514, 289] on span "1Hour - Private Lesson (1-on-1)" at bounding box center [537, 287] width 93 height 7
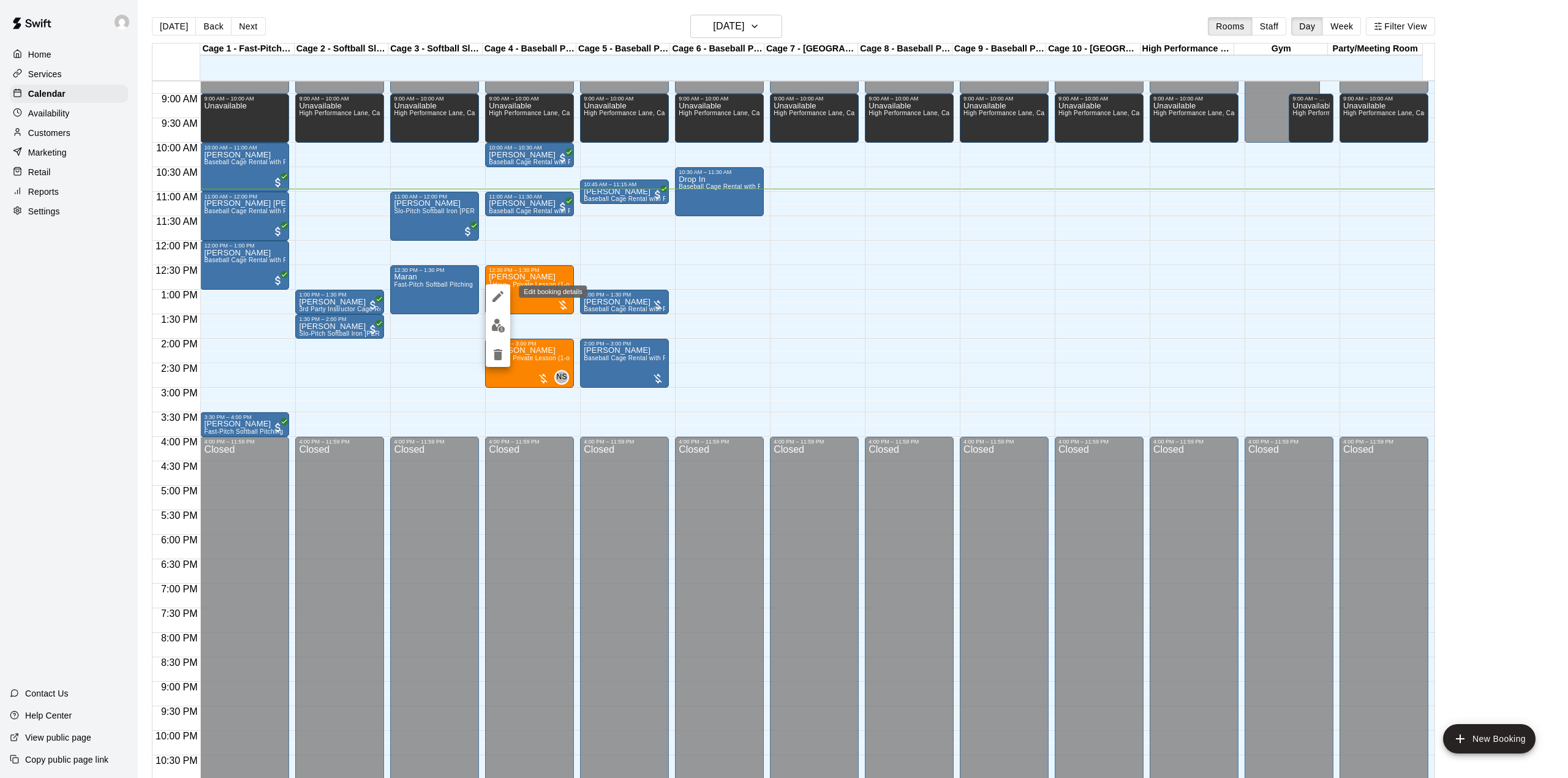
click at [503, 290] on icon "edit" at bounding box center [498, 296] width 15 height 15
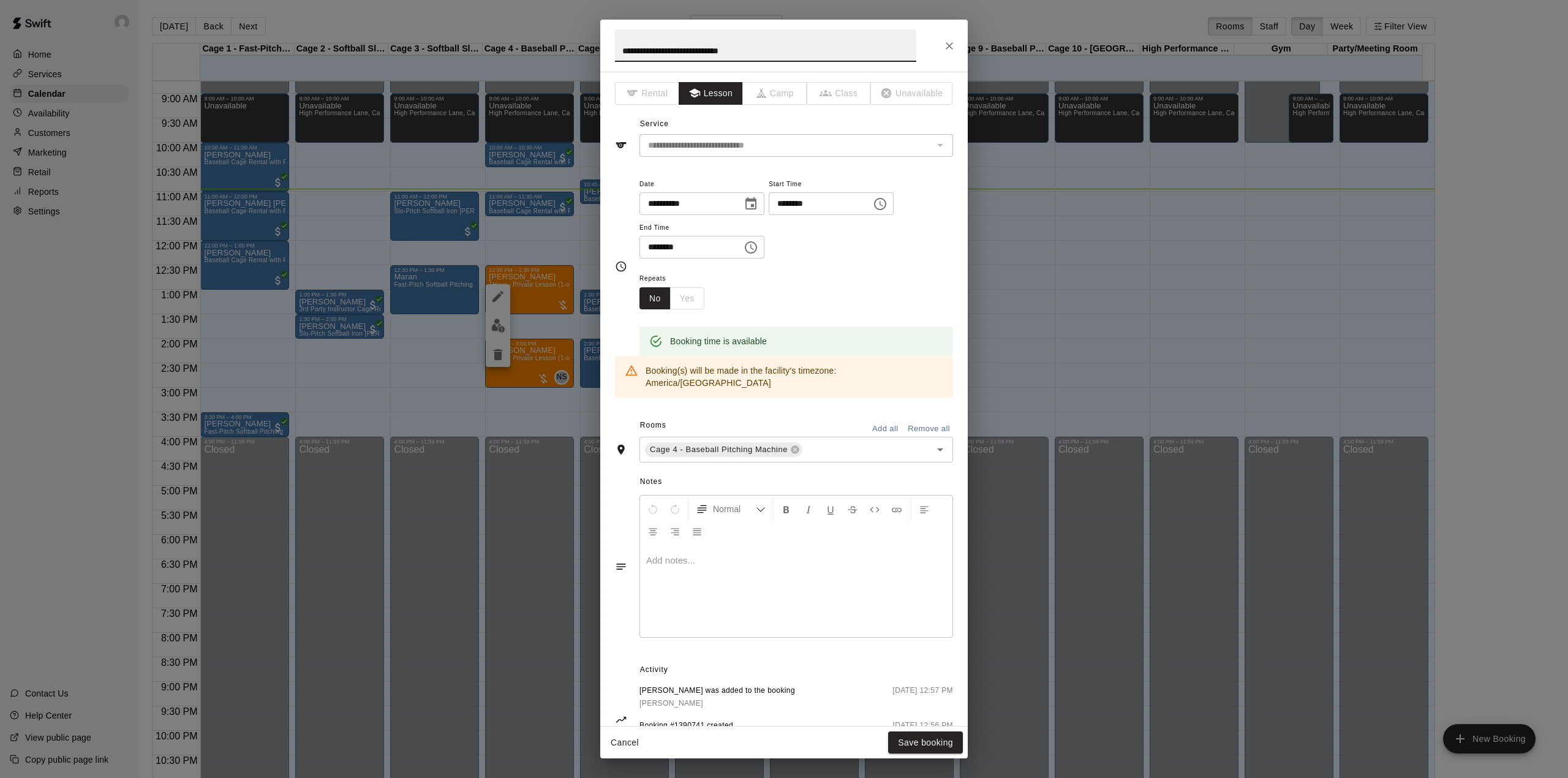
click at [614, 740] on button "Cancel" at bounding box center [624, 743] width 39 height 23
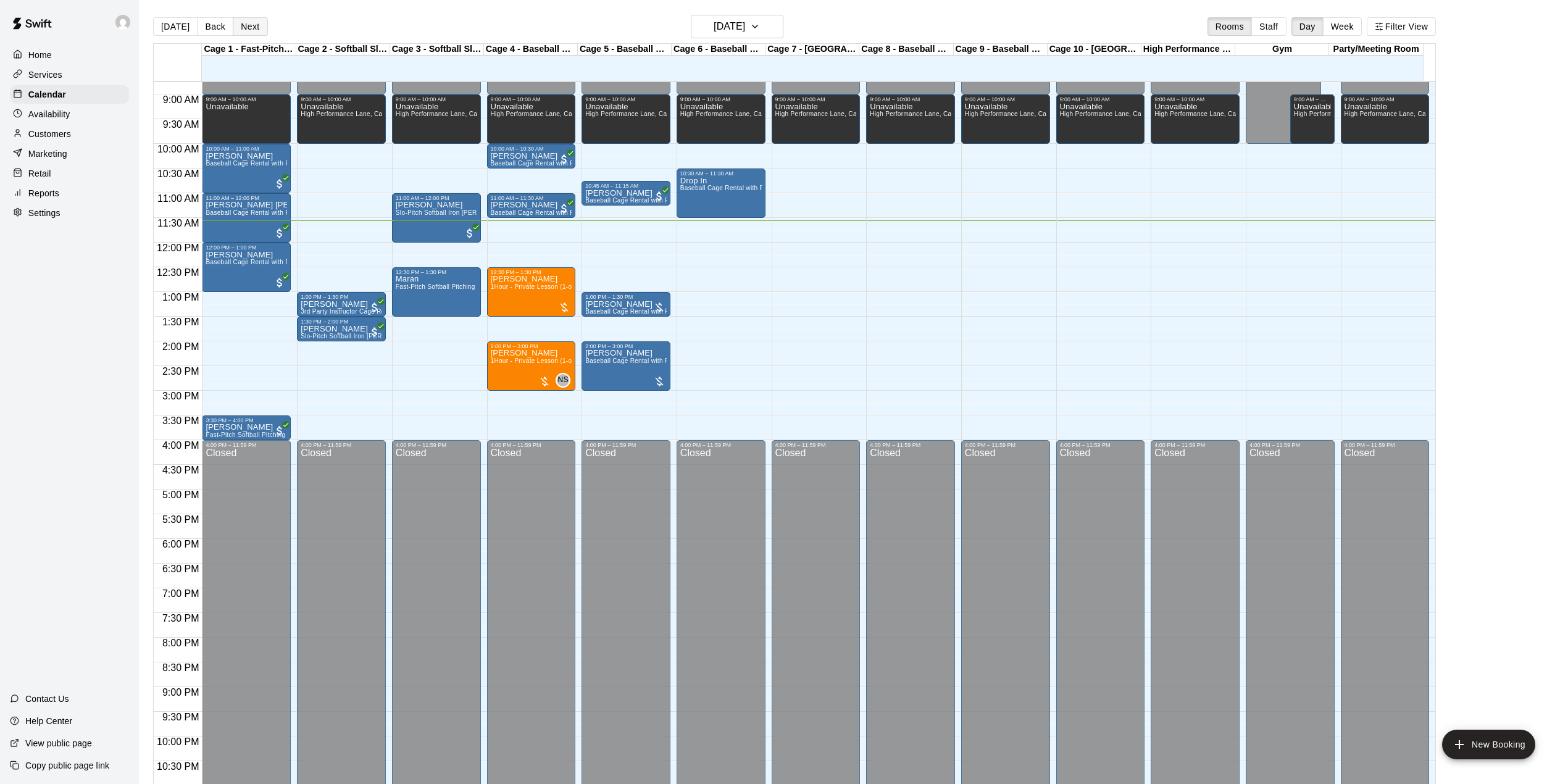
click at [247, 22] on button "Next" at bounding box center [249, 26] width 34 height 18
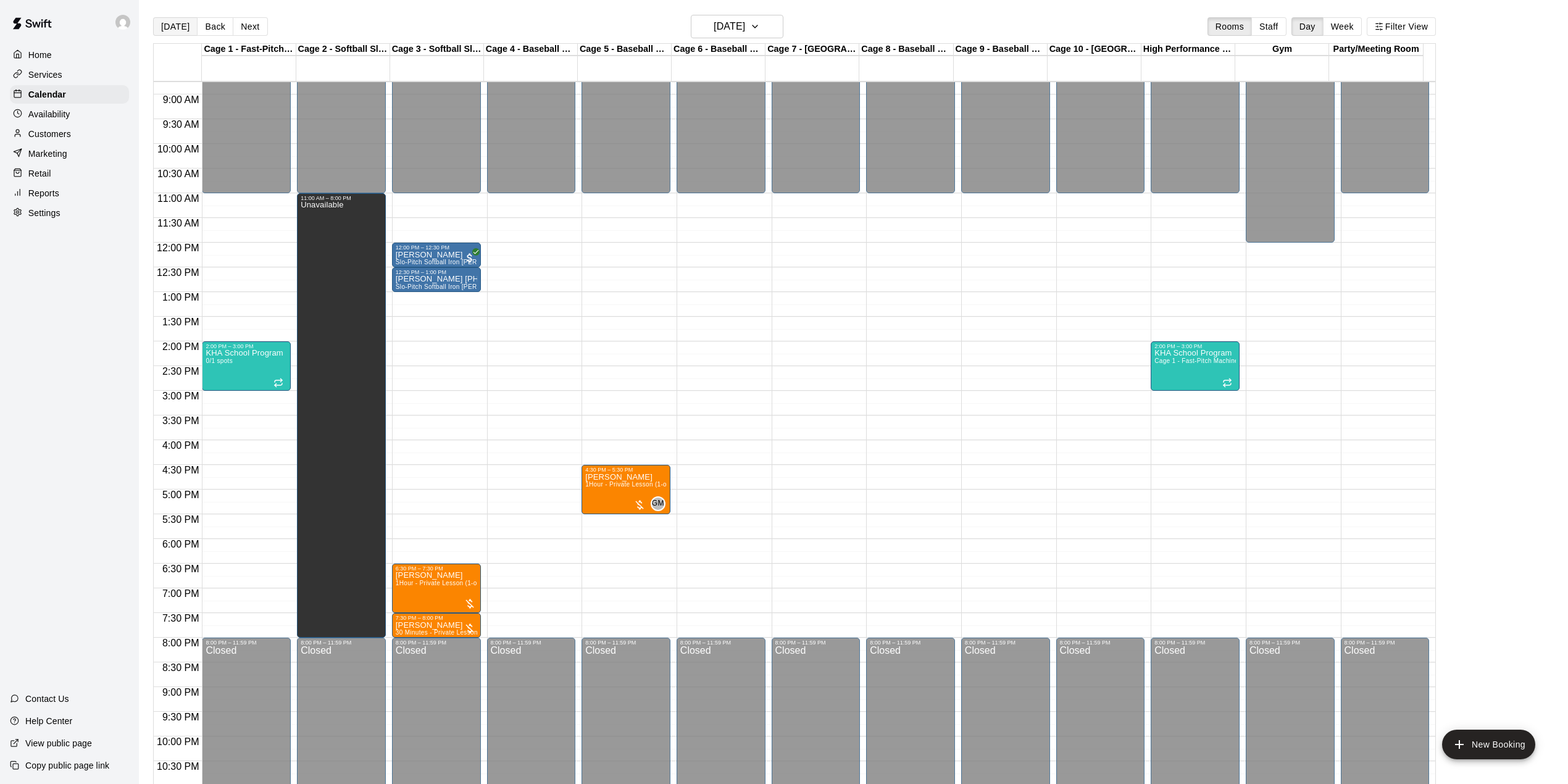
click at [182, 20] on button "[DATE]" at bounding box center [176, 26] width 45 height 18
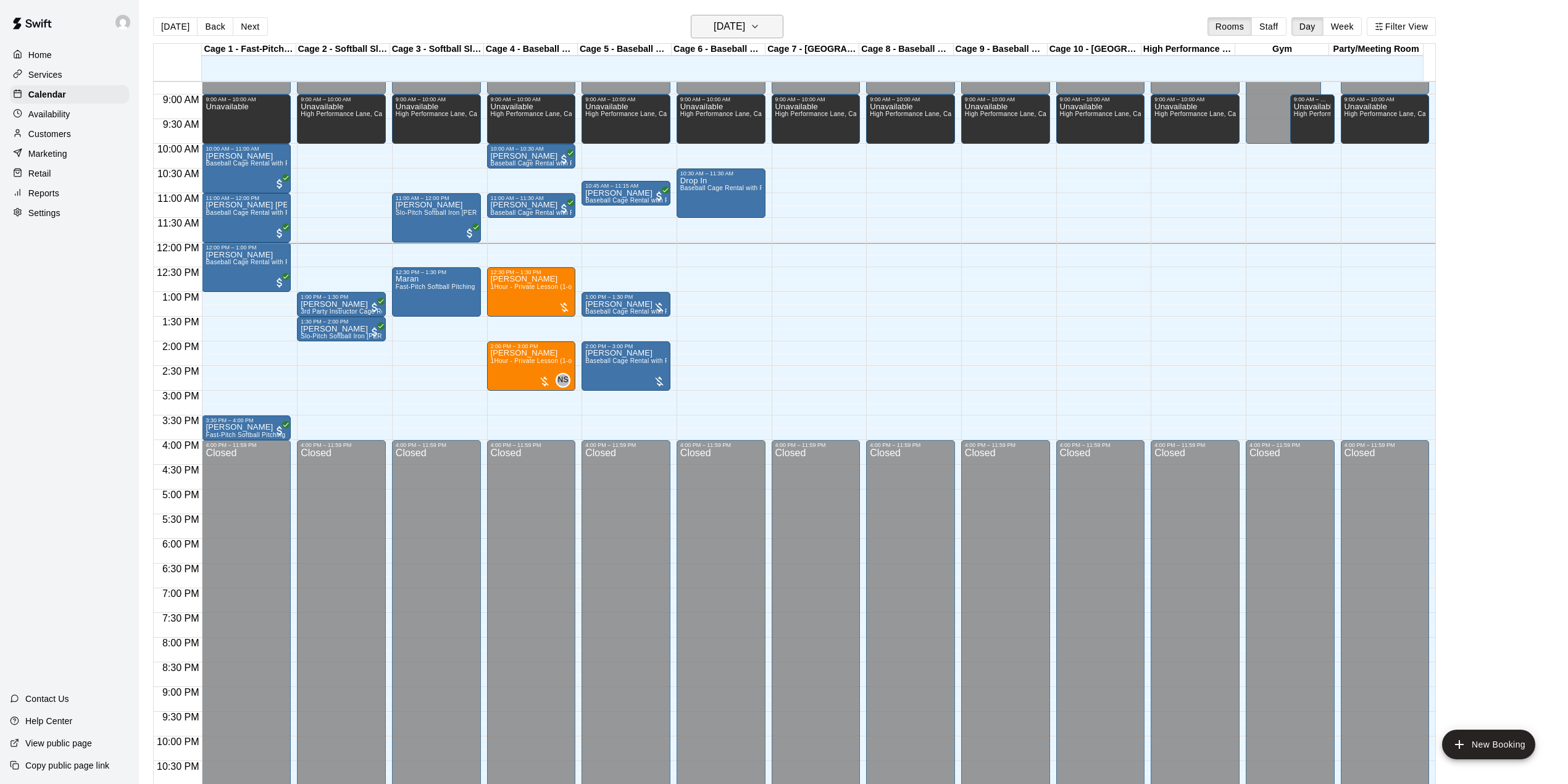
click at [714, 33] on h6 "[DATE]" at bounding box center [729, 26] width 32 height 18
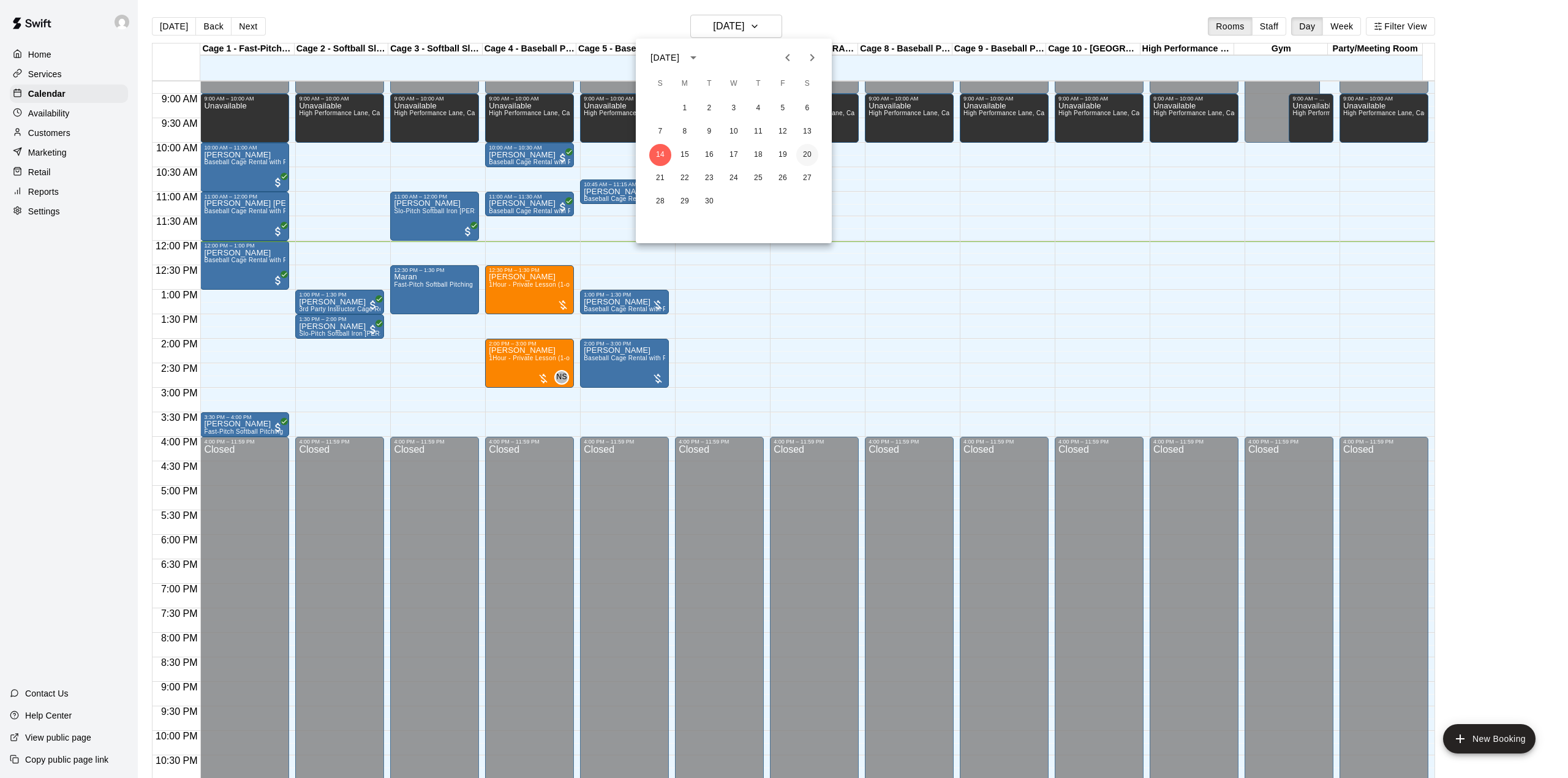
click at [811, 152] on button "20" at bounding box center [807, 155] width 22 height 22
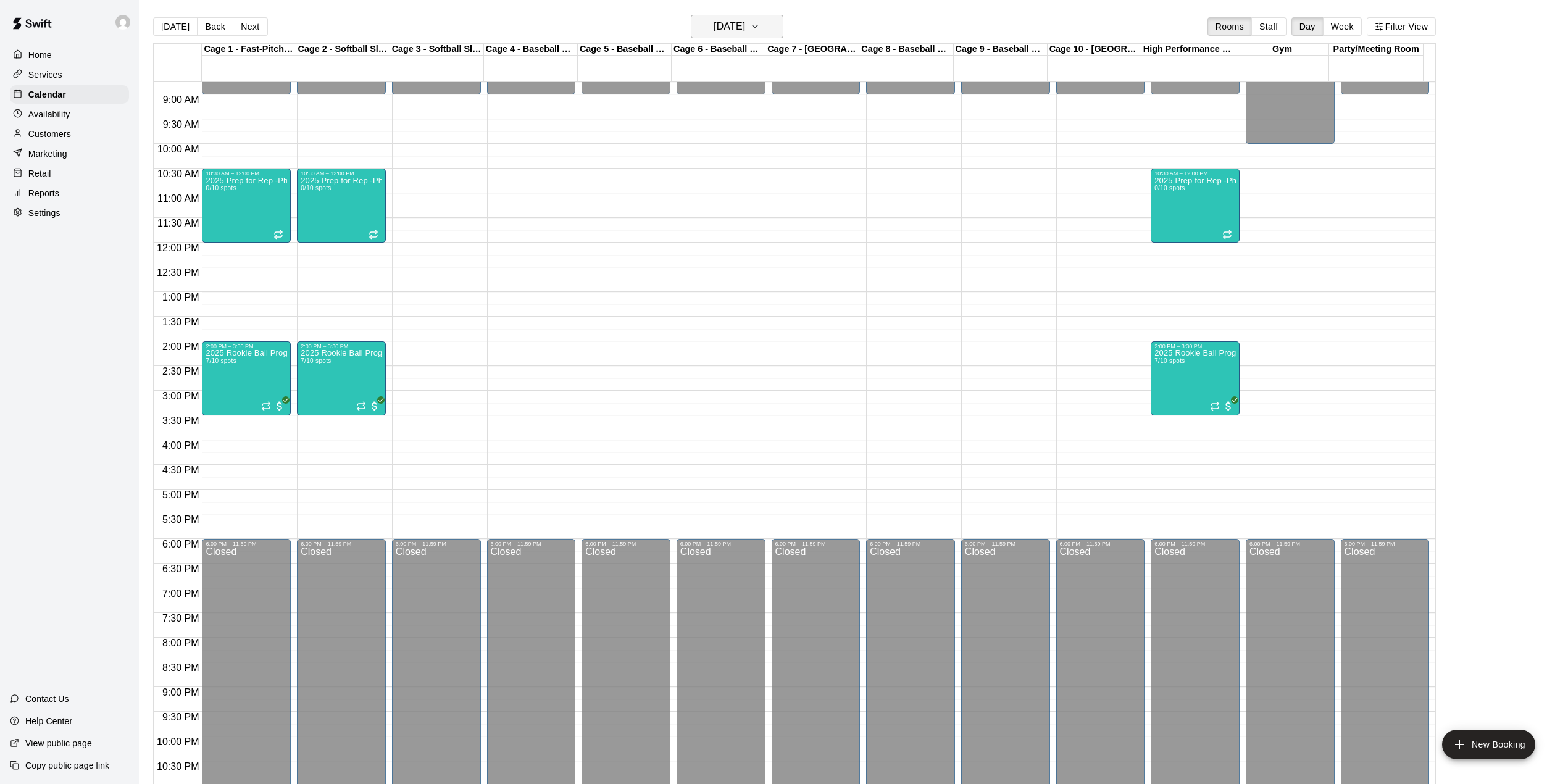
click at [745, 32] on h6 "[DATE]" at bounding box center [729, 26] width 32 height 18
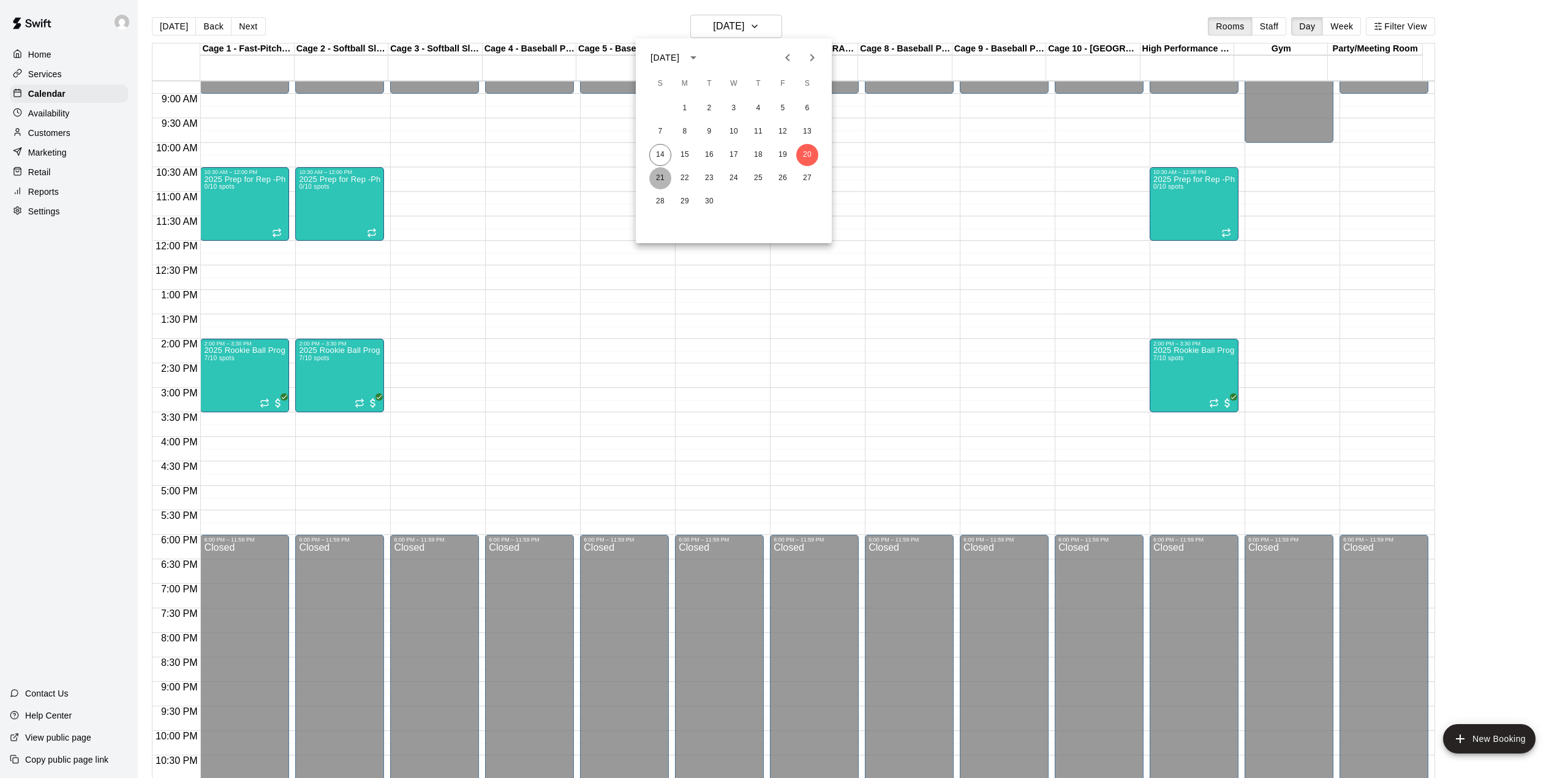
click at [657, 176] on button "21" at bounding box center [660, 178] width 22 height 22
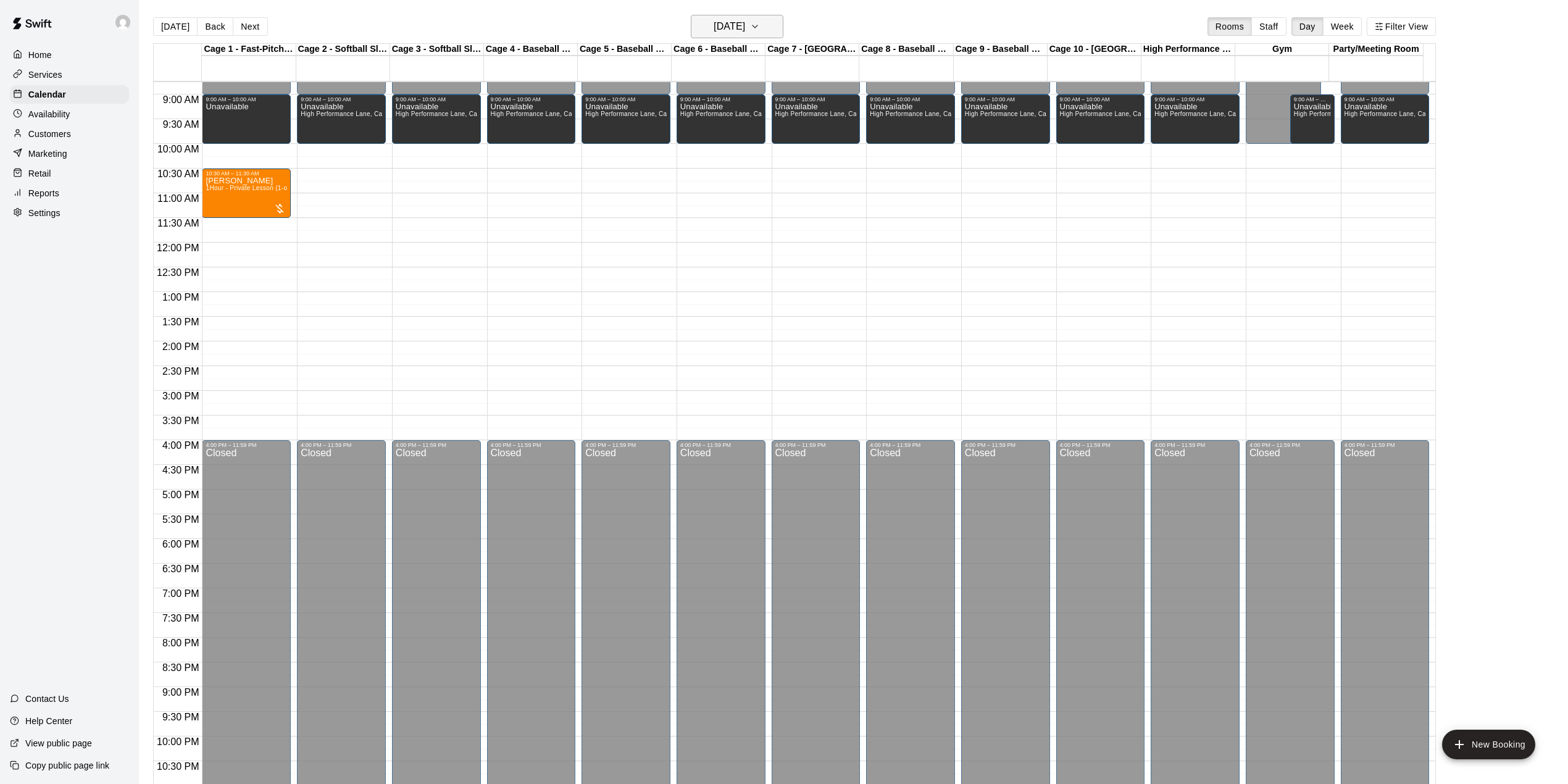
click at [743, 18] on h6 "[DATE]" at bounding box center [729, 26] width 32 height 18
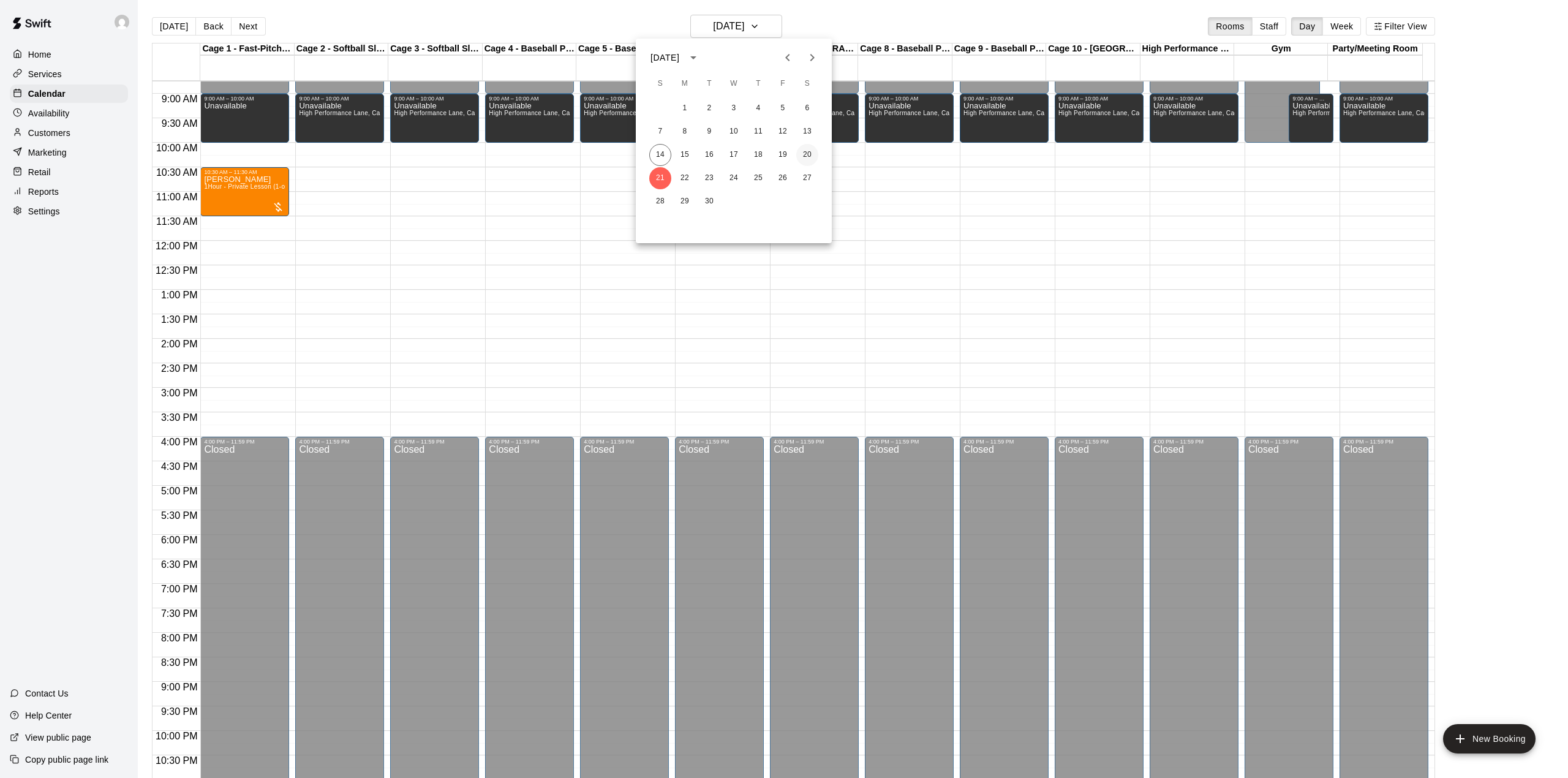
click at [800, 158] on button "20" at bounding box center [807, 155] width 22 height 22
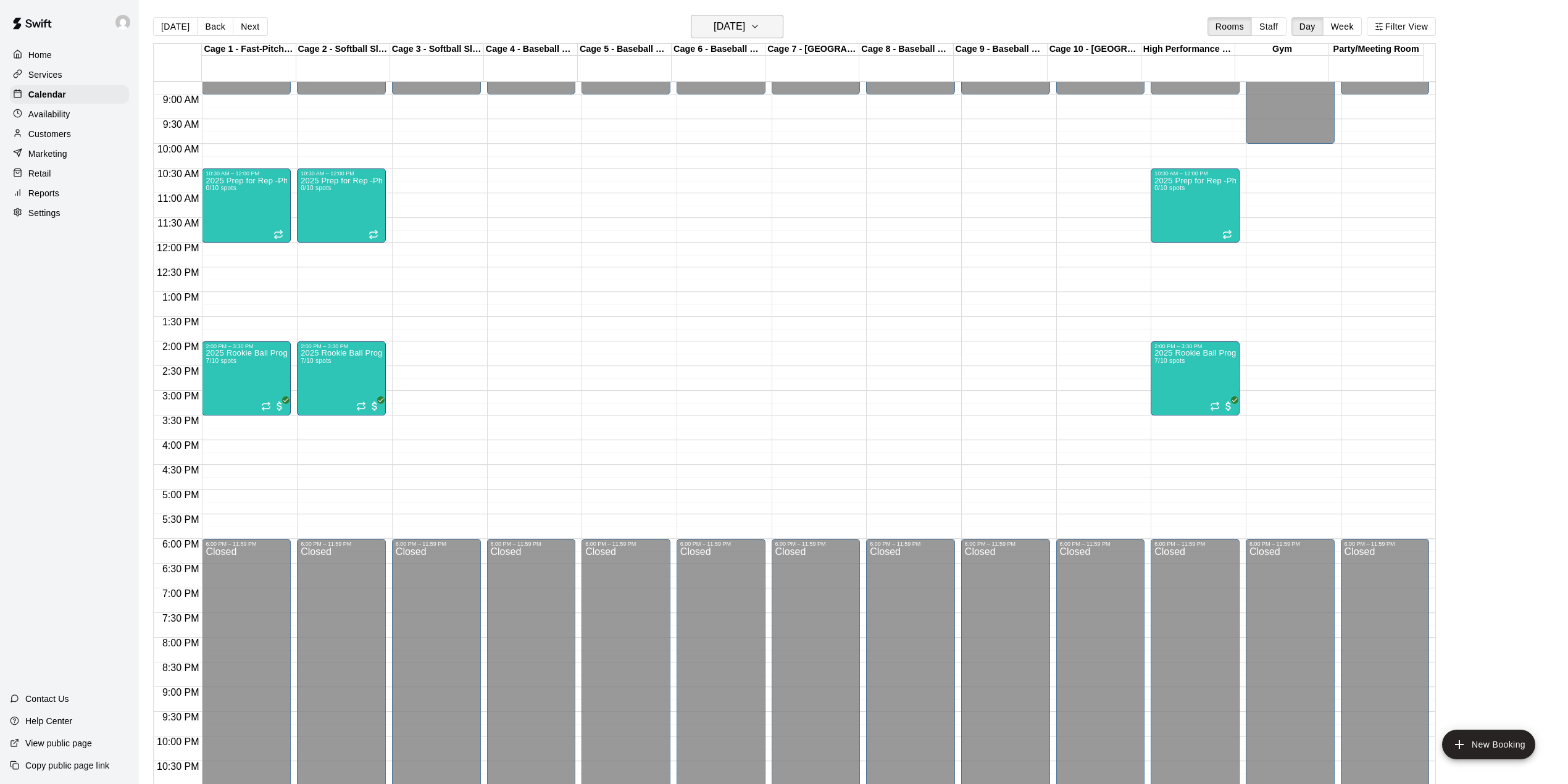
click at [744, 25] on h6 "[DATE]" at bounding box center [729, 26] width 32 height 18
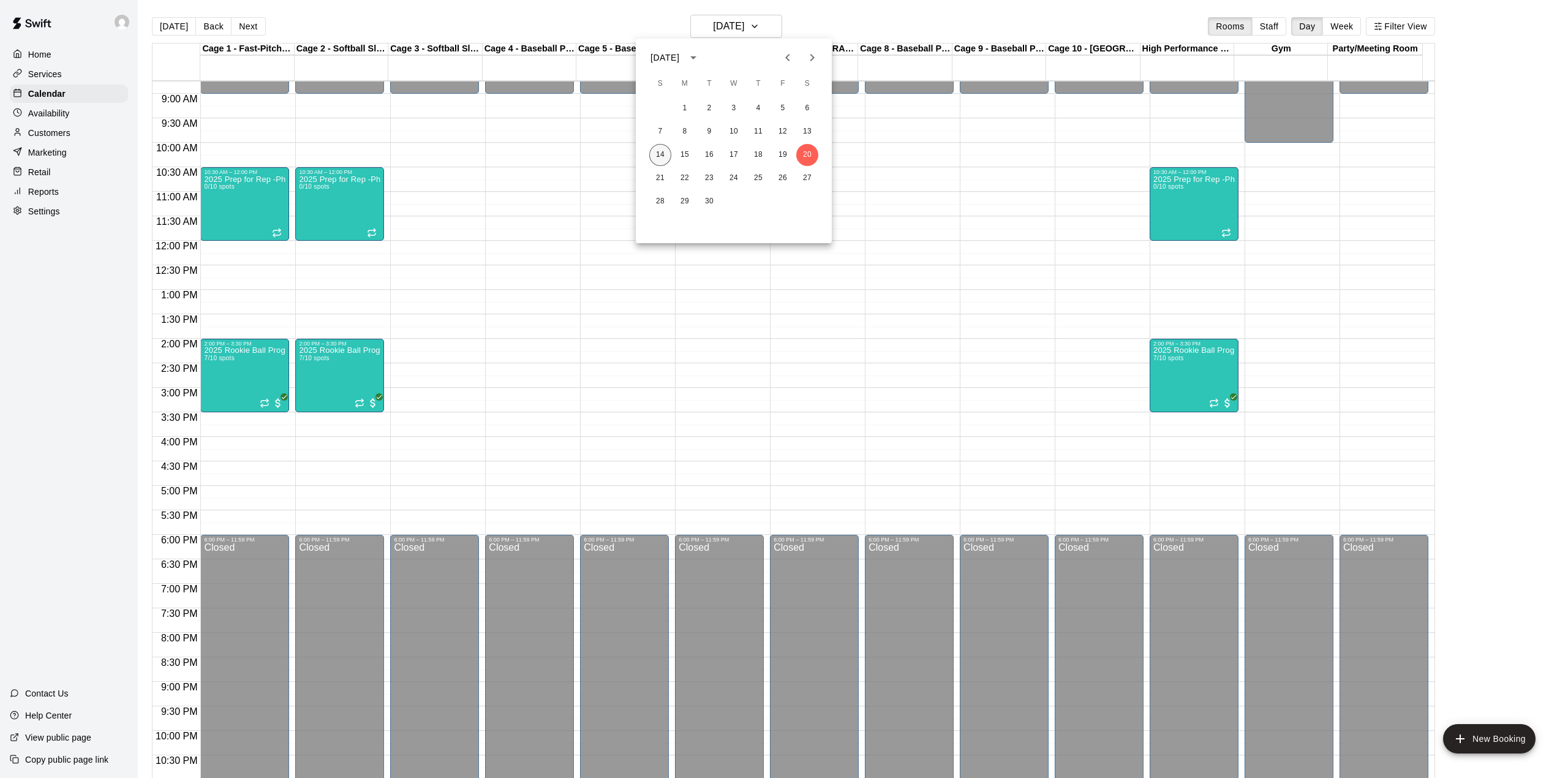
click at [658, 153] on button "14" at bounding box center [660, 155] width 22 height 22
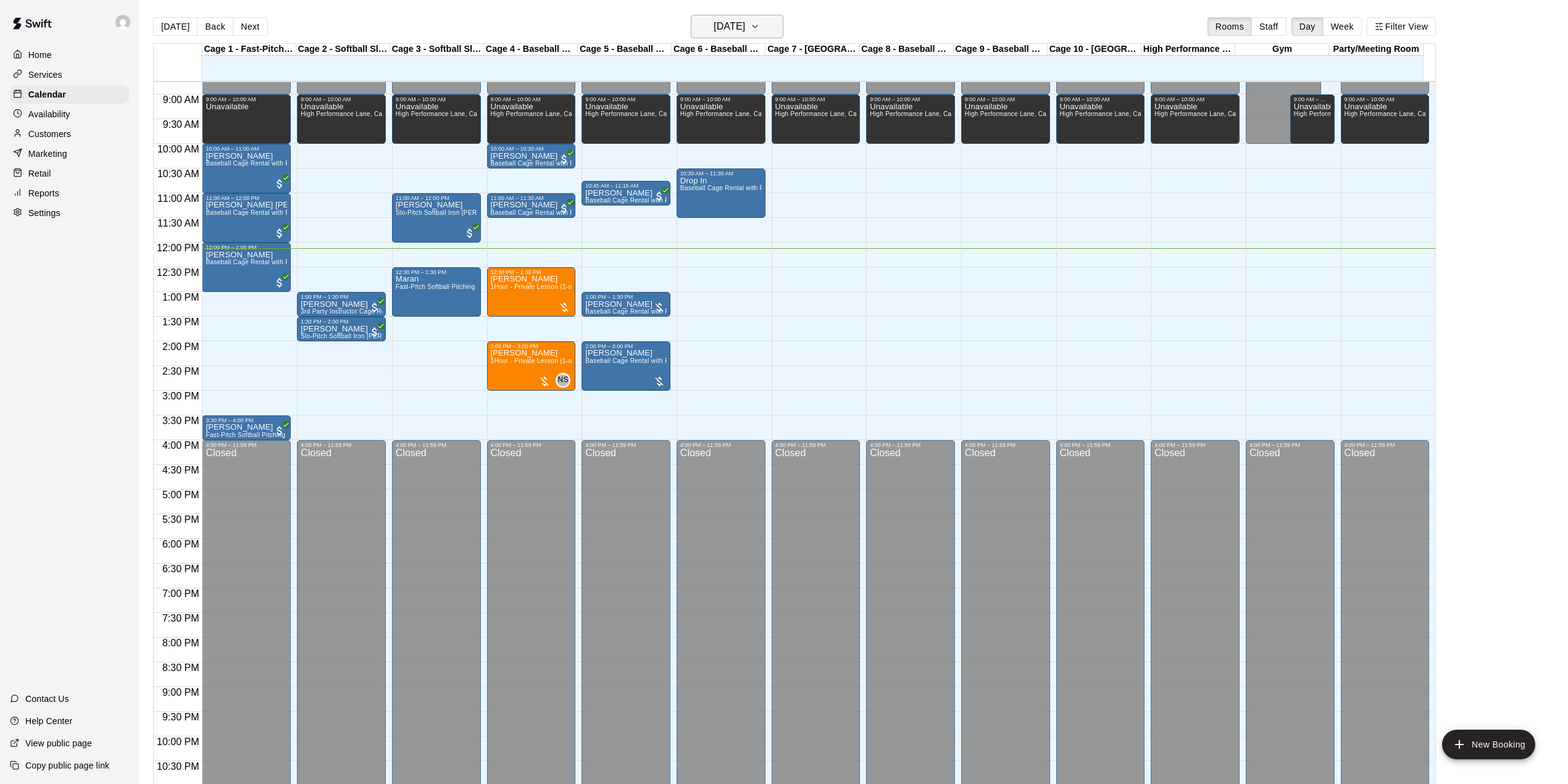
click at [760, 23] on icon "button" at bounding box center [755, 26] width 10 height 15
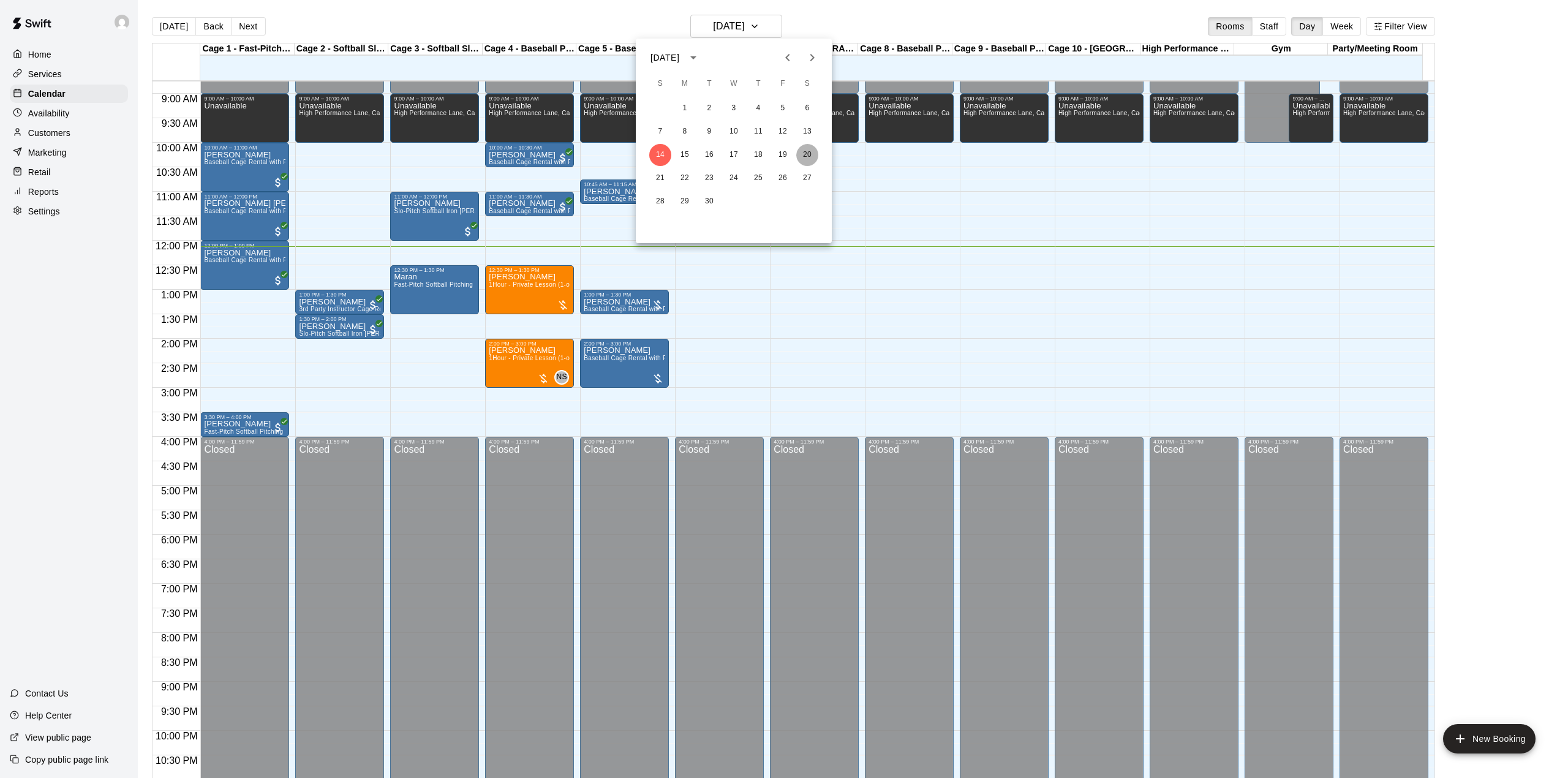
click at [811, 151] on button "20" at bounding box center [807, 155] width 22 height 22
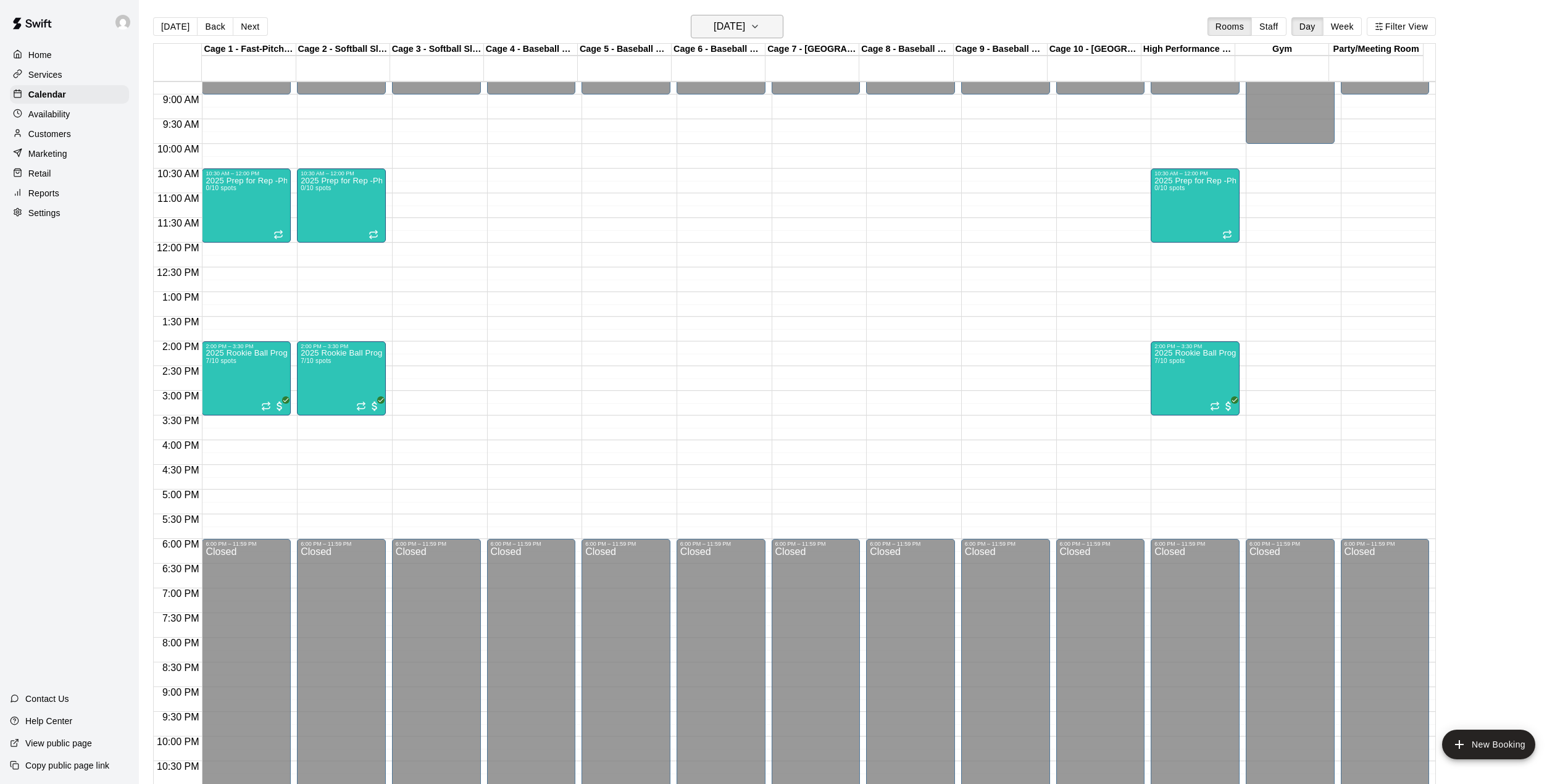
click at [760, 31] on icon "button" at bounding box center [755, 26] width 10 height 15
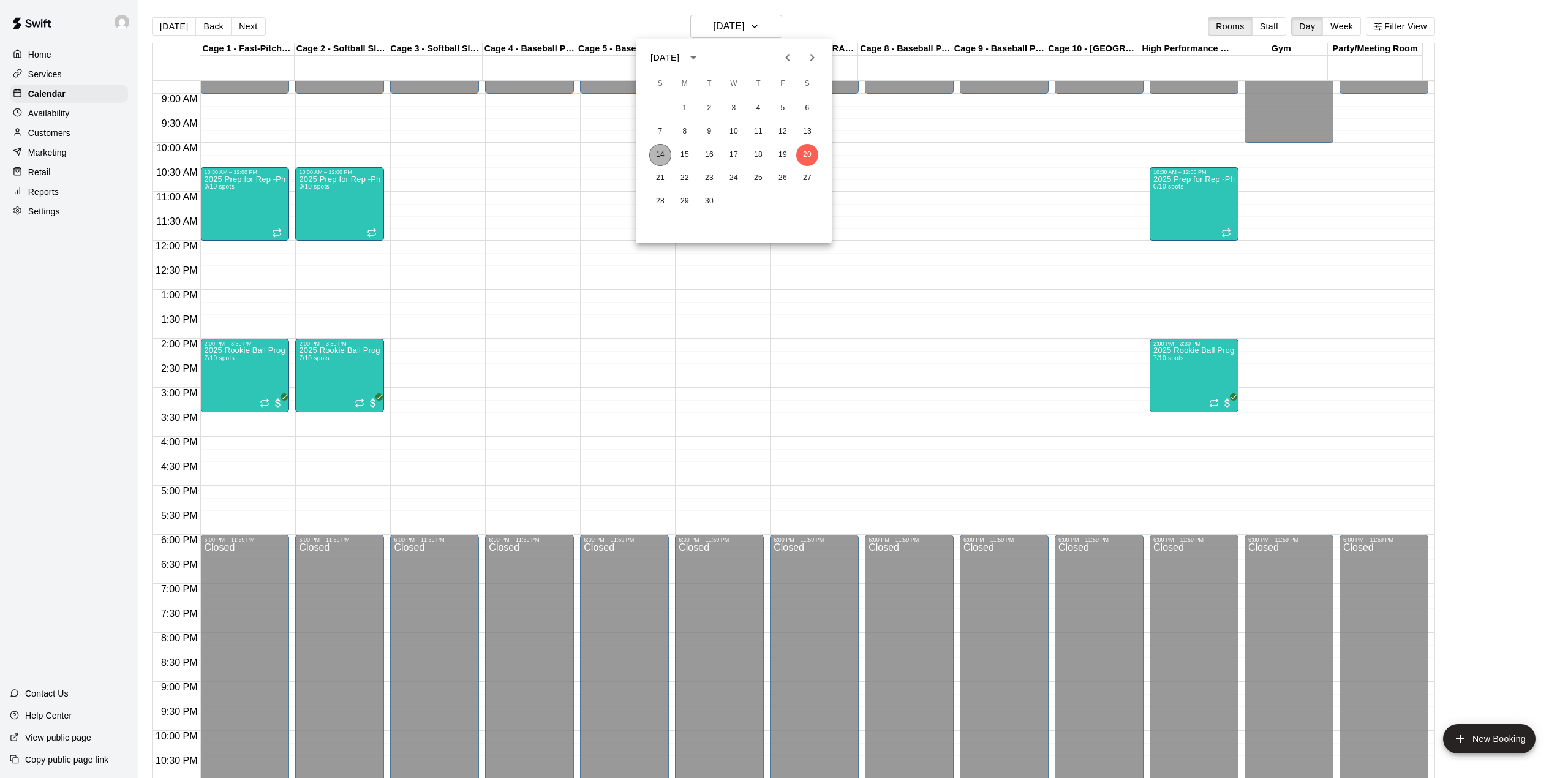
click at [651, 153] on button "14" at bounding box center [660, 155] width 22 height 22
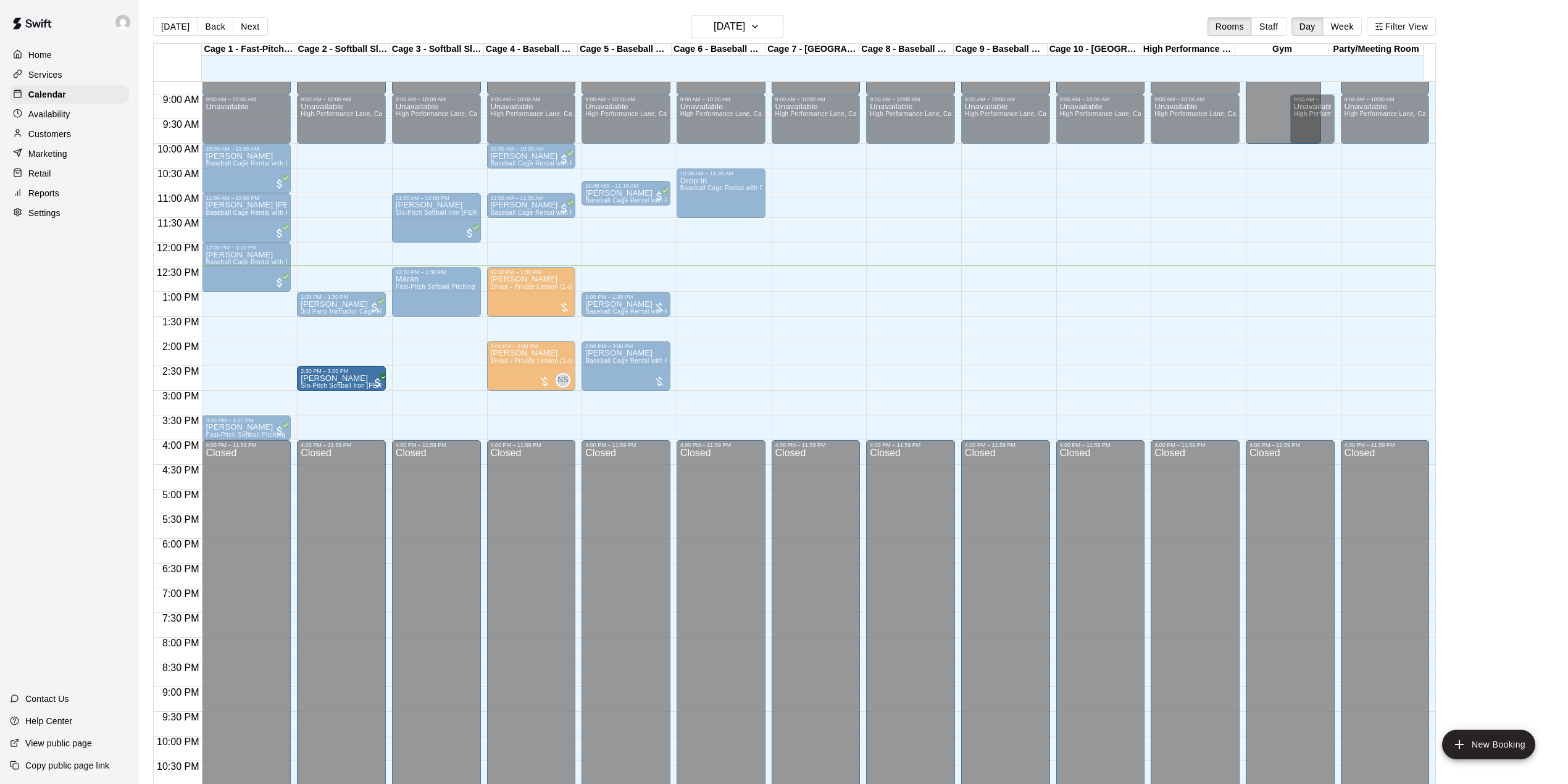
drag, startPoint x: 339, startPoint y: 337, endPoint x: 330, endPoint y: 396, distance: 59.7
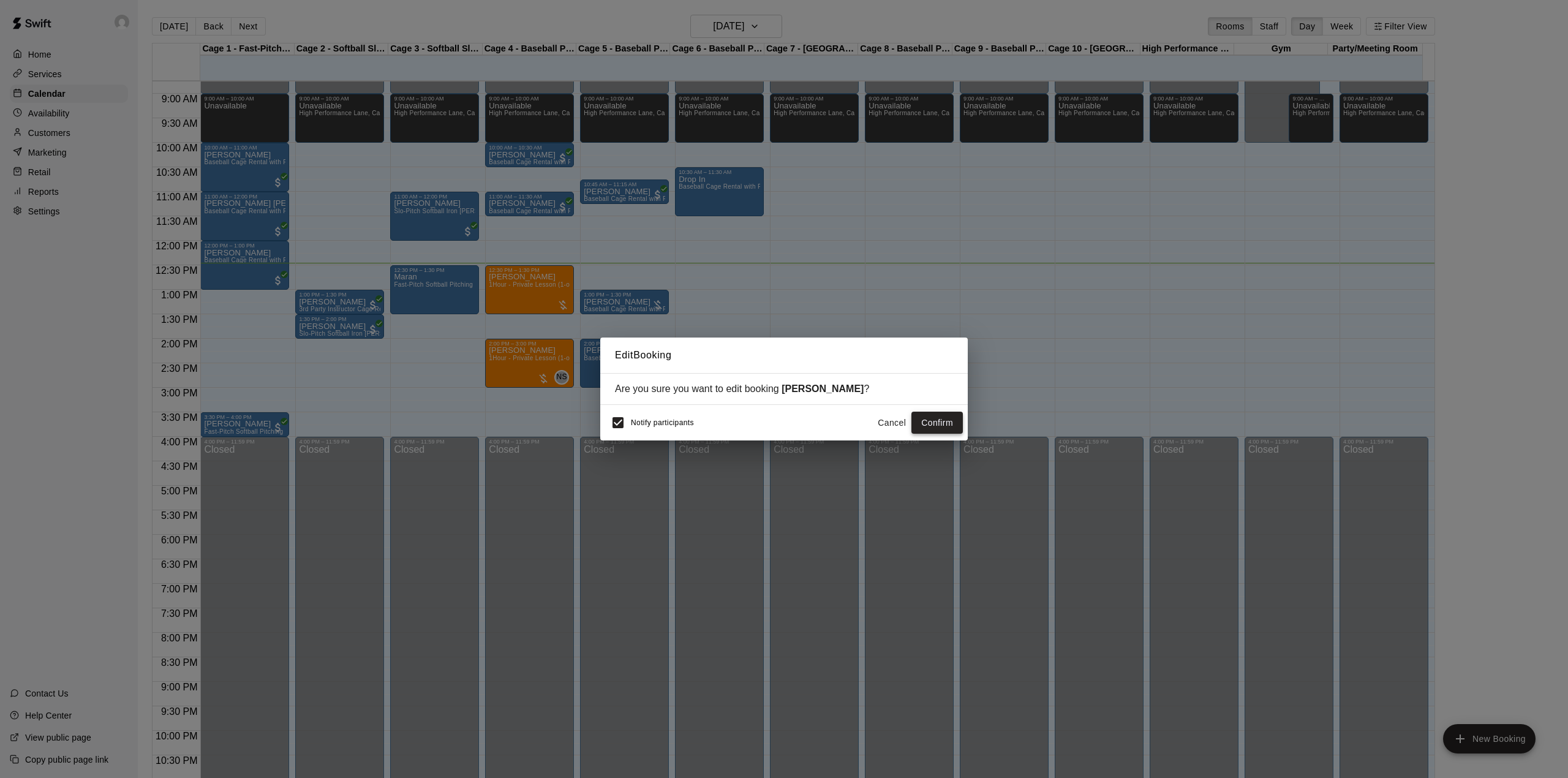
click at [932, 427] on button "Confirm" at bounding box center [937, 423] width 52 height 23
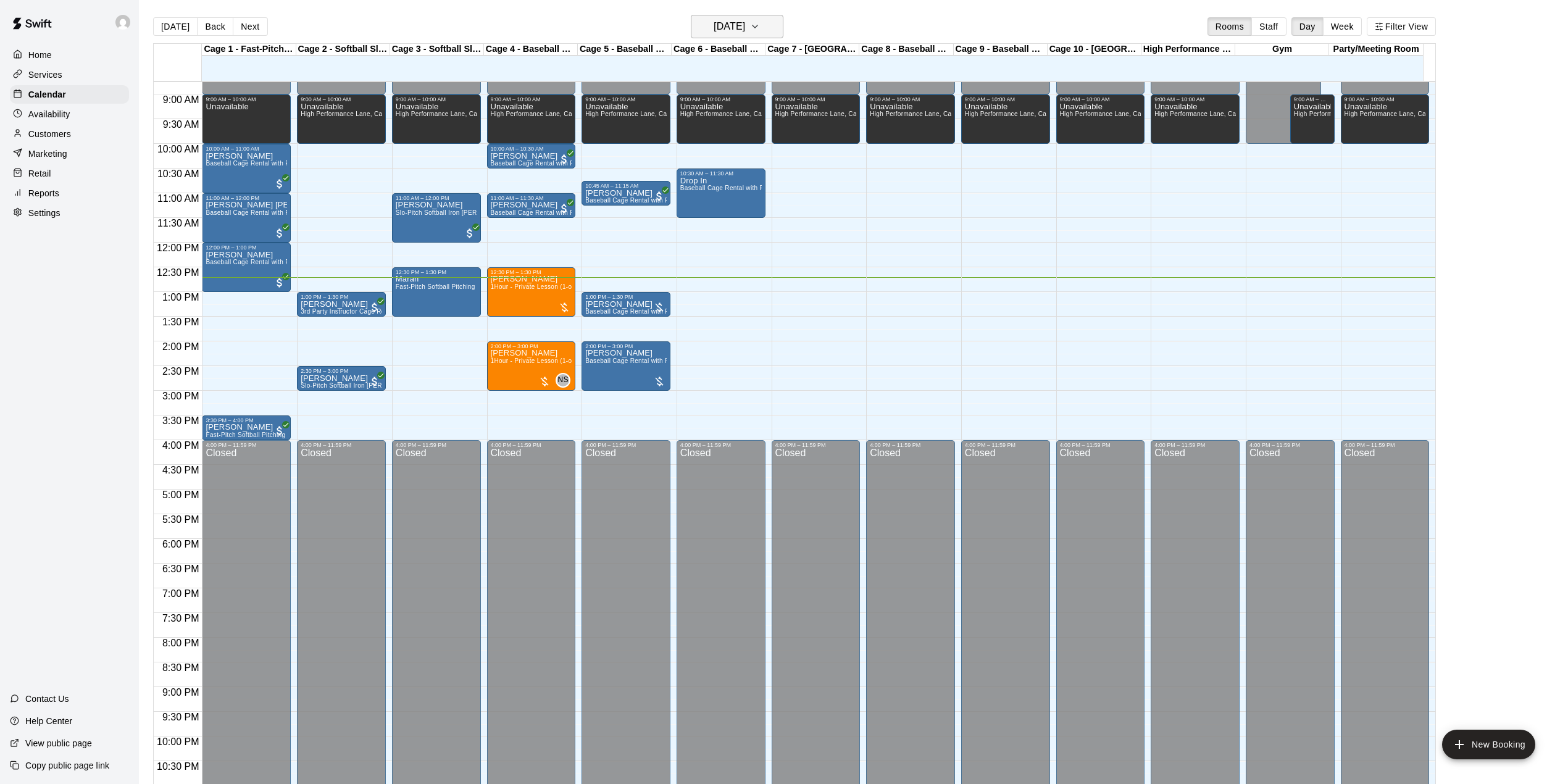
click at [737, 25] on h6 "[DATE]" at bounding box center [729, 26] width 32 height 18
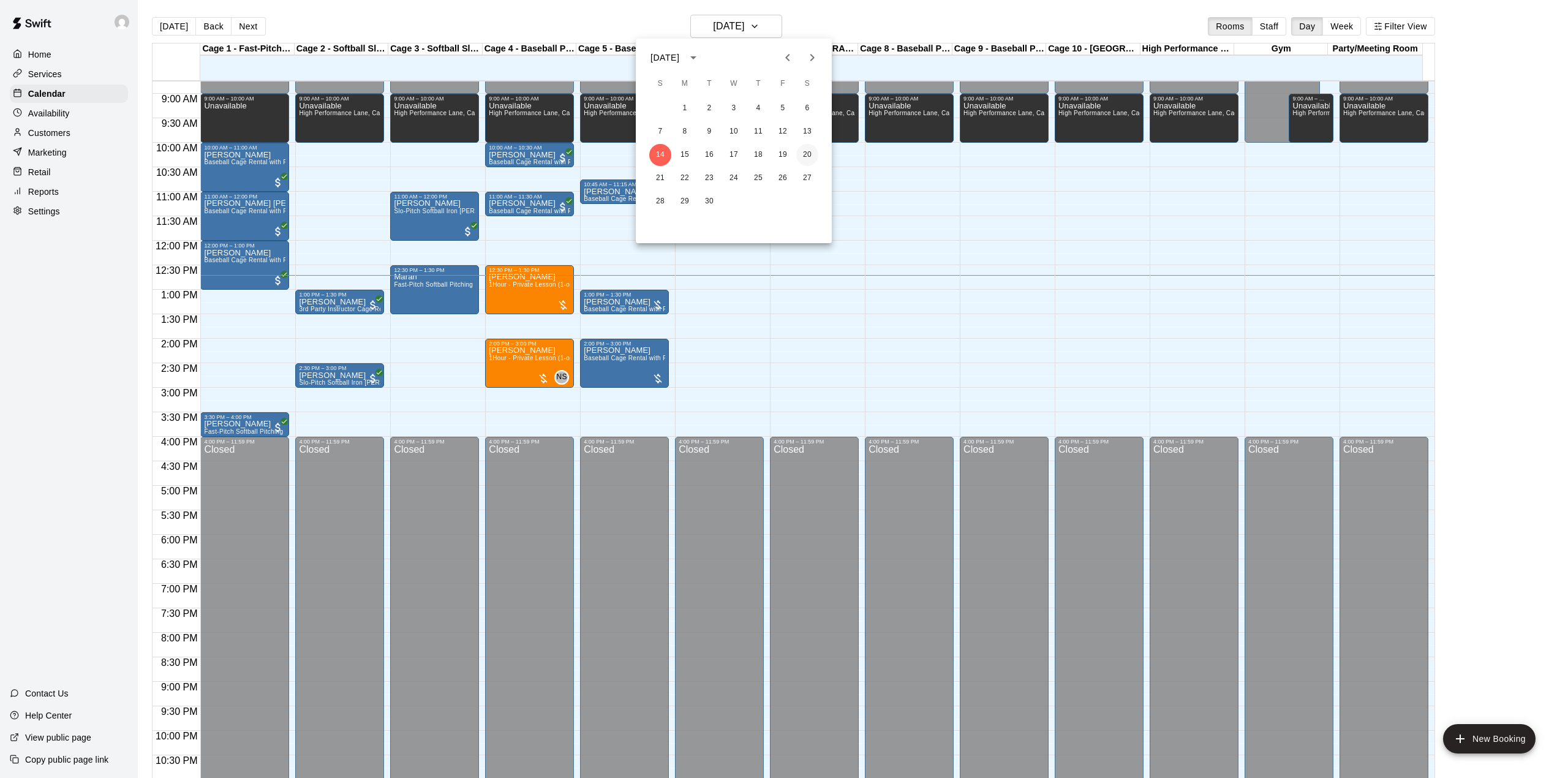
click at [817, 154] on button "20" at bounding box center [807, 155] width 22 height 22
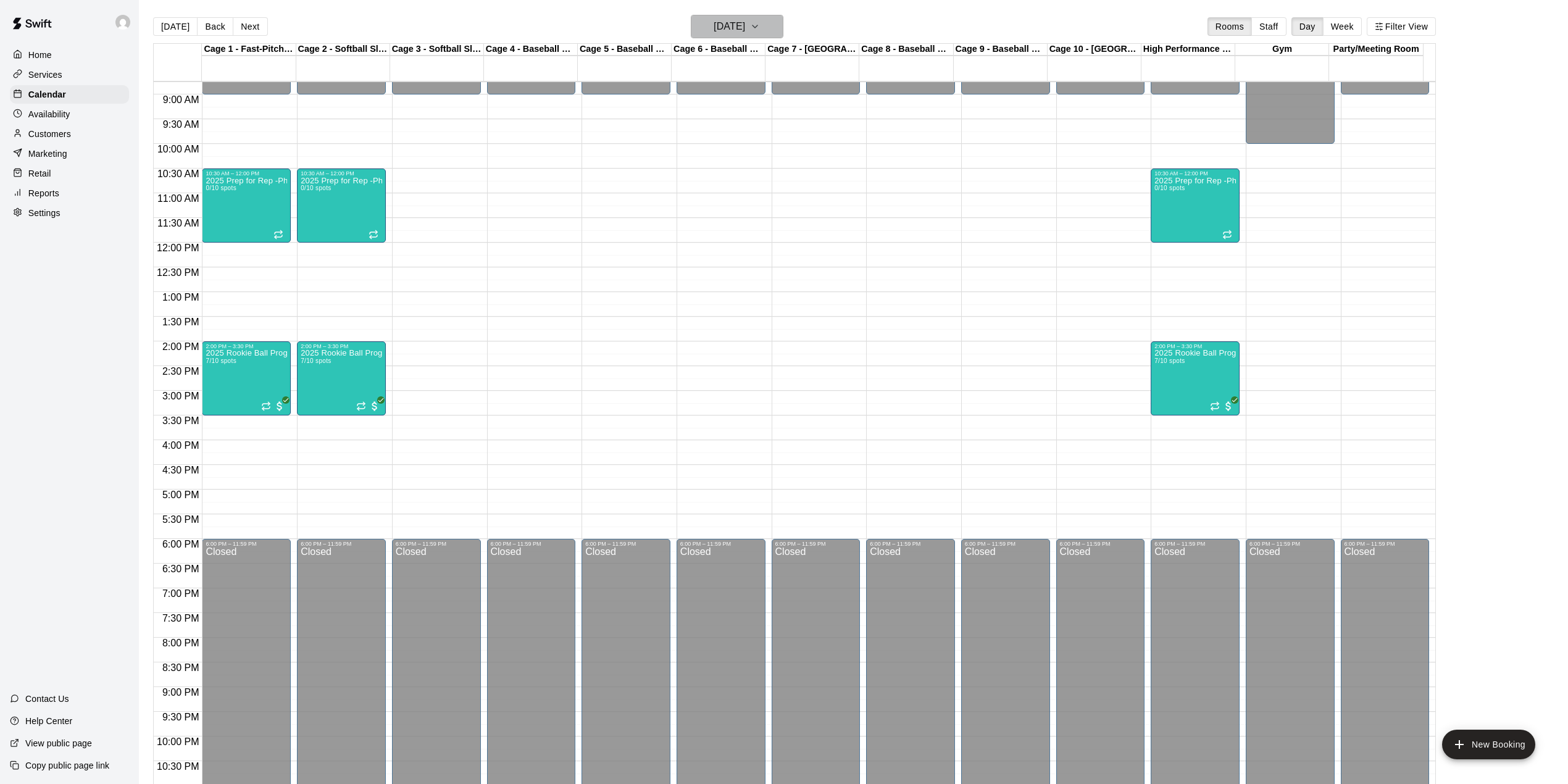
click at [771, 33] on button "[DATE]" at bounding box center [737, 26] width 93 height 24
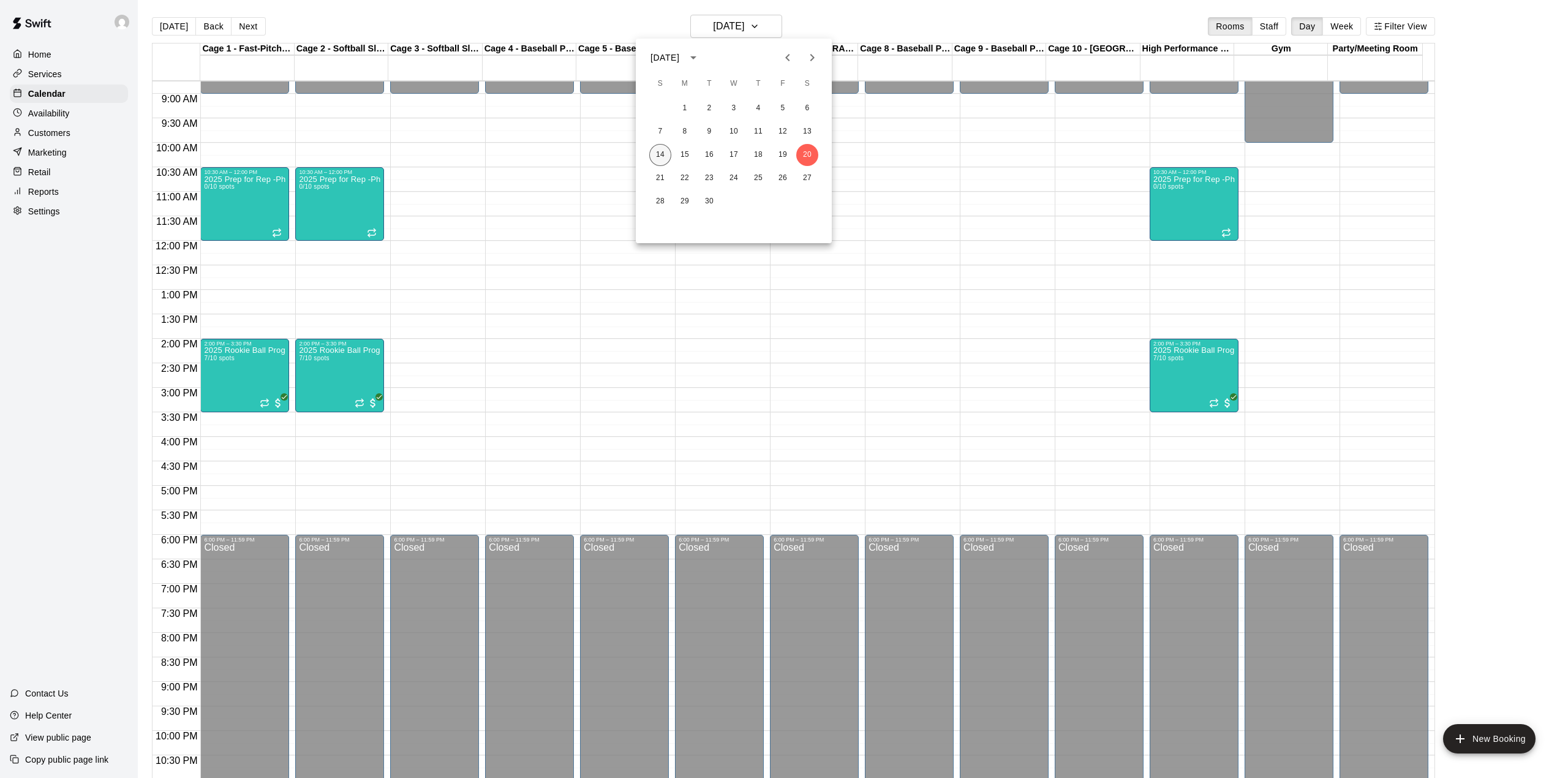
click at [661, 152] on button "14" at bounding box center [660, 155] width 22 height 22
